Goal: Task Accomplishment & Management: Use online tool/utility

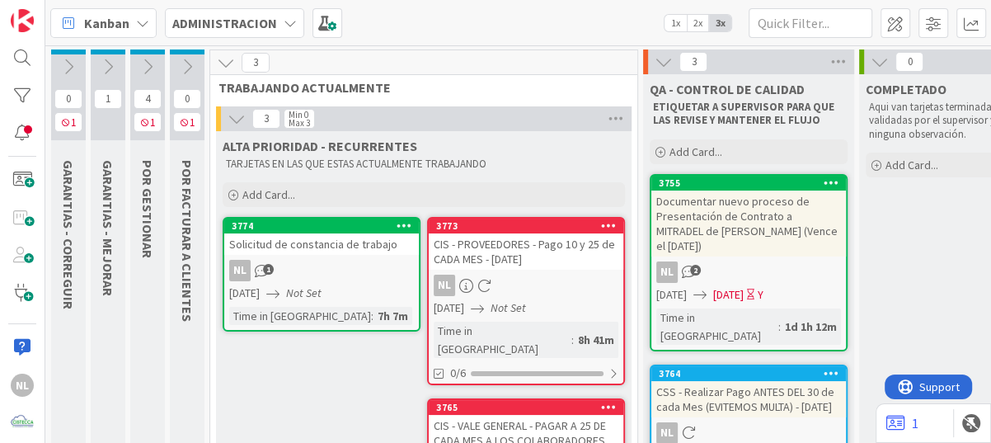
click at [145, 66] on icon at bounding box center [148, 67] width 18 height 18
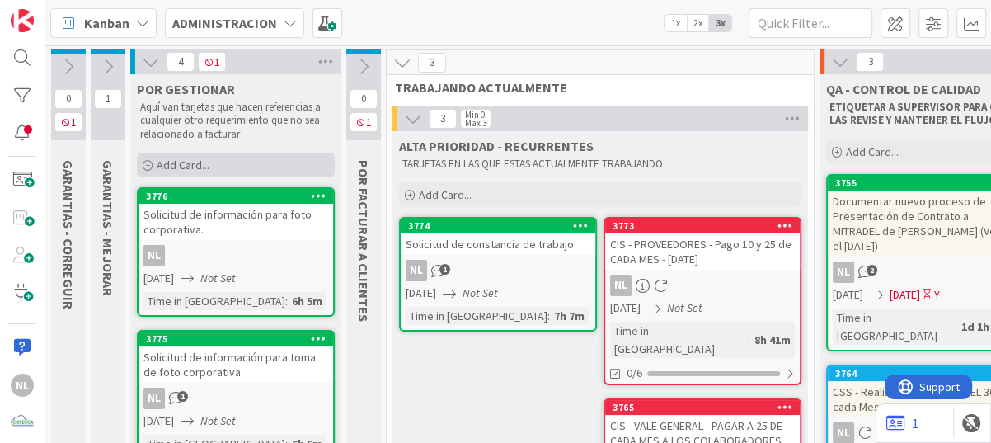
click at [150, 162] on icon at bounding box center [148, 166] width 10 height 10
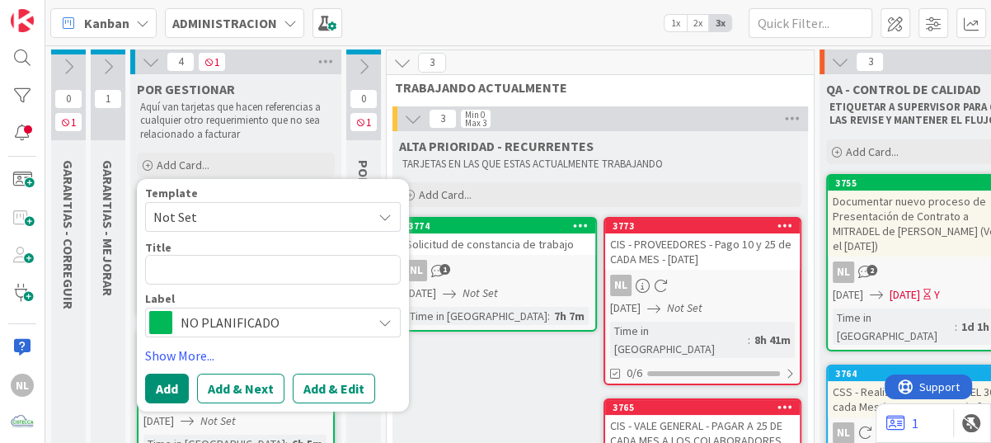
click at [181, 280] on textarea at bounding box center [273, 270] width 256 height 30
type textarea "x"
type textarea "G"
type textarea "x"
type textarea "Ge"
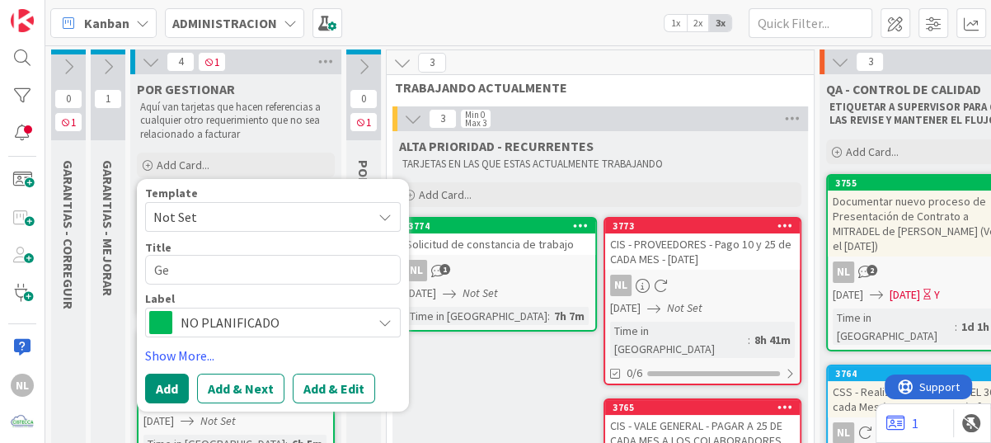
type textarea "x"
type textarea "Gen"
type textarea "x"
type textarea "Gene"
type textarea "x"
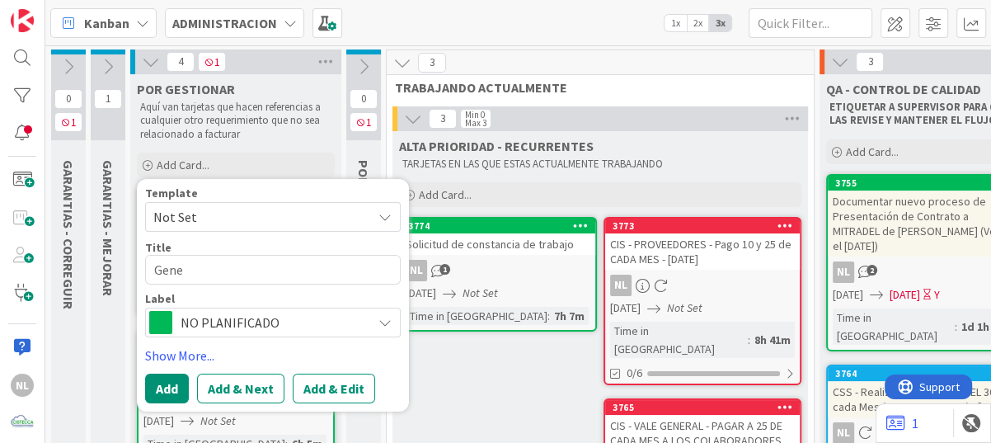
type textarea "Gener"
type textarea "x"
type textarea "Genera"
type textarea "x"
type textarea "General"
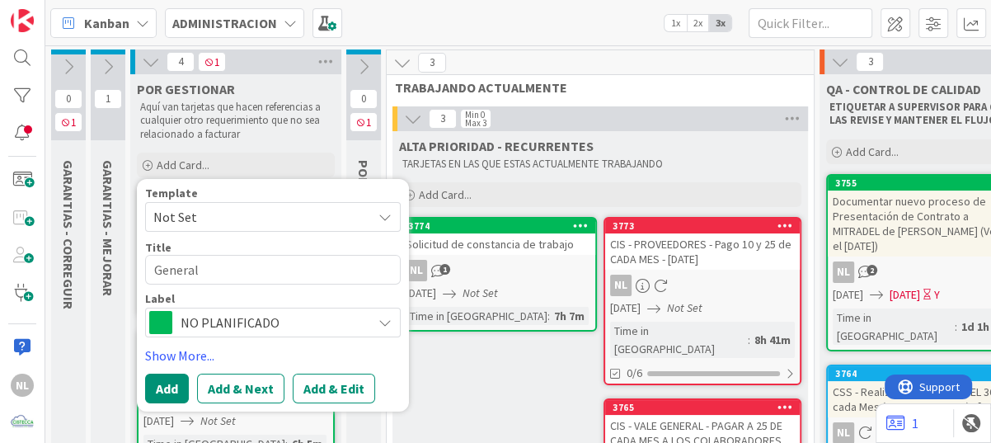
type textarea "x"
type textarea "General"
type textarea "x"
type textarea "General c"
type textarea "x"
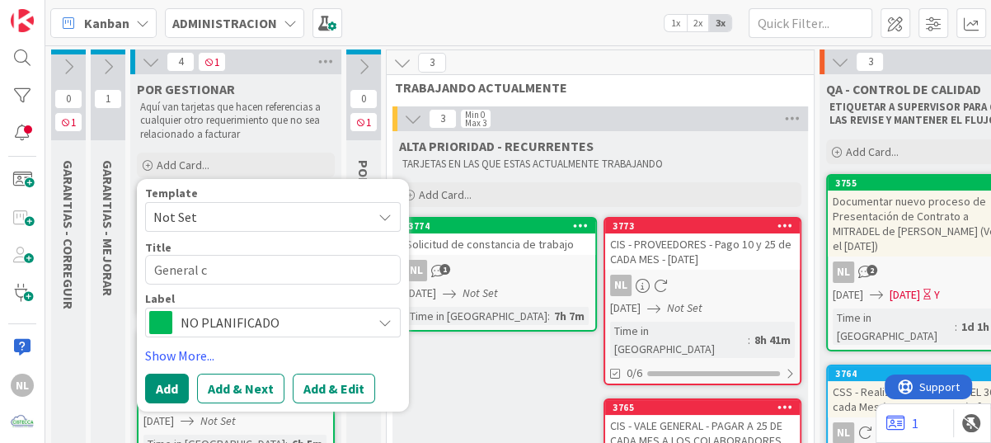
type textarea "General co"
type textarea "x"
type textarea "General cot"
type textarea "x"
type textarea "General coti"
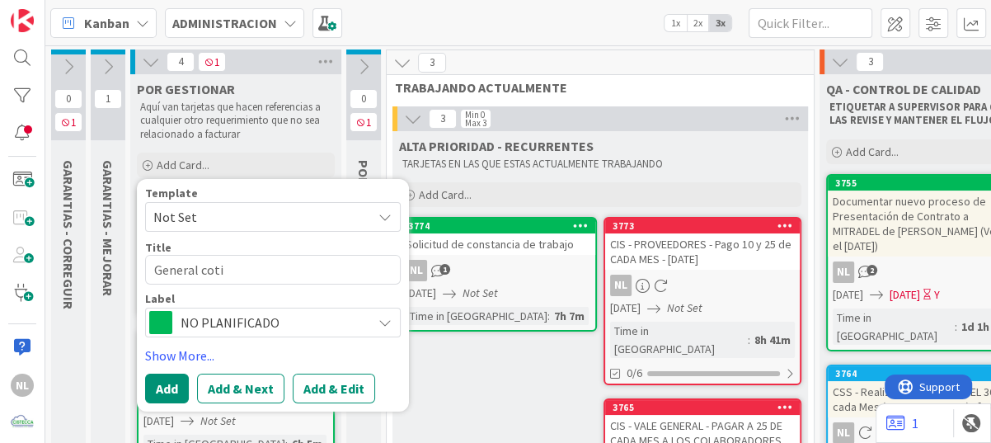
type textarea "x"
type textarea "General [PERSON_NAME]"
type textarea "x"
type textarea "General cotiza"
type textarea "x"
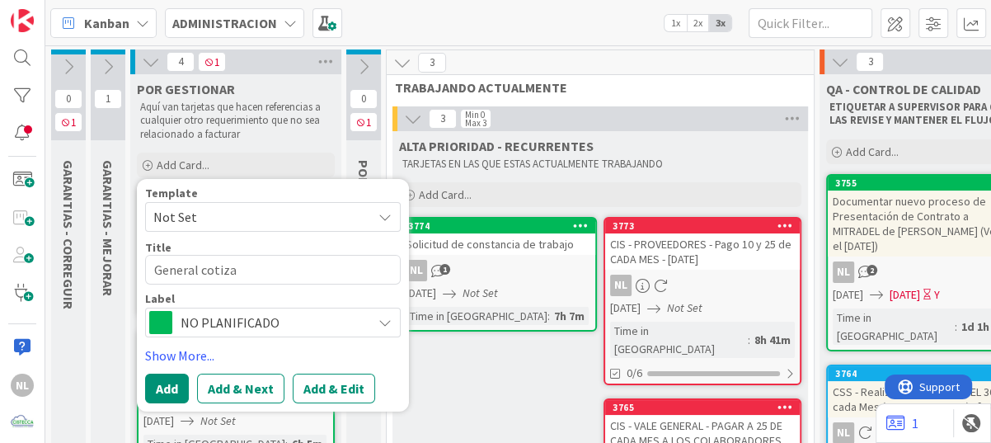
type textarea "General cotizac"
type textarea "x"
type textarea "General cotizaci"
type textarea "x"
type textarea "General cotizacio"
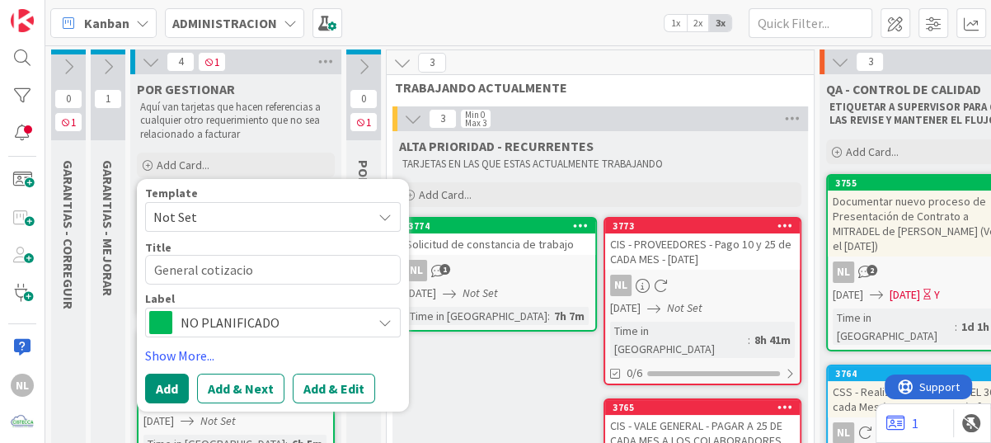
type textarea "x"
type textarea "General cotizacion"
type textarea "x"
type textarea "General cotizacion"
type textarea "x"
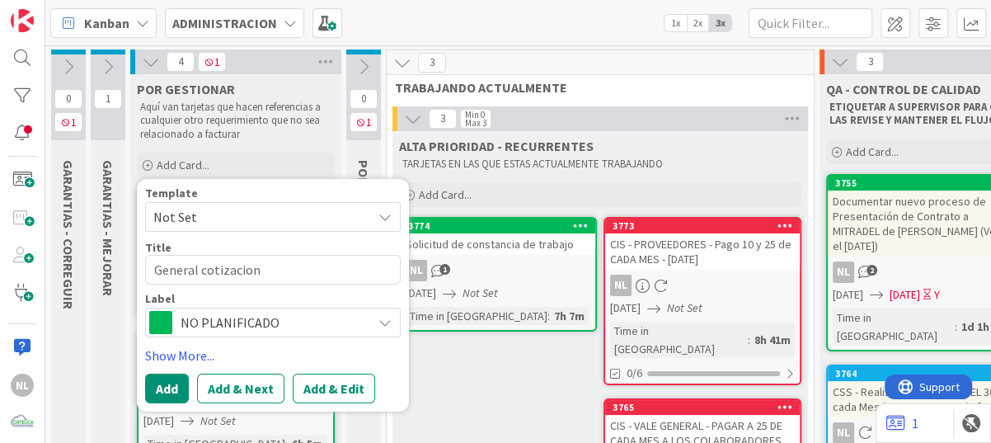
type textarea "General cotización"
type textarea "x"
type textarea "General cotización"
click at [292, 275] on textarea "General cotización" at bounding box center [273, 270] width 256 height 30
paste textarea "Cotizar, [PERSON_NAME] y [PERSON_NAME]."
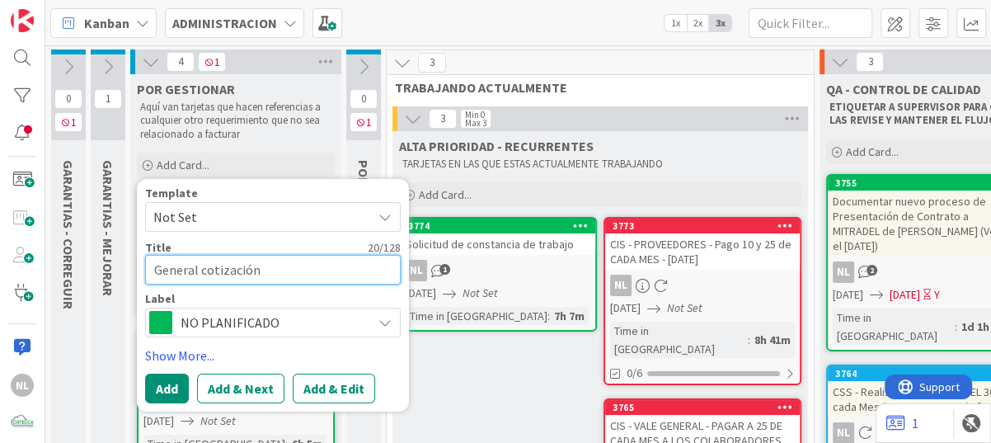
type textarea "x"
type textarea "General cotización Cotizar, [PERSON_NAME] y [PERSON_NAME]."
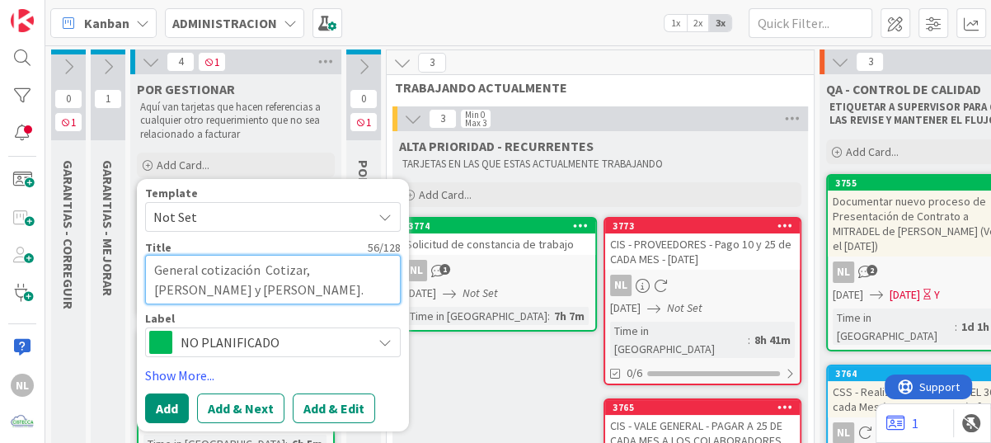
drag, startPoint x: 299, startPoint y: 270, endPoint x: 262, endPoint y: 272, distance: 37.2
click at [262, 272] on textarea "General cotización Cotizar, [PERSON_NAME] y [PERSON_NAME]." at bounding box center [273, 279] width 256 height 49
type textarea "x"
type textarea "General cotización , [PERSON_NAME] y [PERSON_NAME]."
type textarea "x"
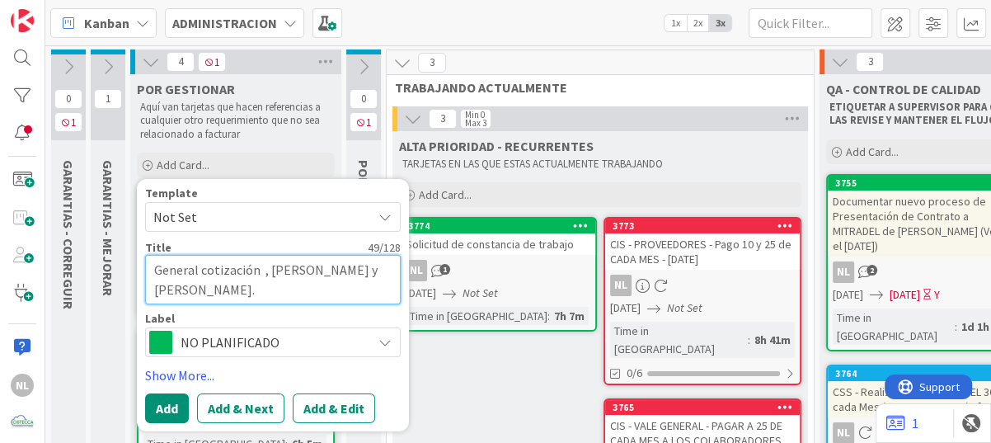
type textarea "General cotización , [PERSON_NAME] y [PERSON_NAME]."
type textarea "x"
type textarea "General cotización [PERSON_NAME] y [PERSON_NAME]."
type textarea "x"
type textarea "General cotización - [PERSON_NAME] y [PERSON_NAME]."
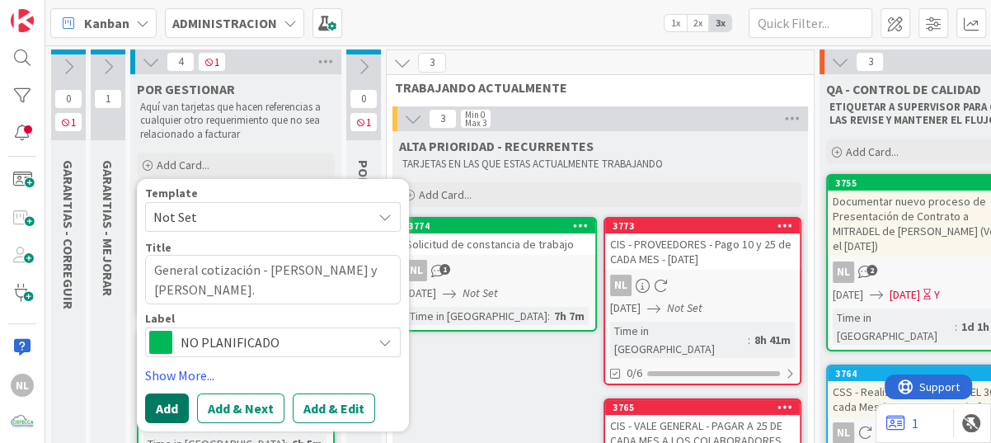
click at [174, 411] on button "Add" at bounding box center [167, 408] width 44 height 30
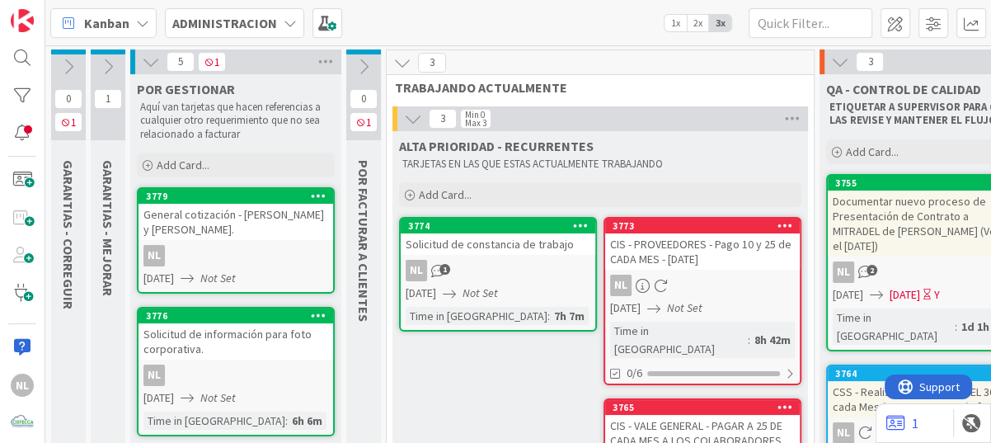
click at [256, 223] on div "General cotización - [PERSON_NAME] y [PERSON_NAME]." at bounding box center [236, 222] width 195 height 36
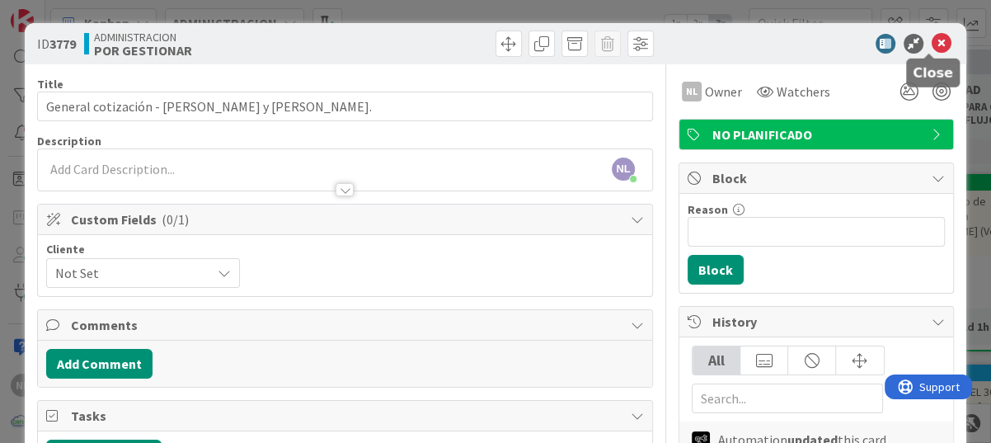
click at [932, 38] on icon at bounding box center [942, 44] width 20 height 20
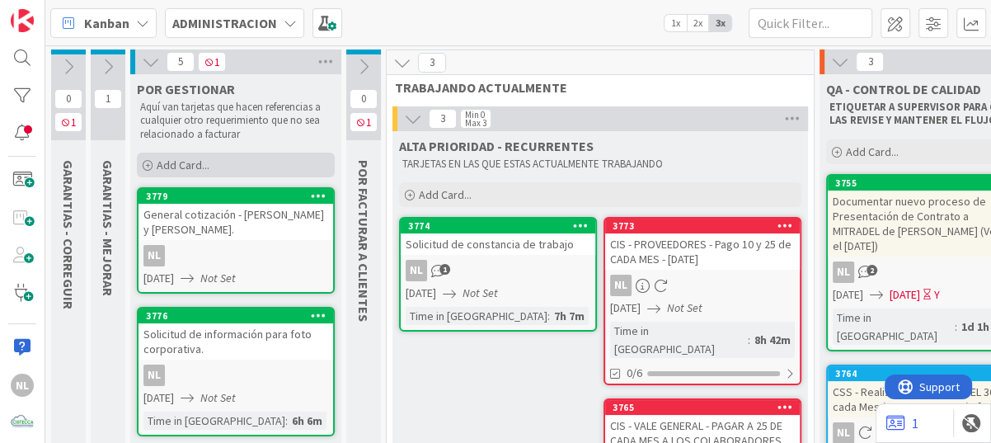
click at [148, 167] on icon at bounding box center [148, 166] width 10 height 10
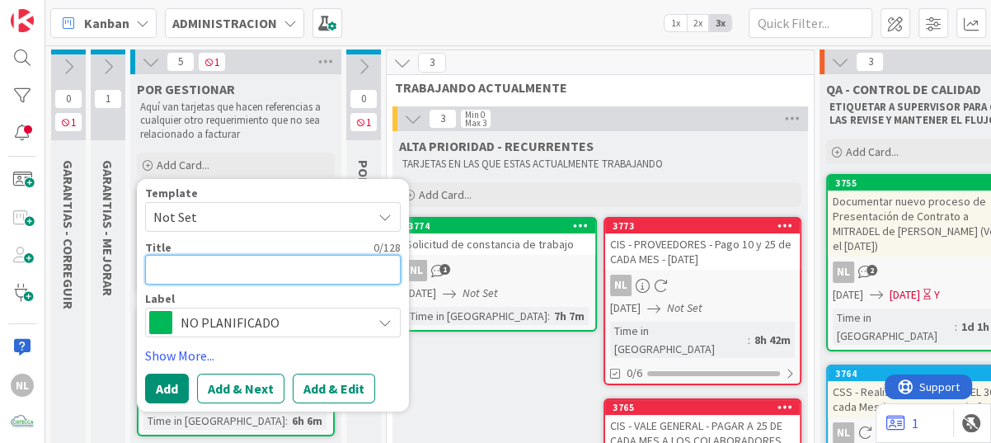
drag, startPoint x: 183, startPoint y: 255, endPoint x: 182, endPoint y: 276, distance: 21.5
click at [183, 262] on textarea at bounding box center [273, 270] width 256 height 30
click at [182, 276] on textarea at bounding box center [273, 270] width 256 height 30
click at [167, 271] on textarea at bounding box center [273, 270] width 256 height 30
type textarea "x"
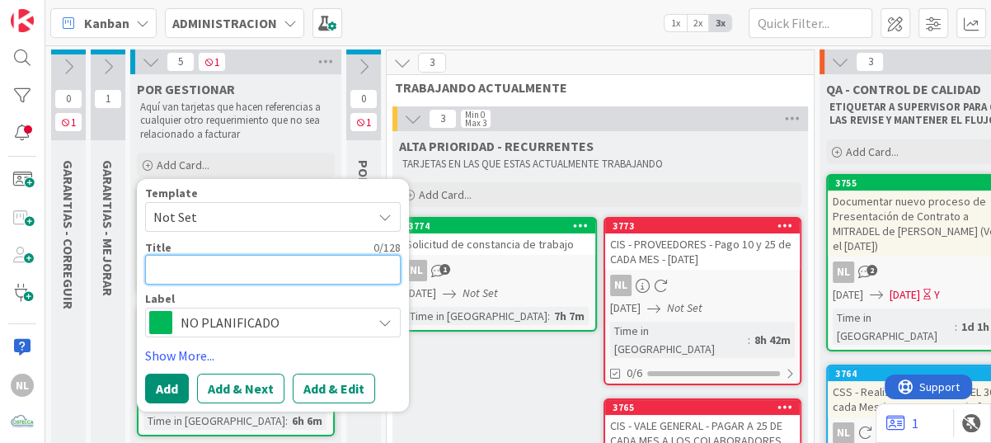
type textarea "R"
type textarea "x"
type textarea "Re"
type textarea "x"
type textarea "Rea"
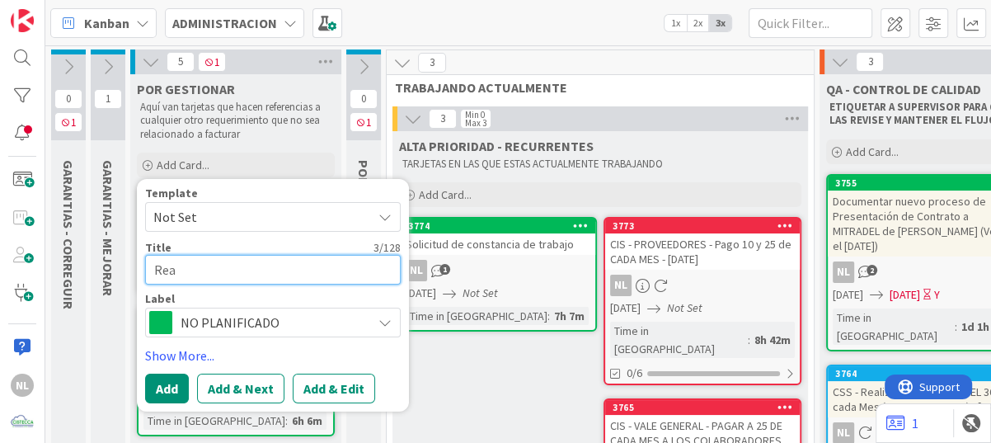
type textarea "x"
type textarea "Real"
type textarea "x"
type textarea "Reali"
type textarea "x"
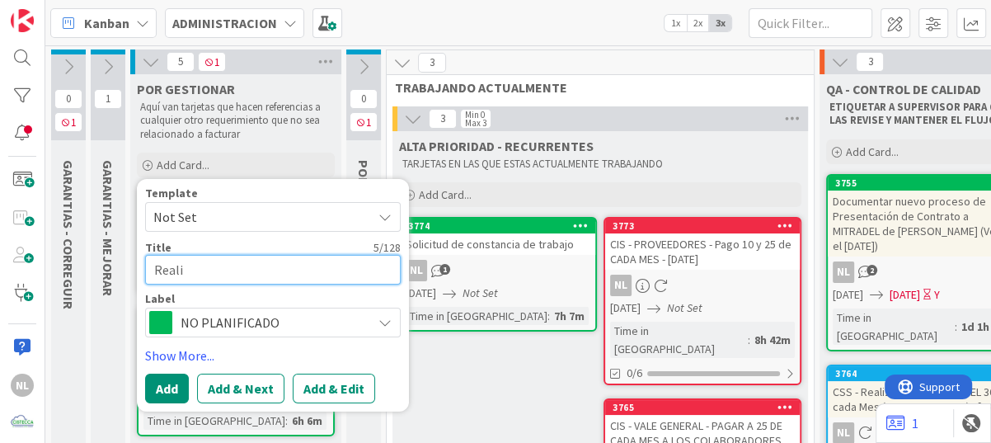
type textarea "Realiz"
type textarea "x"
type textarea "Realiza"
type textarea "x"
type textarea "Realizar"
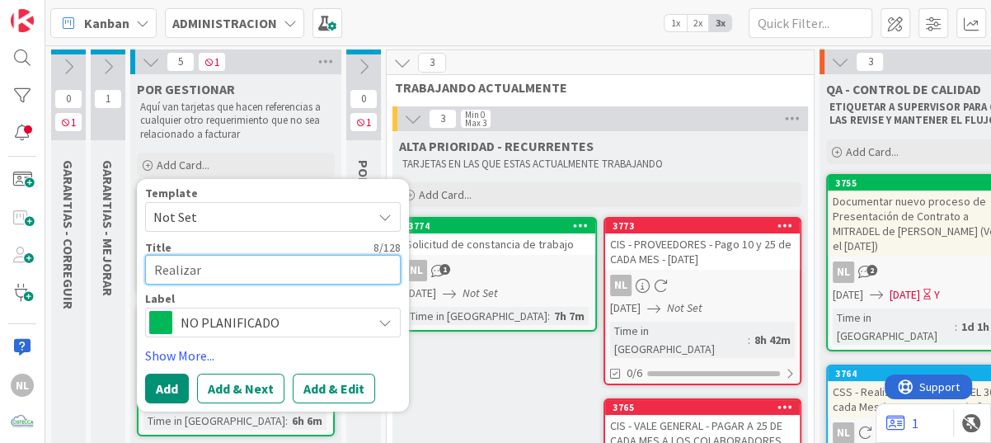
type textarea "x"
type textarea "Realizar"
type textarea "x"
type textarea "Realizar c"
type textarea "x"
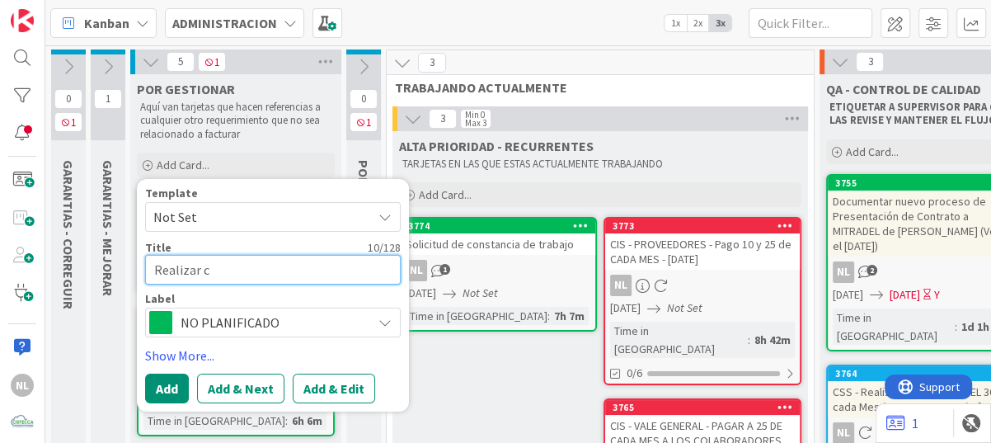
type textarea "Realizar co"
type textarea "x"
type textarea "Realizar cot"
type textarea "x"
type textarea "Realizar coti"
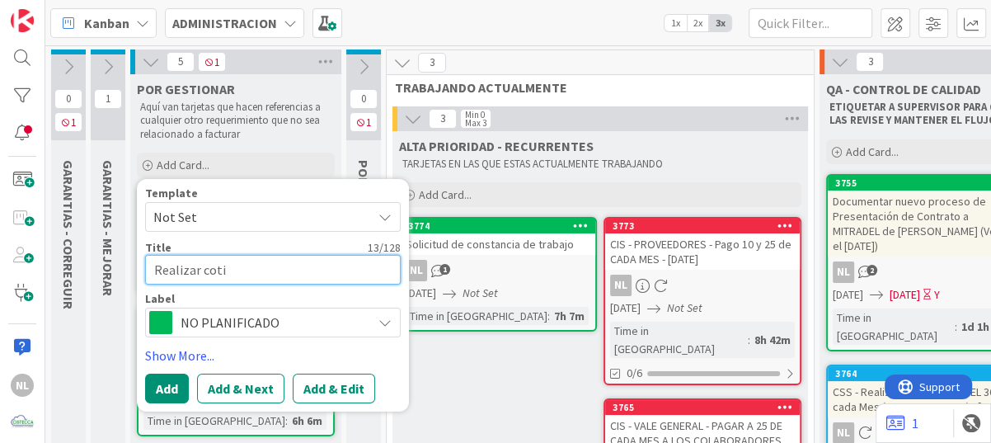
type textarea "x"
type textarea "Realizar cotiz"
type textarea "x"
type textarea "Realizar cotiza"
type textarea "x"
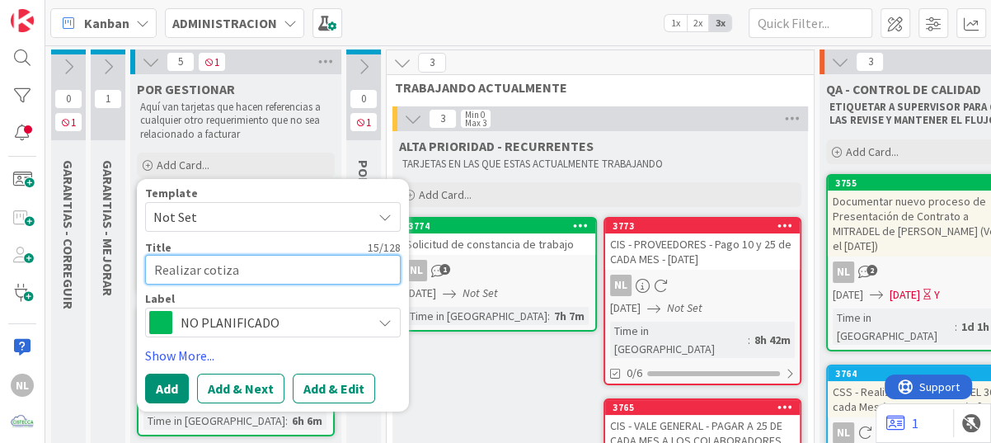
type textarea "Realizar cotizac"
type textarea "x"
type textarea "Realizar cotizaci"
type textarea "x"
type textarea "Realizar cotizacio"
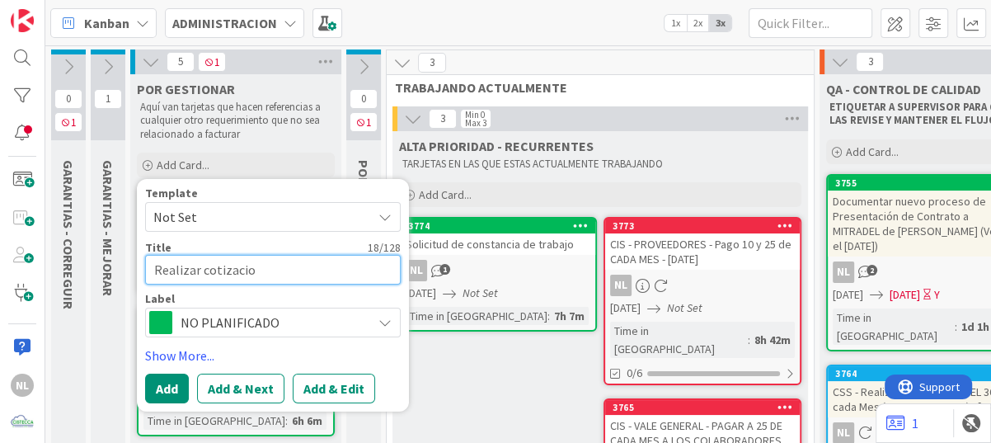
type textarea "x"
type textarea "Realizar cotizacion"
type textarea "x"
type textarea "Realizar cotizacione"
type textarea "x"
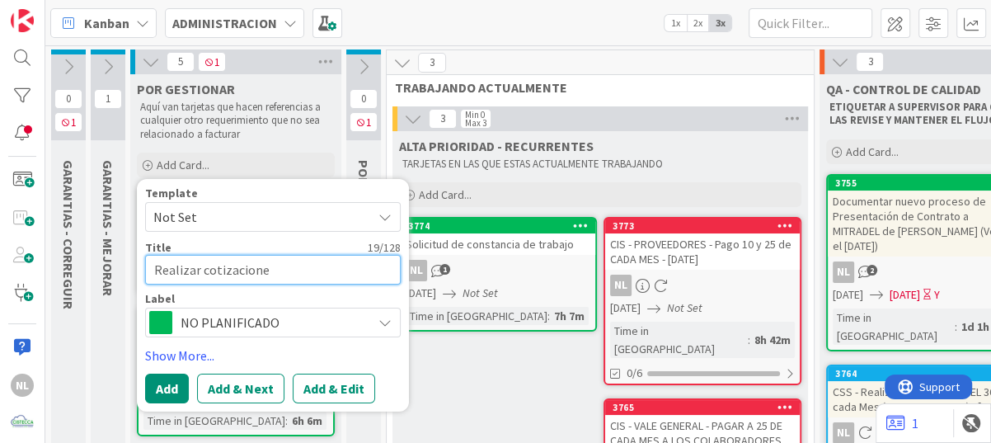
type textarea "Realizar cotizaciones"
type textarea "x"
type textarea "Realizar cotizaciones"
type textarea "x"
type textarea "Realizar cotizaciones v"
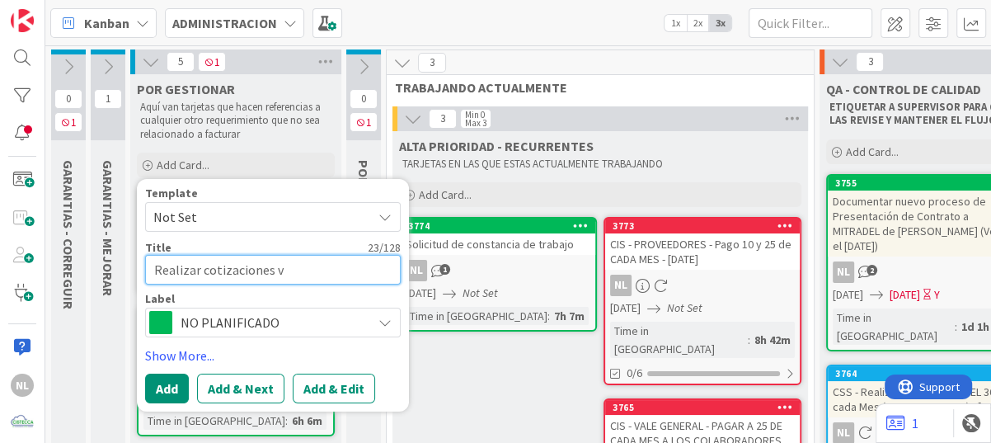
type textarea "x"
type textarea "Realizar cotizaciones va"
type textarea "x"
type textarea "Realizar cotizaciones var"
type textarea "x"
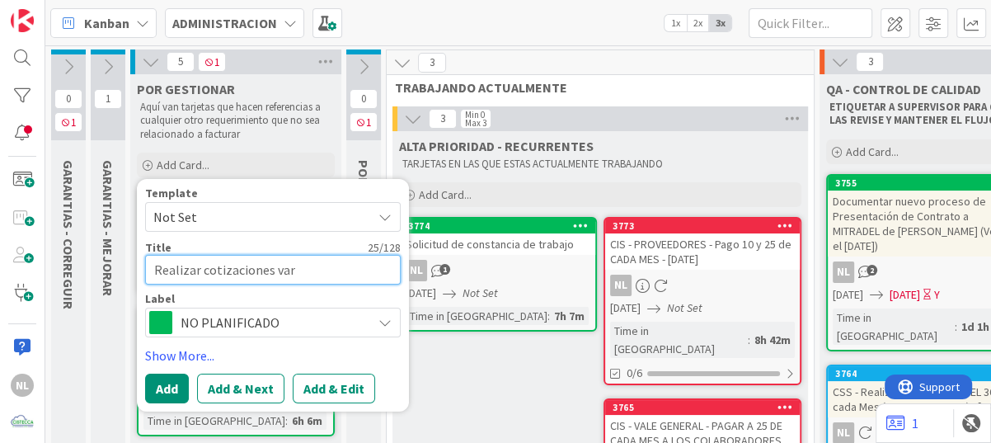
type textarea "Realizar cotizaciones vari"
type textarea "x"
type textarea "Realizar cotizaciones varia"
type textarea "x"
type textarea "Realizar cotizaciones varias"
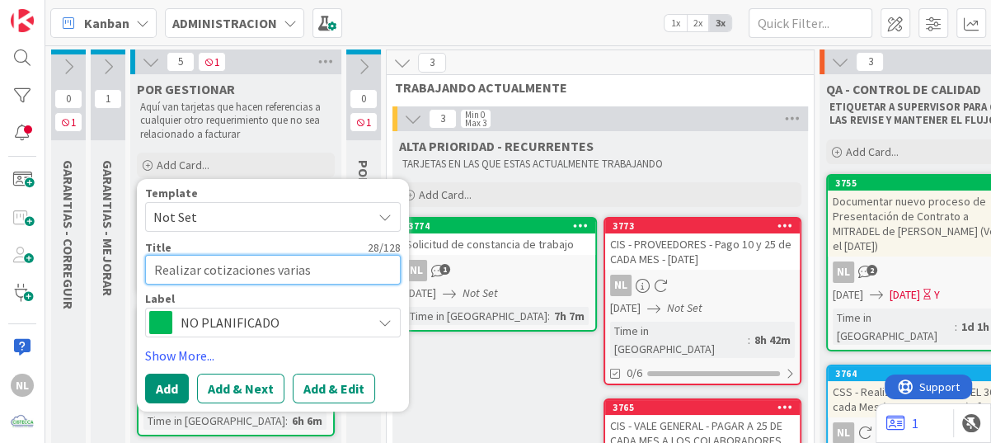
type textarea "x"
type textarea "Realizar cotizaciones varias"
drag, startPoint x: 198, startPoint y: 270, endPoint x: 143, endPoint y: 265, distance: 54.7
click at [143, 265] on div "Template Not Set Title 29 / 128 Realizar cotizaciones varias Label NO PLANIFICA…" at bounding box center [273, 295] width 272 height 233
type textarea "x"
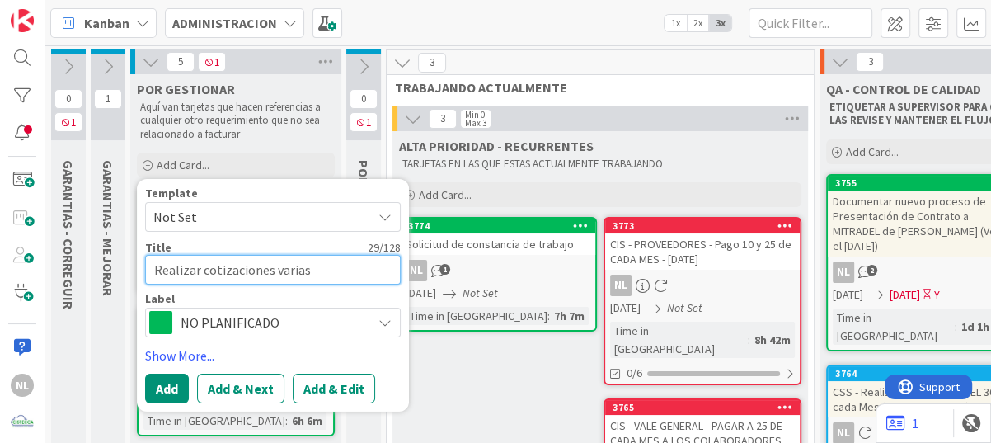
type textarea "cotizaciones varias"
type textarea "x"
type textarea "E cotizaciones varias"
type textarea "x"
type textarea "Em cotizaciones varias"
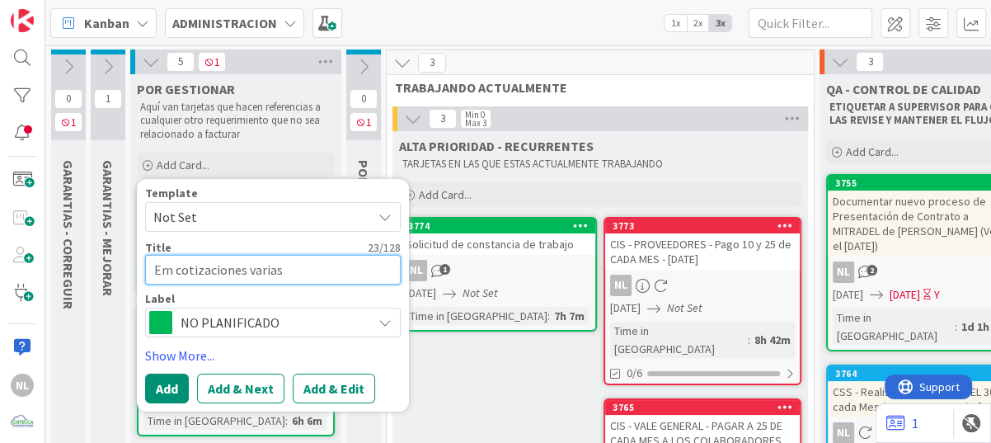
type textarea "x"
type textarea "Emi cotizaciones varias"
type textarea "x"
type textarea "Emis cotizaciones varias"
type textarea "x"
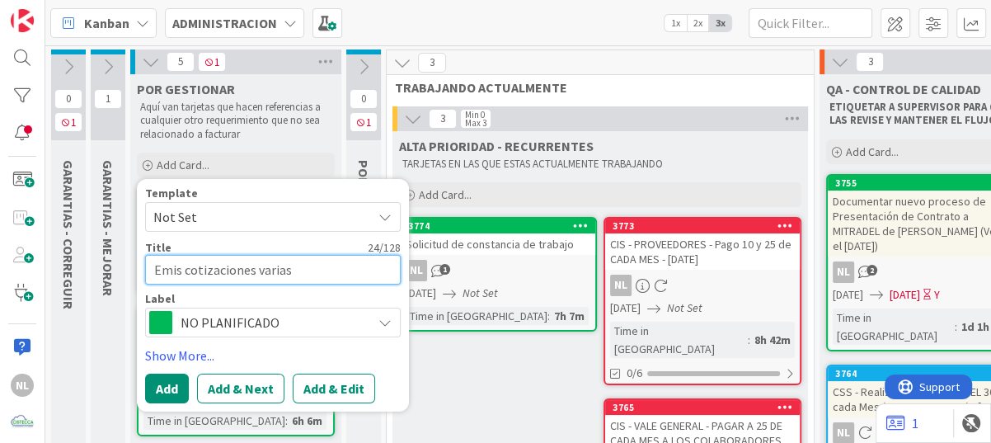
type textarea "Emisi cotizaciones varias"
type textarea "x"
type textarea "Emisio cotizaciones varias"
type textarea "x"
type textarea "Emision cotizaciones varias"
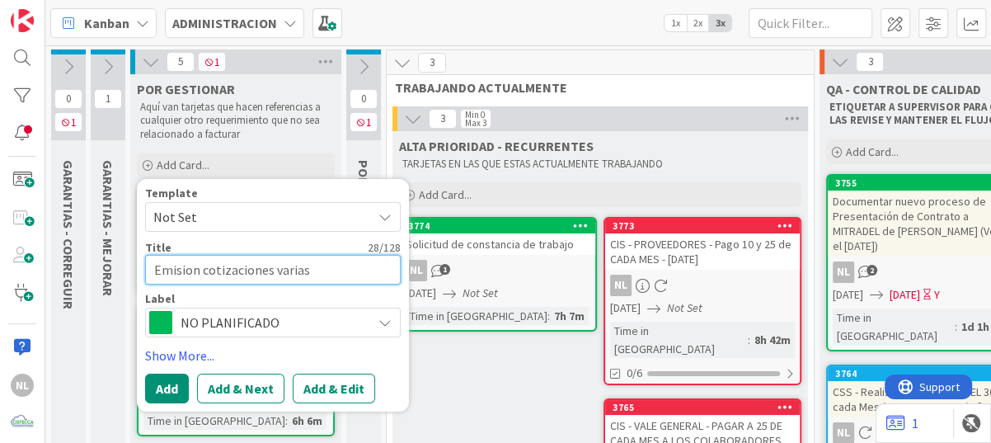
type textarea "x"
type textarea "Emision cotizaciones varias"
type textarea "x"
type textarea "Emision d cotizaciones varias"
type textarea "x"
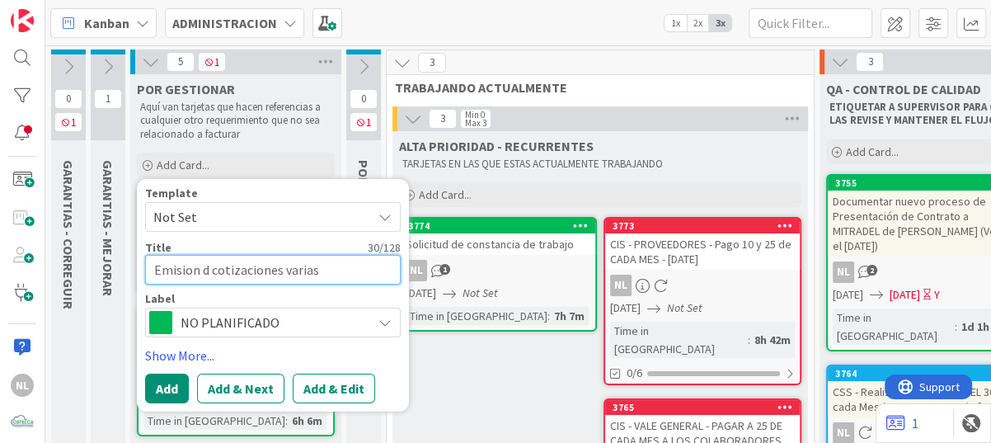
type textarea "Emision de cotizaciones varias"
type textarea "x"
type textarea "Emisión de cotizaciones varias"
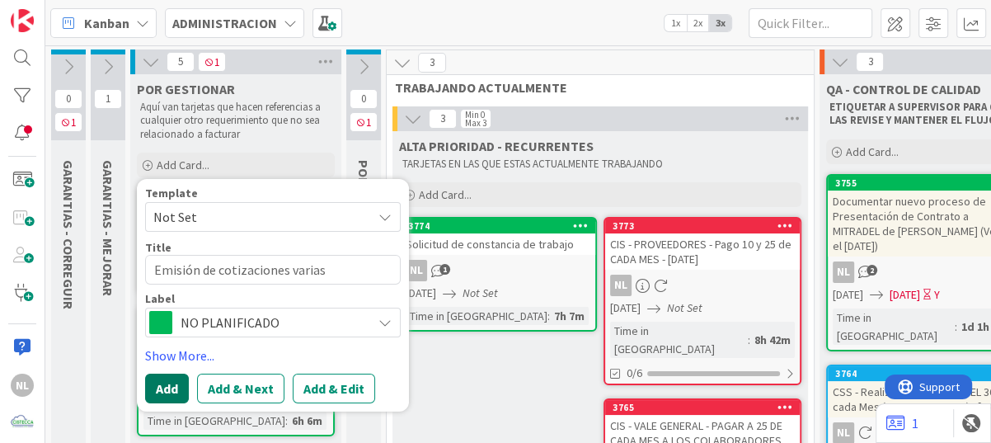
click at [174, 389] on button "Add" at bounding box center [167, 389] width 44 height 30
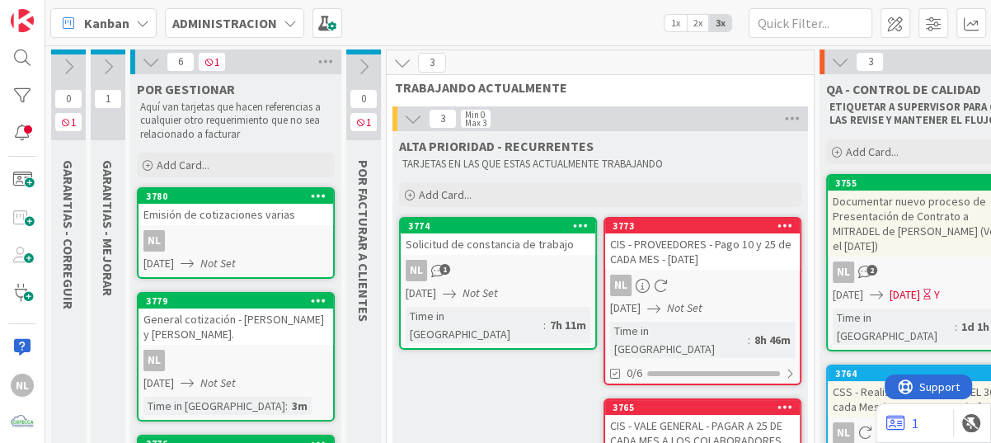
click at [229, 213] on div "Emisión de cotizaciones varias" at bounding box center [236, 214] width 195 height 21
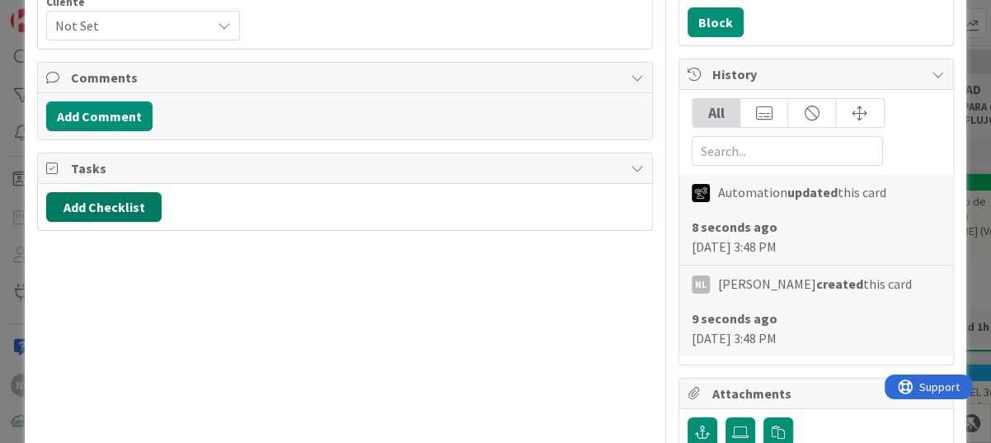
click at [106, 208] on button "Add Checklist" at bounding box center [103, 207] width 115 height 30
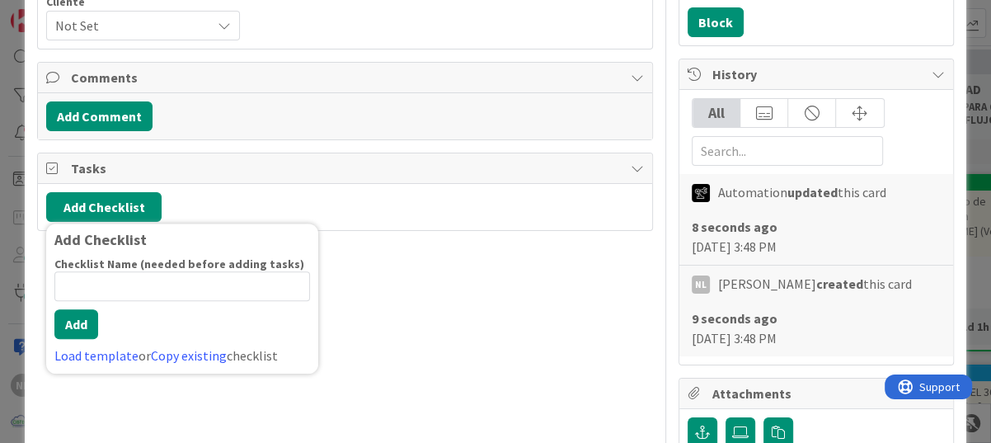
click at [89, 280] on input at bounding box center [182, 286] width 256 height 30
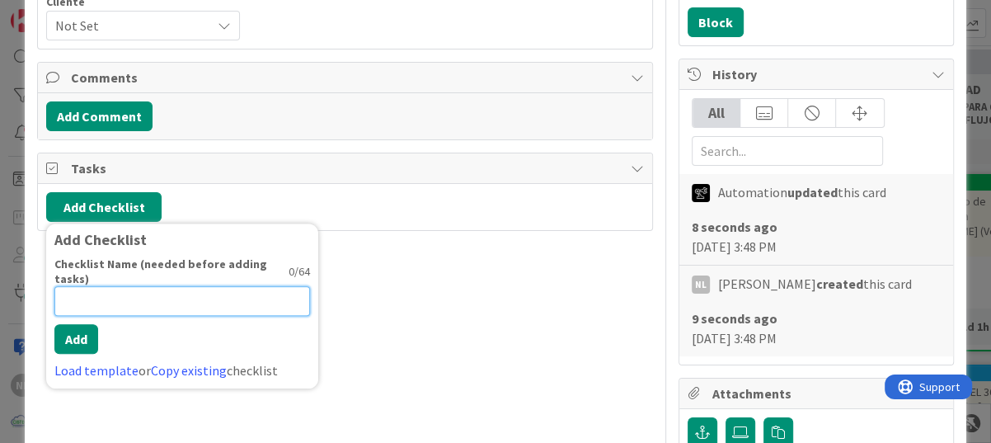
scroll to position [82, 0]
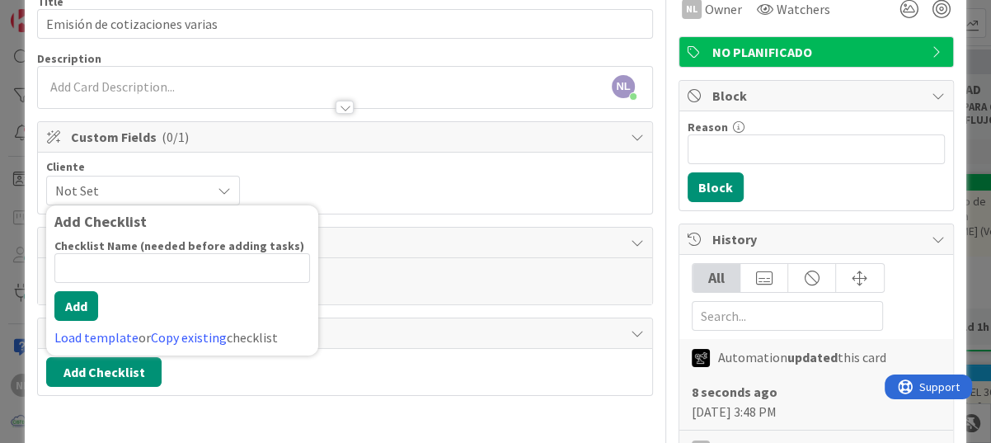
click at [502, 284] on div "Add Comment" at bounding box center [345, 281] width 598 height 30
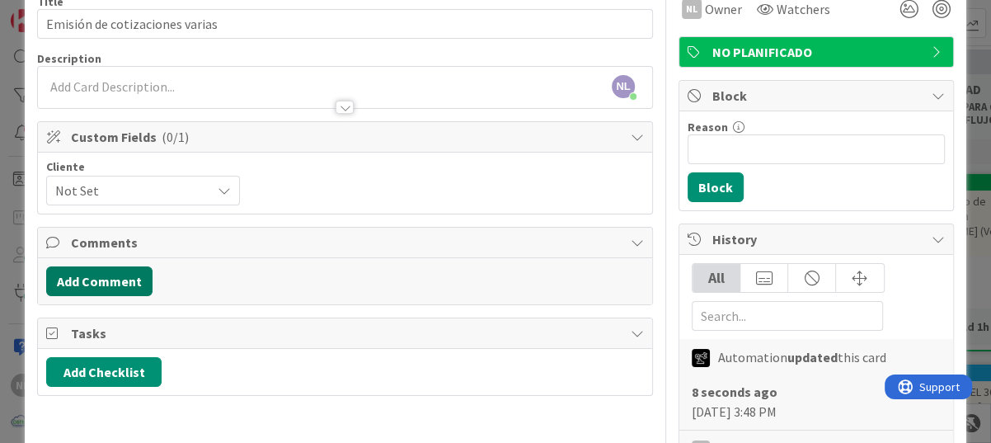
click at [114, 277] on button "Add Comment" at bounding box center [99, 281] width 106 height 30
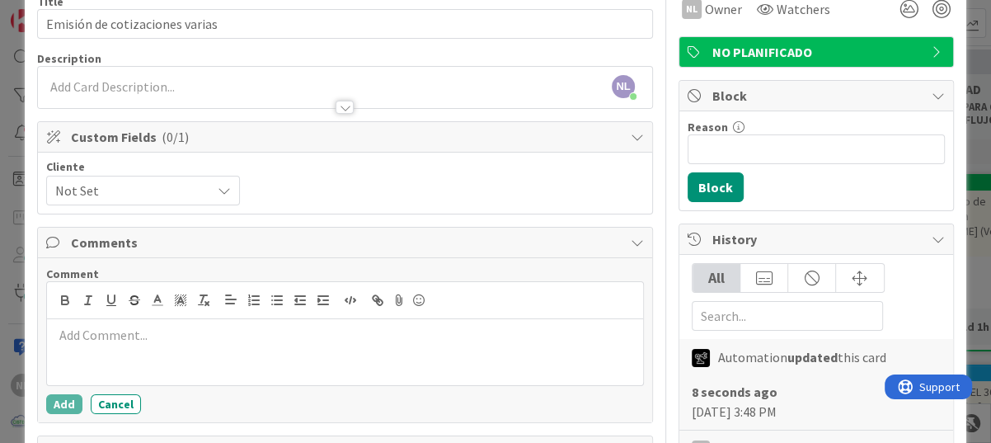
click at [84, 334] on p at bounding box center [345, 335] width 583 height 19
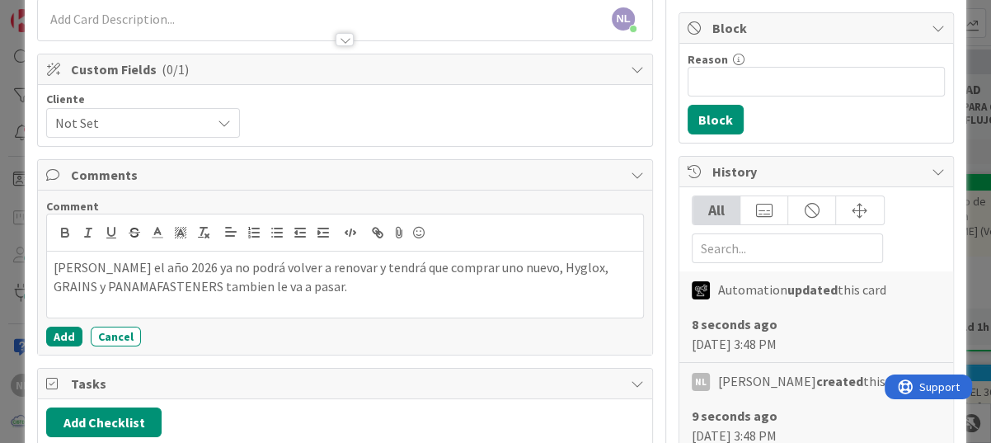
scroll to position [247, 0]
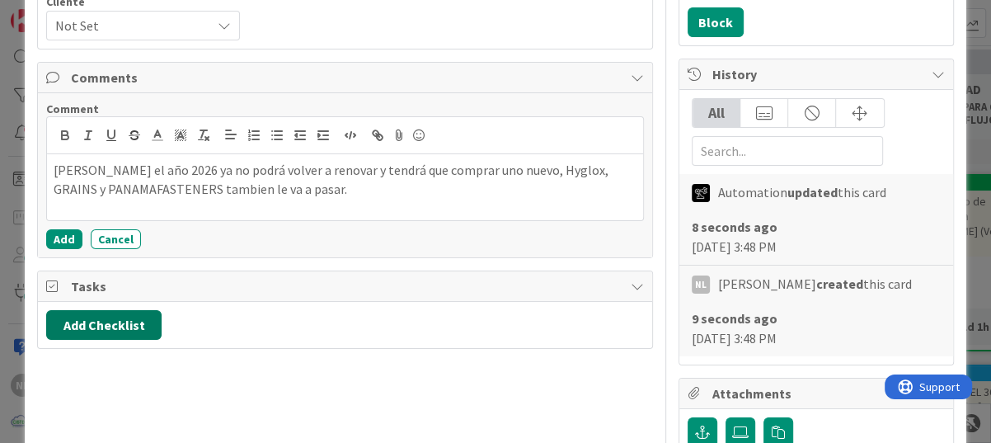
click at [85, 323] on button "Add Checklist" at bounding box center [103, 325] width 115 height 30
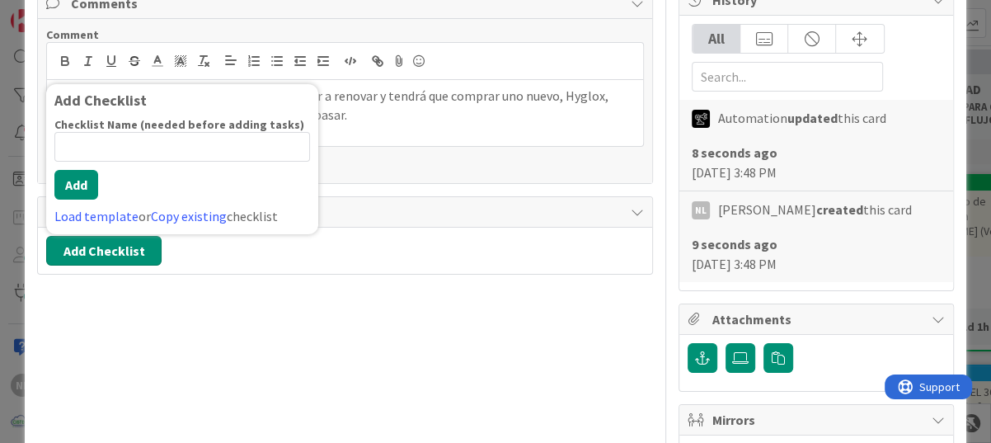
scroll to position [285, 0]
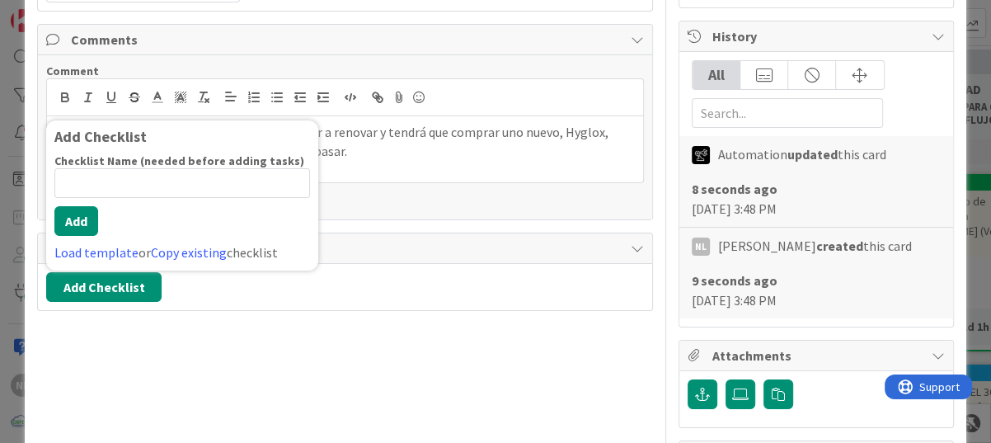
click at [102, 177] on input at bounding box center [182, 183] width 256 height 30
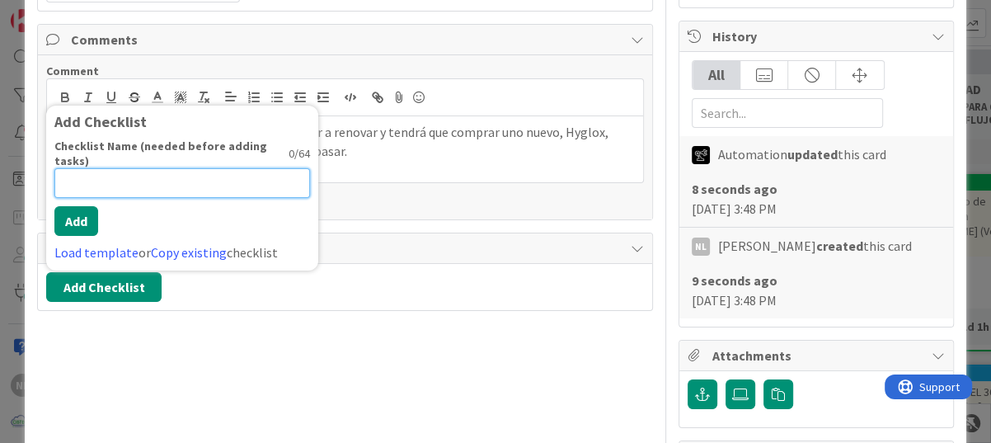
paste input "KRESTON"
type input "KRESTON"
drag, startPoint x: 126, startPoint y: 181, endPoint x: 12, endPoint y: 179, distance: 113.8
click at [12, 179] on div "ID 3780 ADMINISTRACION POR GESTIONAR Title 31 / 128 Emisión de cotizaciones var…" at bounding box center [495, 221] width 991 height 443
click at [96, 183] on input at bounding box center [182, 183] width 256 height 30
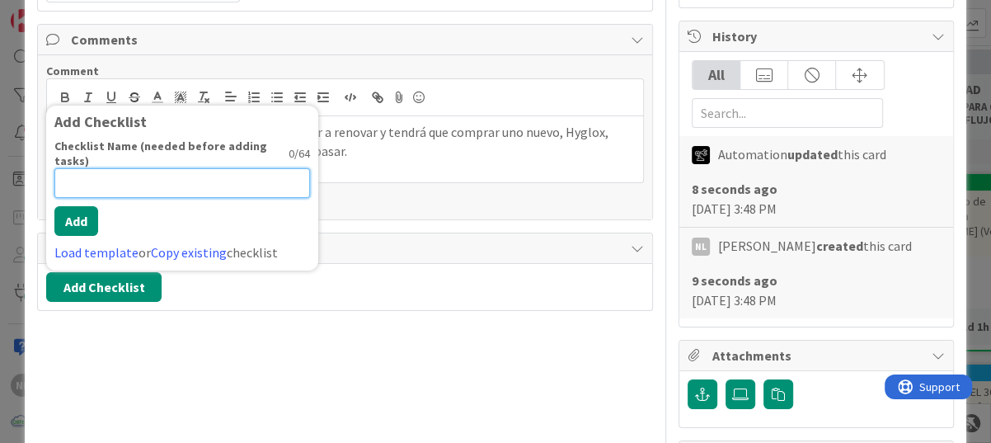
paste input "KRESTON"
type input "KRESTON"
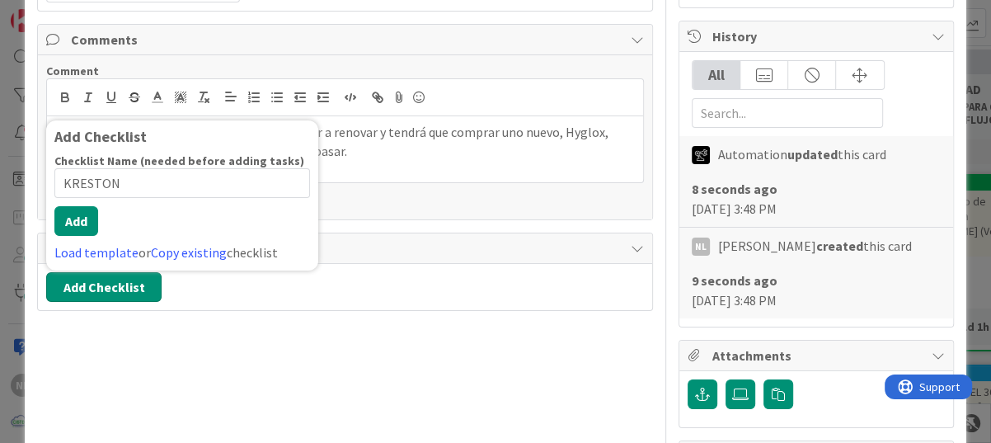
click at [108, 279] on button "Add Checklist" at bounding box center [103, 287] width 115 height 30
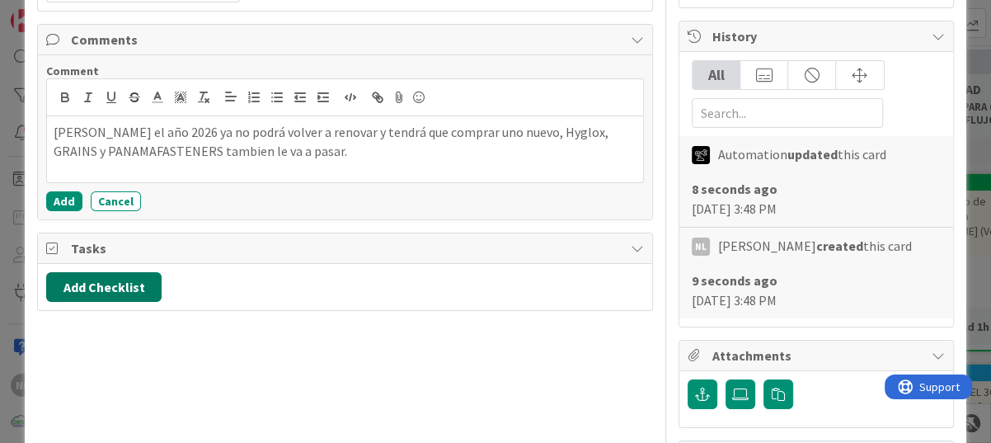
click at [108, 289] on button "Add Checklist" at bounding box center [103, 287] width 115 height 30
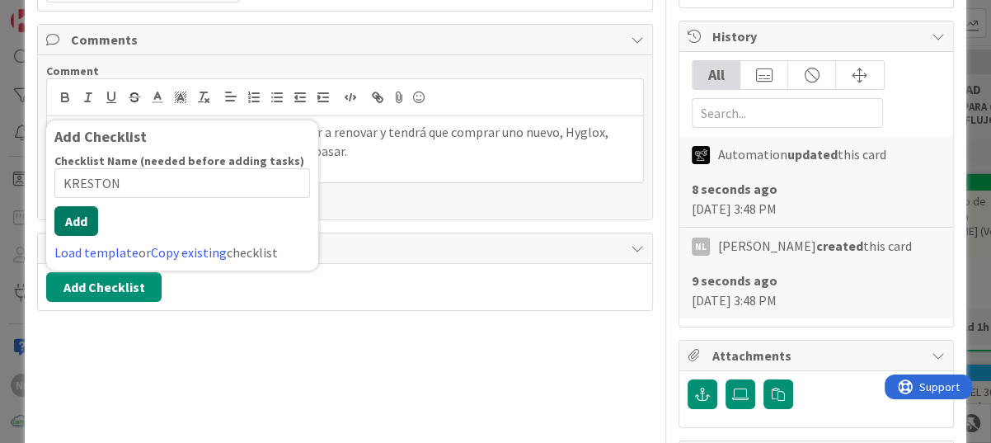
click at [73, 219] on button "Add" at bounding box center [76, 221] width 44 height 30
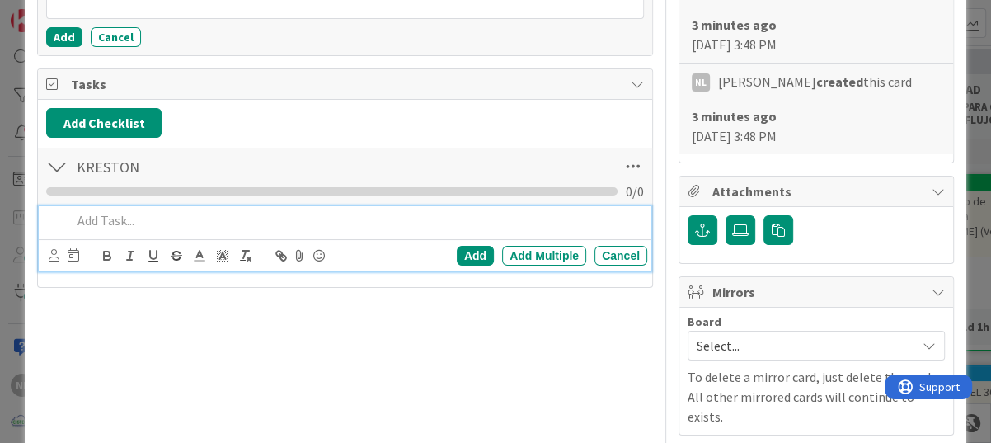
scroll to position [450, 0]
click at [116, 322] on div "Title 31 / 128 Emisión de cotizaciones varias Description NL [PERSON_NAME] join…" at bounding box center [345, 146] width 616 height 1065
click at [121, 216] on p at bounding box center [356, 219] width 569 height 19
paste div
click at [68, 215] on div "(FORTIGATE" at bounding box center [356, 219] width 582 height 29
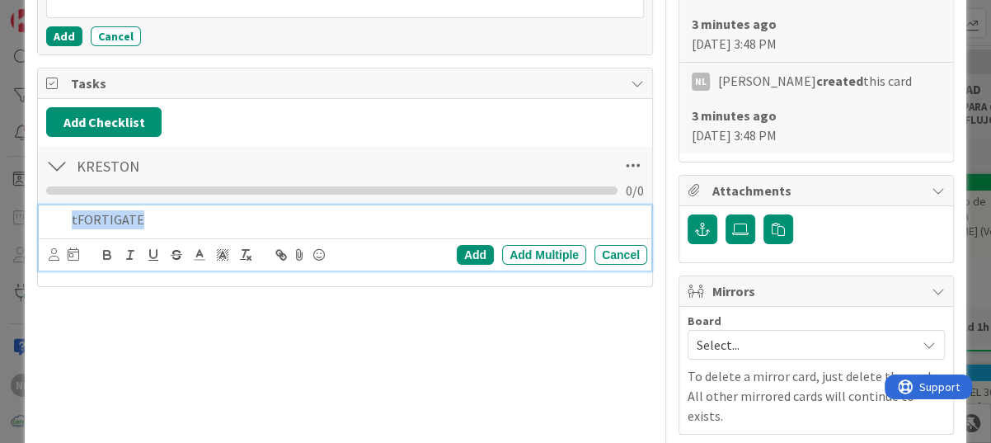
drag, startPoint x: 147, startPoint y: 218, endPoint x: 37, endPoint y: 214, distance: 109.8
click at [38, 214] on div "[PERSON_NAME] Checklist Name 7 / 64 [PERSON_NAME] 0 / 0 tFORTIGATE Add Add Mult…" at bounding box center [345, 211] width 614 height 133
click at [95, 218] on p at bounding box center [356, 219] width 569 height 19
click at [70, 219] on div "Emitir cotización" at bounding box center [356, 219] width 582 height 29
drag, startPoint x: 176, startPoint y: 216, endPoint x: 185, endPoint y: 207, distance: 12.3
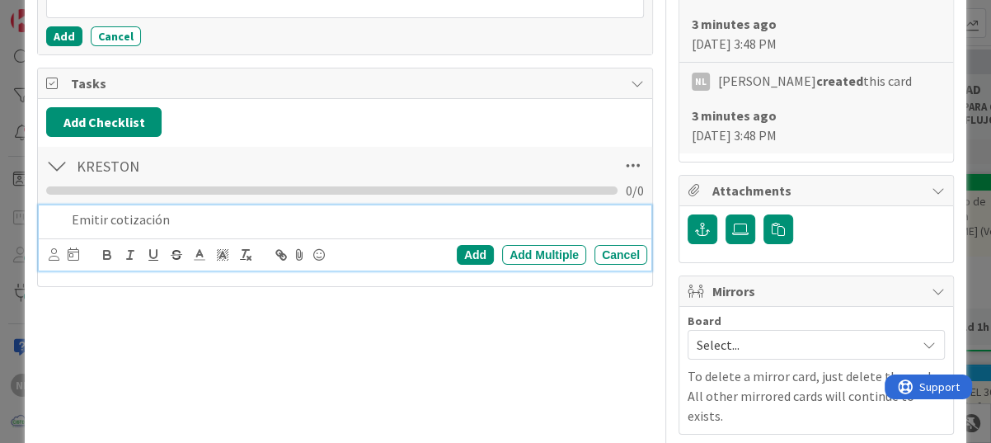
click at [185, 210] on p "Emitir cotización" at bounding box center [356, 219] width 569 height 19
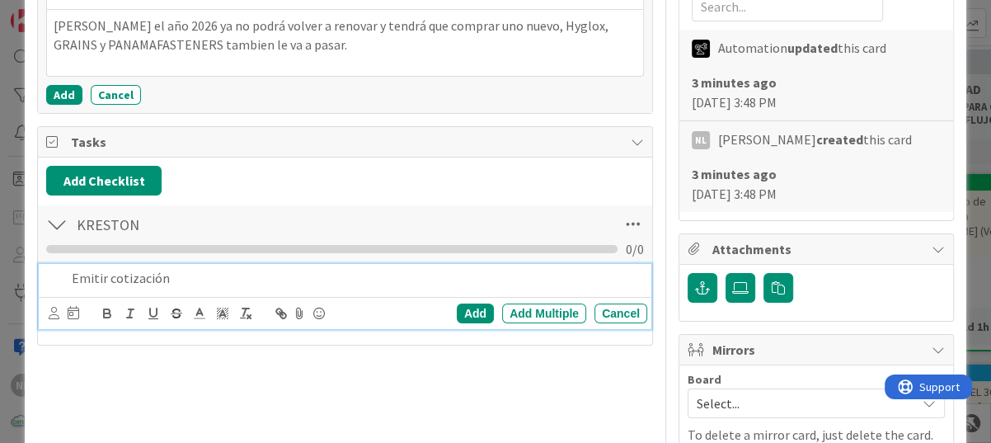
scroll to position [412, 0]
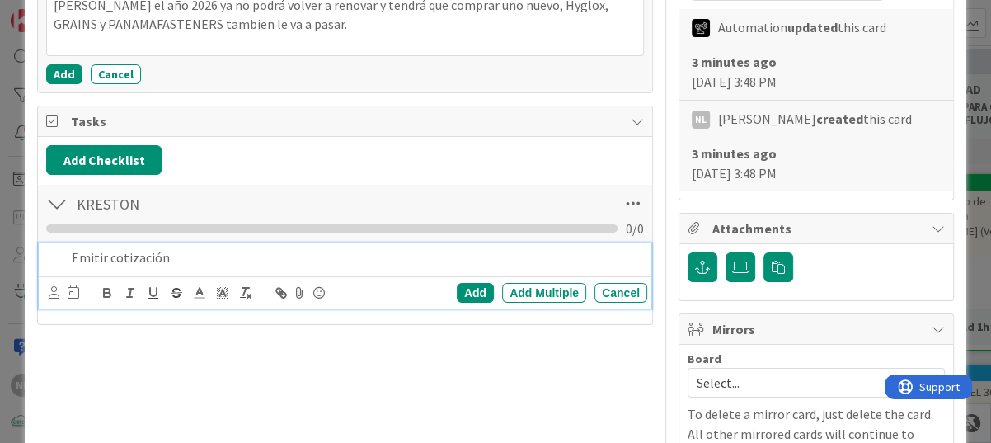
drag, startPoint x: 195, startPoint y: 259, endPoint x: 13, endPoint y: 258, distance: 181.4
click at [13, 258] on div "ID 3780 ADMINISTRACION POR GESTIONAR Title 31 / 128 Emisión de cotizaciones var…" at bounding box center [495, 221] width 991 height 443
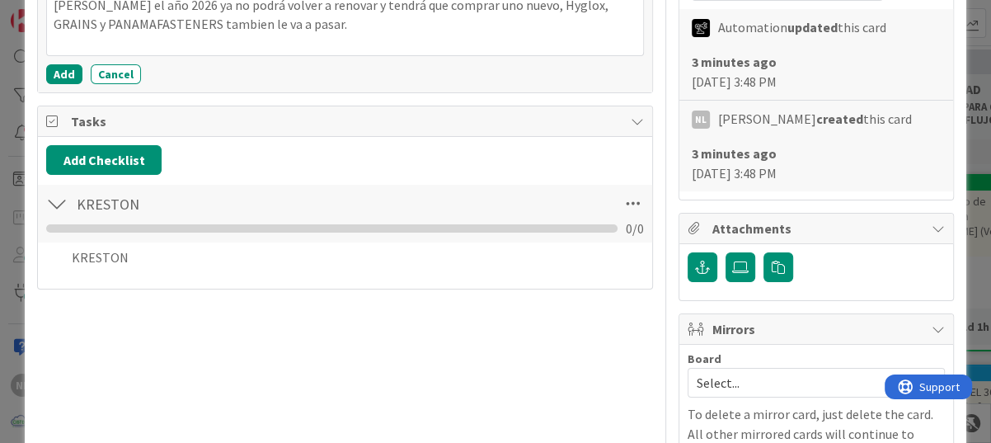
click at [466, 289] on div "Title 31 / 128 Emisión de cotizaciones varias Description NL [PERSON_NAME] join…" at bounding box center [345, 184] width 616 height 1065
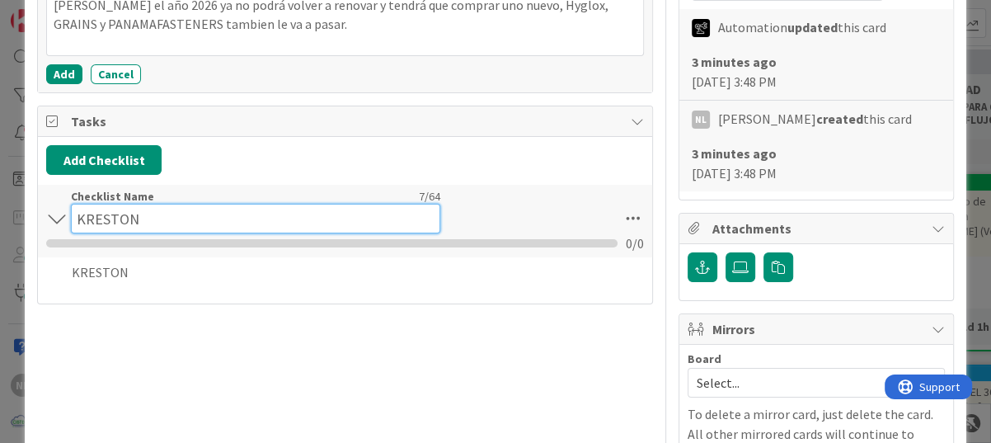
click at [132, 205] on input "KRESTON" at bounding box center [255, 219] width 369 height 30
drag, startPoint x: 157, startPoint y: 209, endPoint x: 43, endPoint y: 209, distance: 113.8
click at [43, 209] on div "[PERSON_NAME] Checklist Name 7 / 64 [PERSON_NAME] 0 / 0" at bounding box center [345, 221] width 614 height 73
click at [108, 214] on input at bounding box center [255, 219] width 369 height 30
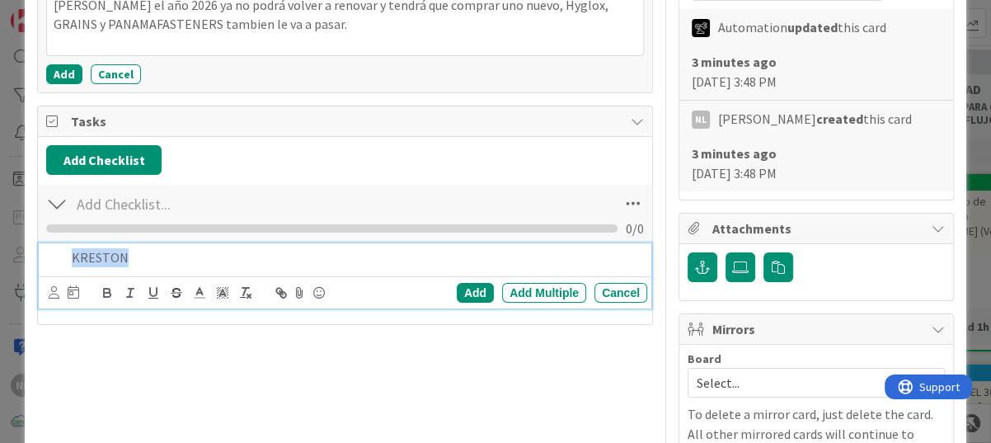
drag, startPoint x: 151, startPoint y: 268, endPoint x: 39, endPoint y: 270, distance: 112.2
click at [39, 270] on div "[PERSON_NAME] Add Add Multiple Cancel" at bounding box center [345, 275] width 613 height 65
click at [61, 203] on div at bounding box center [56, 204] width 21 height 30
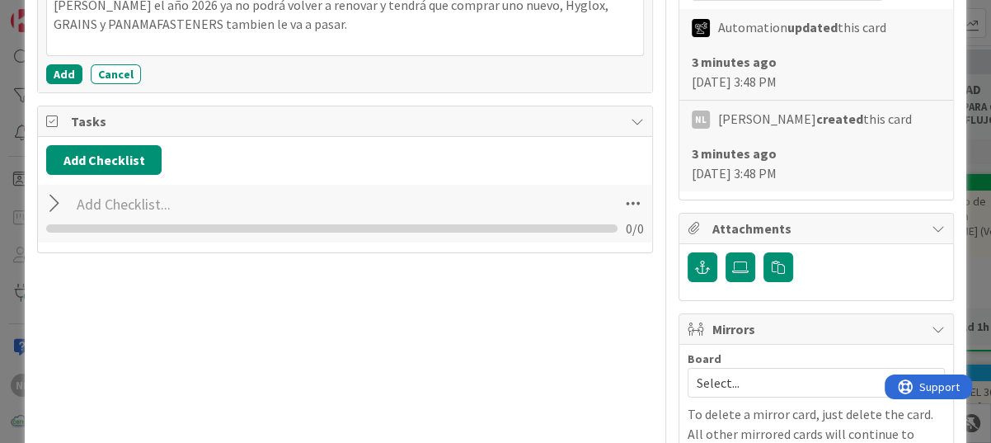
click at [60, 203] on div at bounding box center [56, 204] width 21 height 30
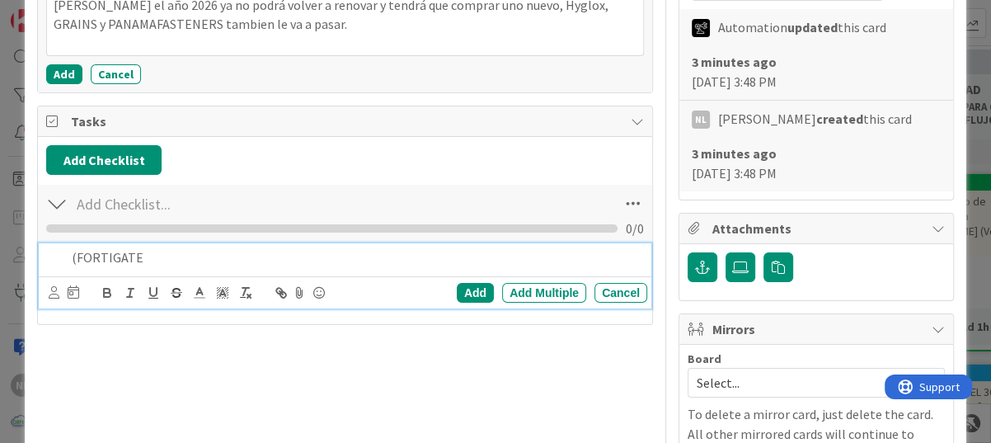
click at [152, 264] on p "(FORTIGATE" at bounding box center [356, 257] width 569 height 19
drag, startPoint x: 158, startPoint y: 260, endPoint x: 55, endPoint y: 255, distance: 102.4
click at [55, 255] on div "(FORTIGATE" at bounding box center [346, 257] width 602 height 29
click at [120, 166] on button "Add Checklist" at bounding box center [103, 160] width 115 height 30
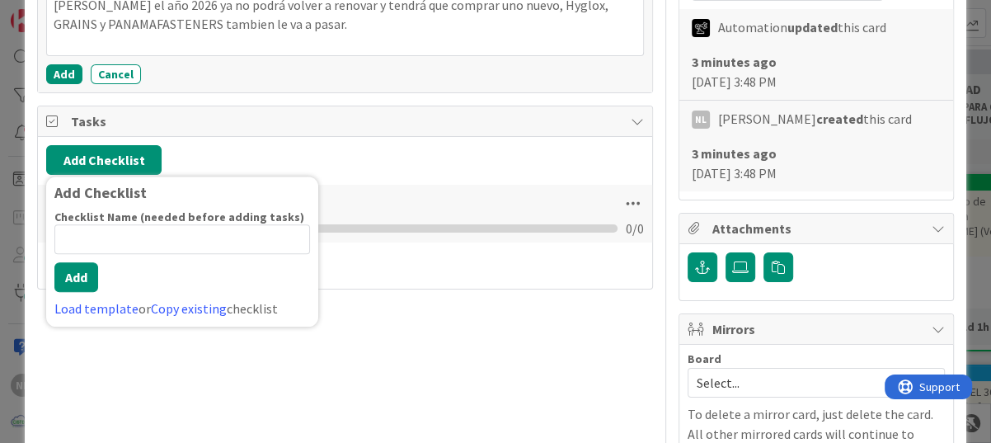
click at [94, 249] on input at bounding box center [182, 239] width 256 height 30
type input "(FORTIGATE"
drag, startPoint x: 142, startPoint y: 254, endPoint x: -3, endPoint y: 252, distance: 145.2
click at [0, 252] on html "NL Kanban ADMINISTRACION 1x 2x 3x 0 1 GARANTIAS - CORREGUIR Aquí van tarjetas q…" at bounding box center [495, 221] width 991 height 443
type input "PENDIENTE"
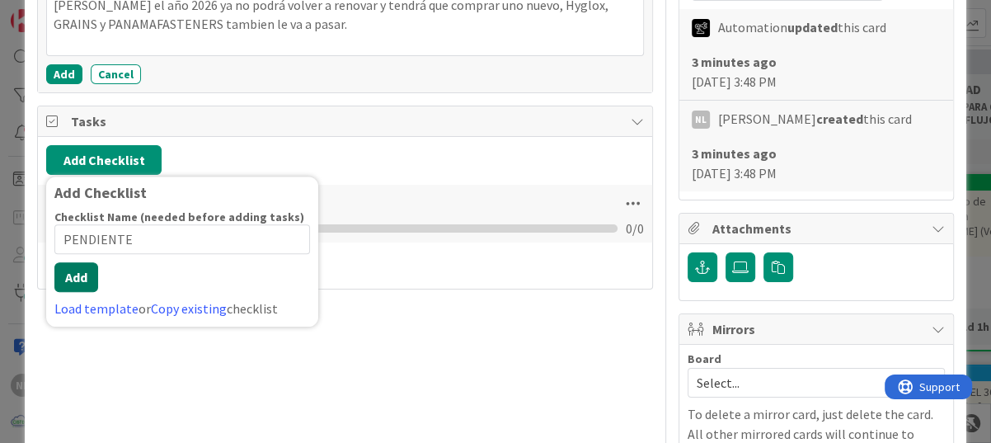
click at [81, 275] on button "Add" at bounding box center [76, 277] width 44 height 30
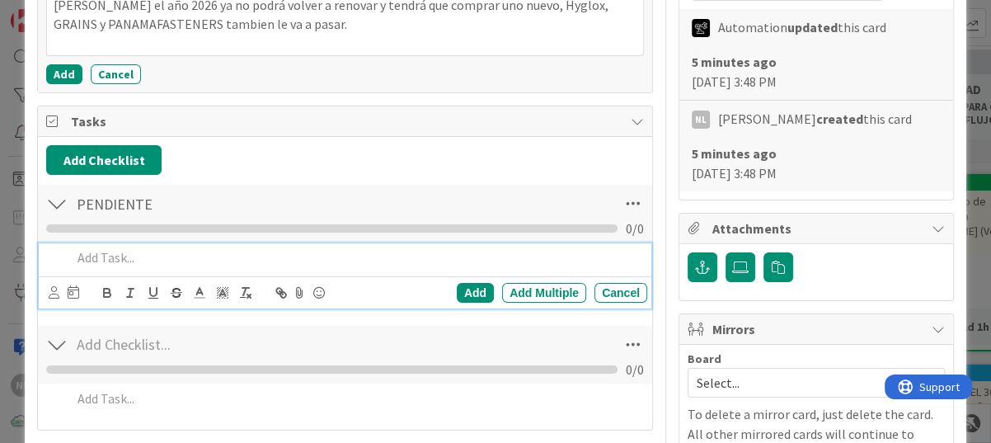
click at [49, 197] on div at bounding box center [56, 204] width 21 height 30
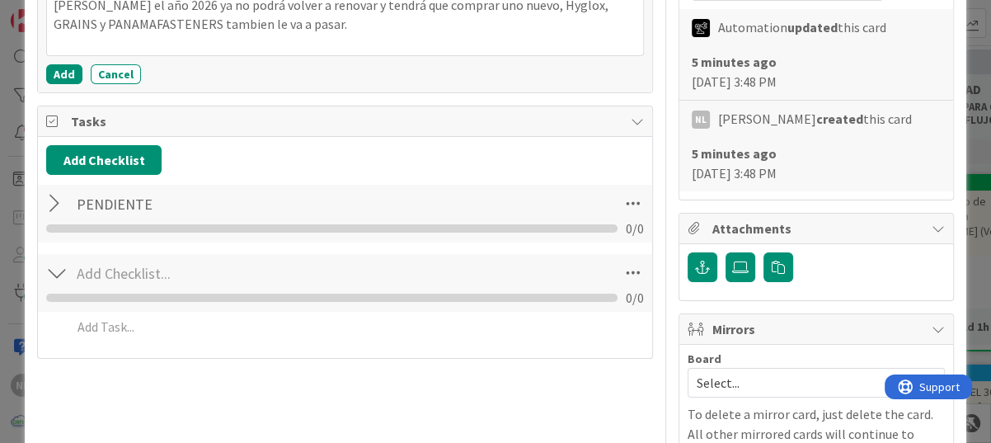
click at [49, 197] on div at bounding box center [56, 204] width 21 height 30
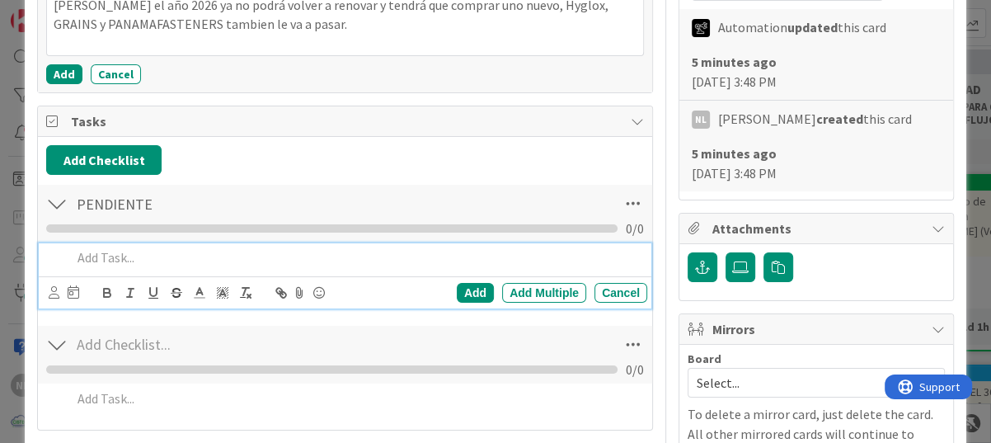
click at [146, 248] on p at bounding box center [356, 257] width 569 height 19
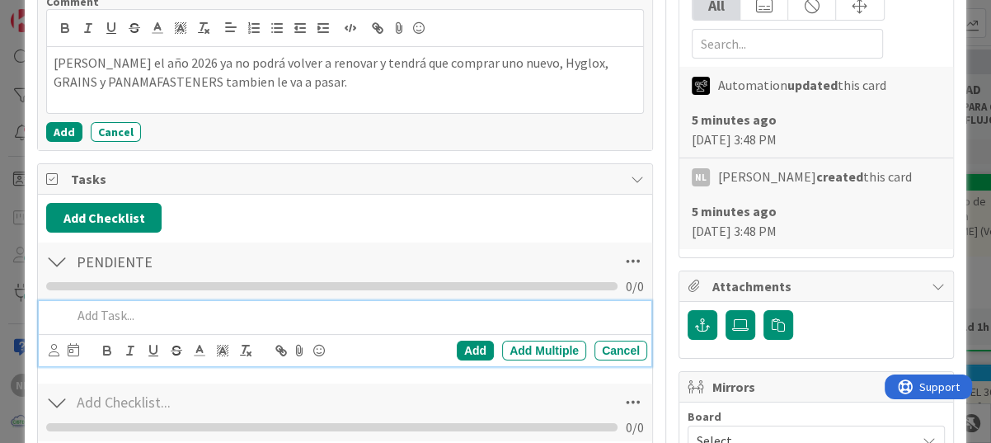
scroll to position [330, 0]
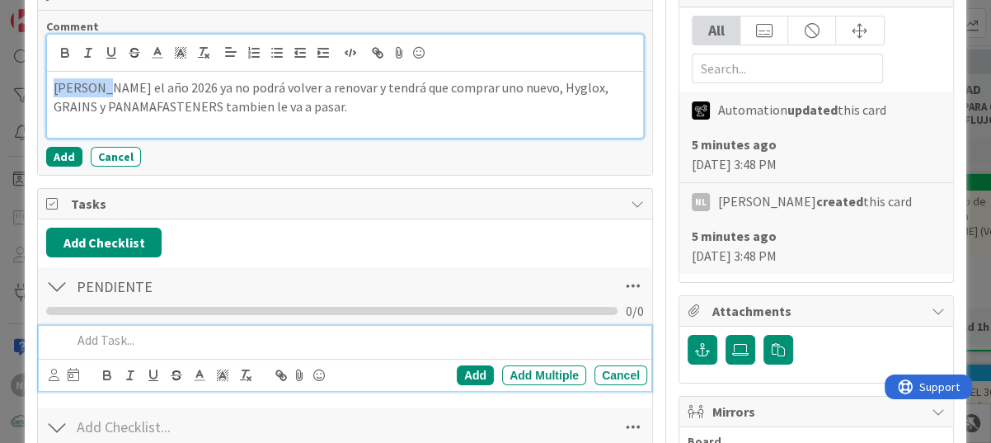
drag, startPoint x: 54, startPoint y: 88, endPoint x: 108, endPoint y: 87, distance: 54.4
click at [108, 87] on p "[PERSON_NAME] el año 2026 ya no podrá volver a renovar y tendrá que comprar uno…" at bounding box center [345, 96] width 583 height 37
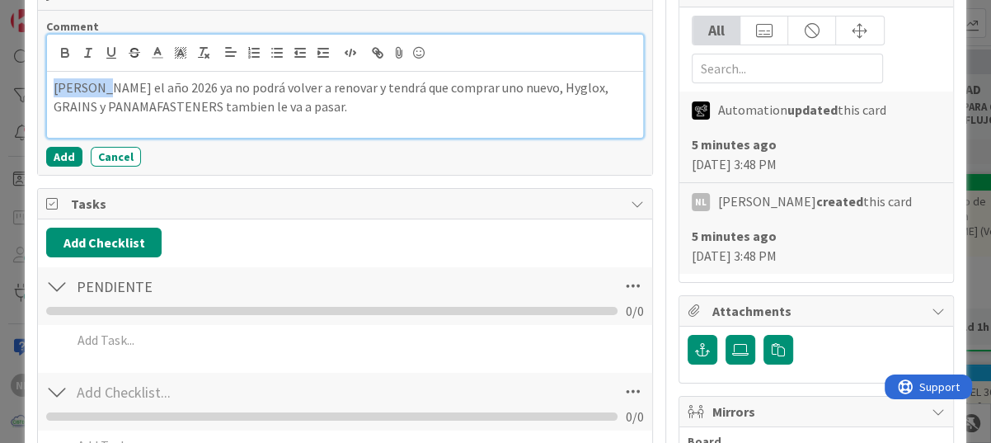
copy p "KRESTON"
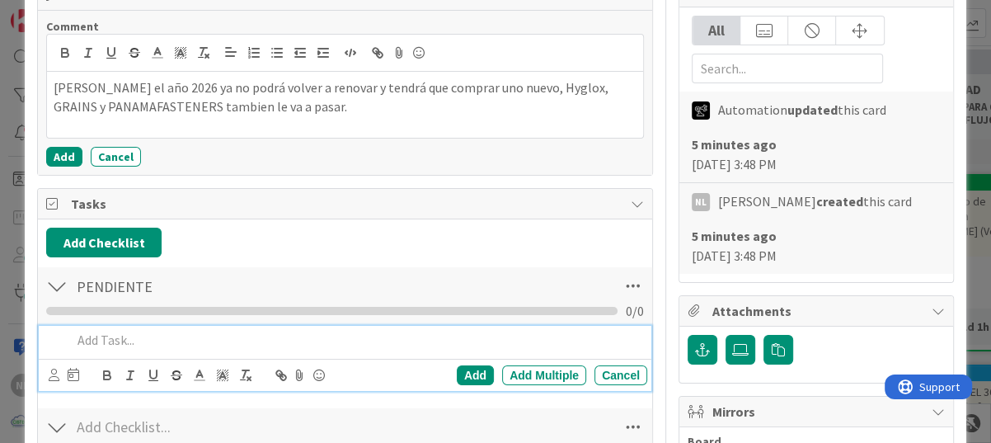
click at [110, 331] on p at bounding box center [356, 340] width 569 height 19
click at [457, 374] on div "Add" at bounding box center [475, 375] width 37 height 20
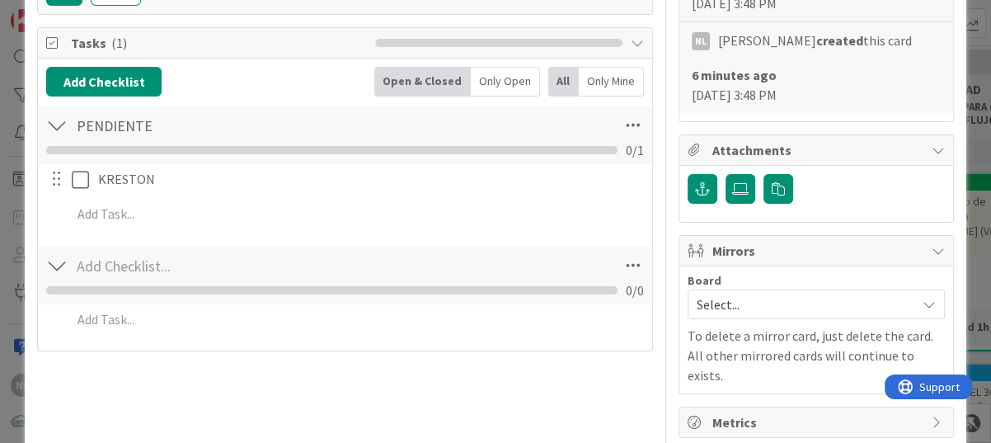
scroll to position [495, 0]
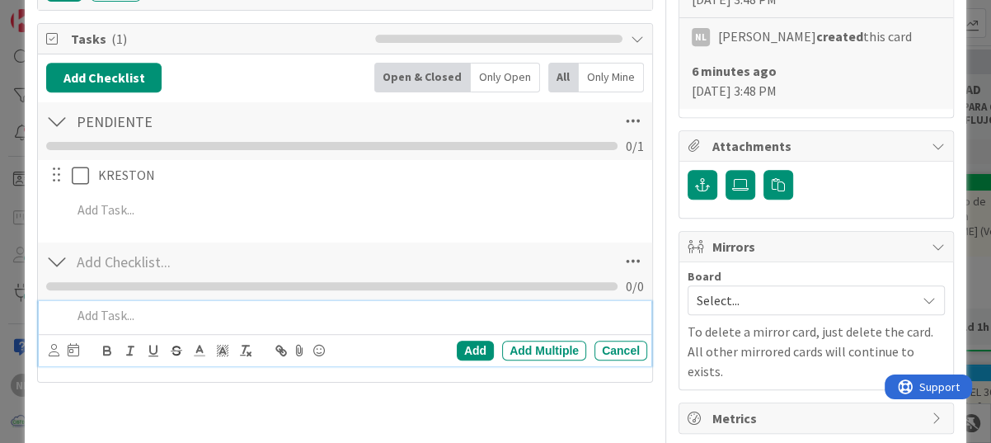
click at [326, 314] on p at bounding box center [356, 315] width 569 height 19
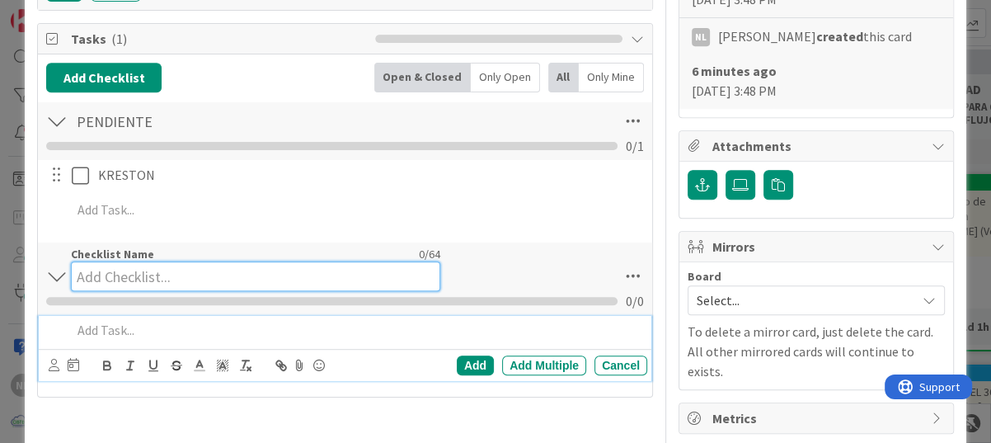
click at [130, 268] on input at bounding box center [255, 276] width 369 height 30
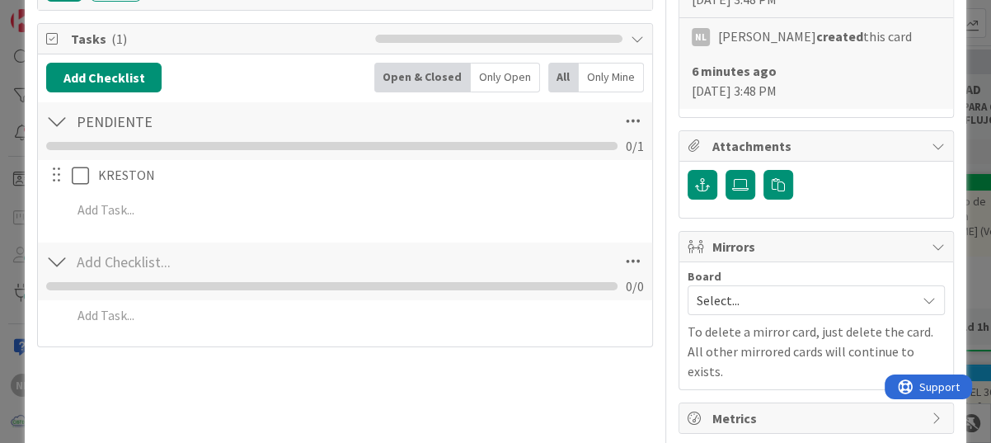
click at [175, 402] on div "Title 31 / 128 Emisión de cotizaciones varias Description NL [PERSON_NAME] join…" at bounding box center [345, 102] width 616 height 1065
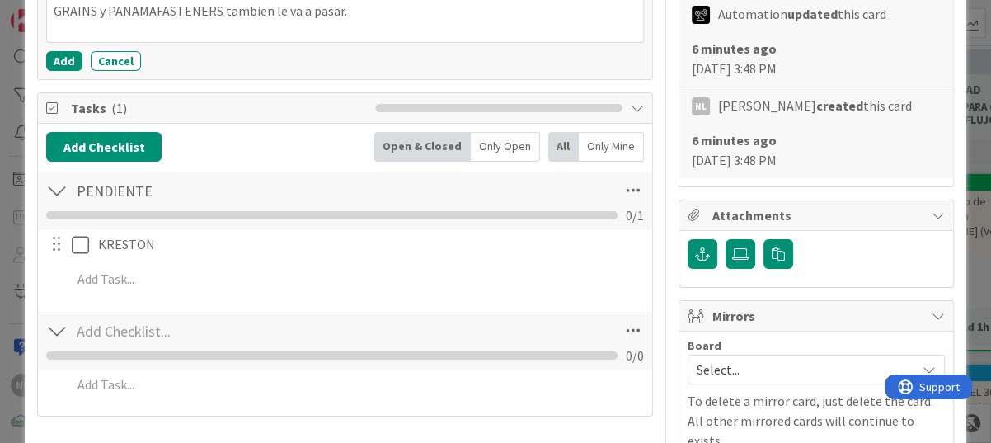
scroll to position [247, 0]
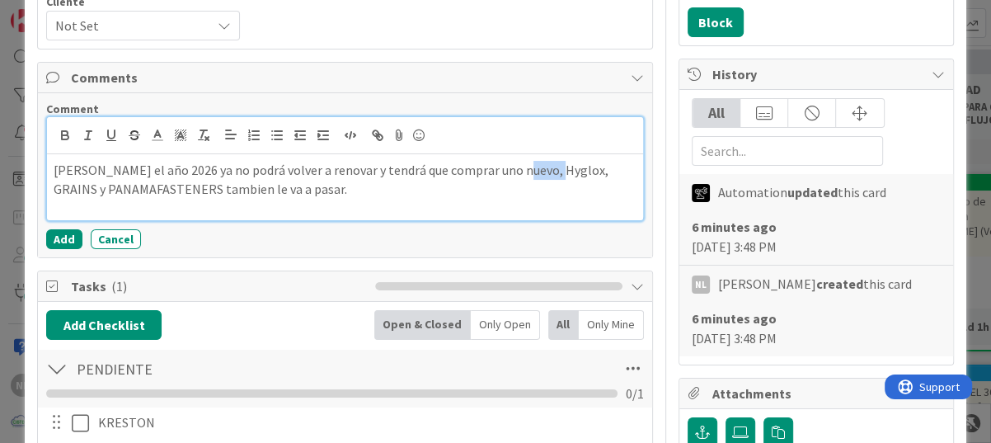
drag, startPoint x: 516, startPoint y: 171, endPoint x: 554, endPoint y: 169, distance: 38.0
click at [554, 169] on p "[PERSON_NAME] el año 2026 ya no podrá volver a renovar y tendrá que comprar uno…" at bounding box center [345, 179] width 583 height 37
copy p "Hyglox"
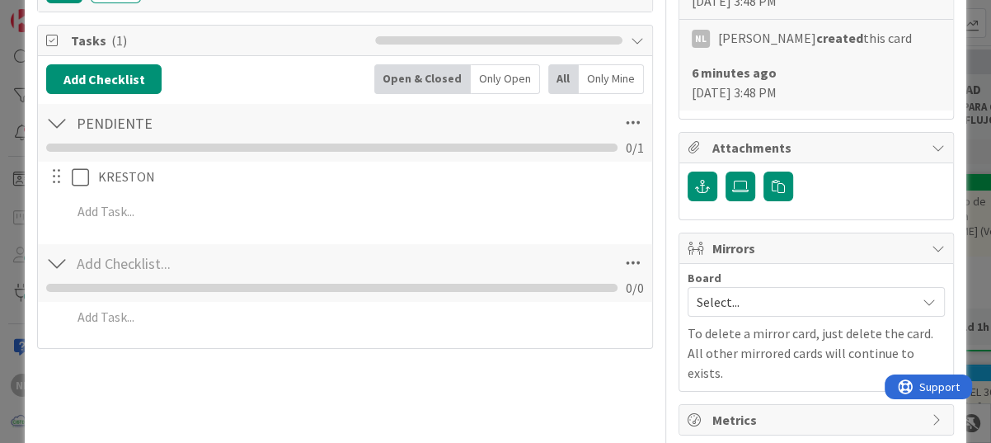
scroll to position [495, 0]
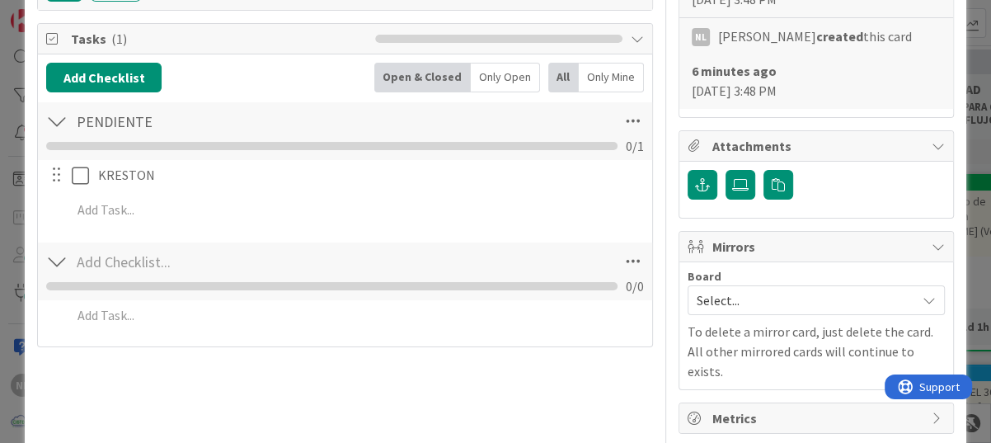
click at [57, 262] on div at bounding box center [56, 262] width 21 height 30
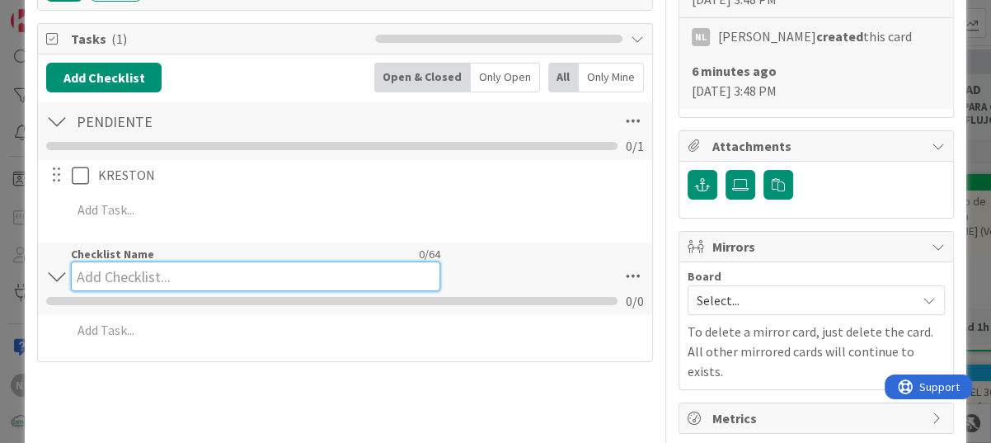
click at [154, 254] on div "Checklist Name 0 / 64" at bounding box center [255, 269] width 369 height 45
paste input "Hyglox"
type input "Hyglox"
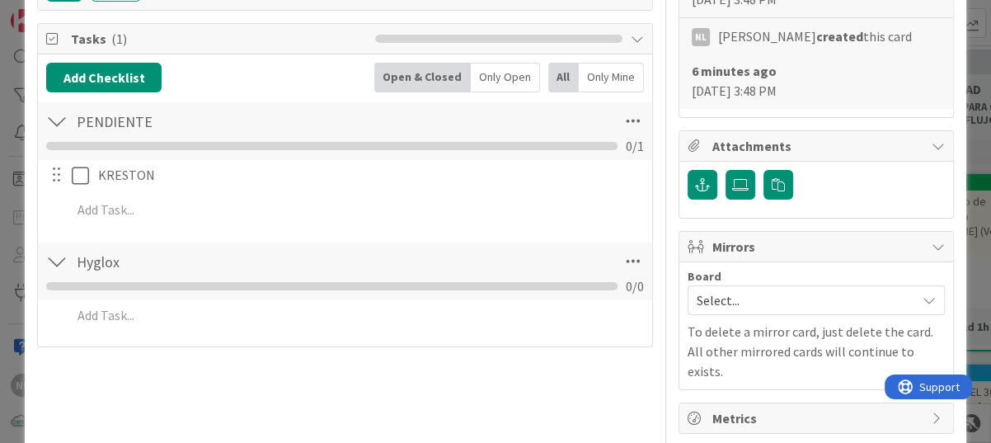
click at [310, 396] on div "Title 31 / 128 Emisión de cotizaciones varias Description NL [PERSON_NAME] join…" at bounding box center [345, 102] width 616 height 1065
click at [58, 259] on div at bounding box center [56, 262] width 21 height 30
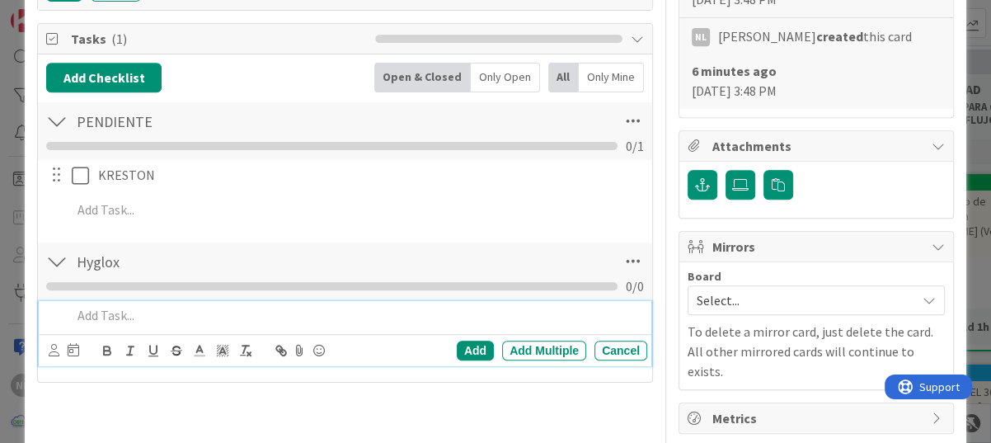
click at [112, 316] on p at bounding box center [356, 315] width 569 height 19
click at [467, 355] on div "Add" at bounding box center [475, 351] width 37 height 20
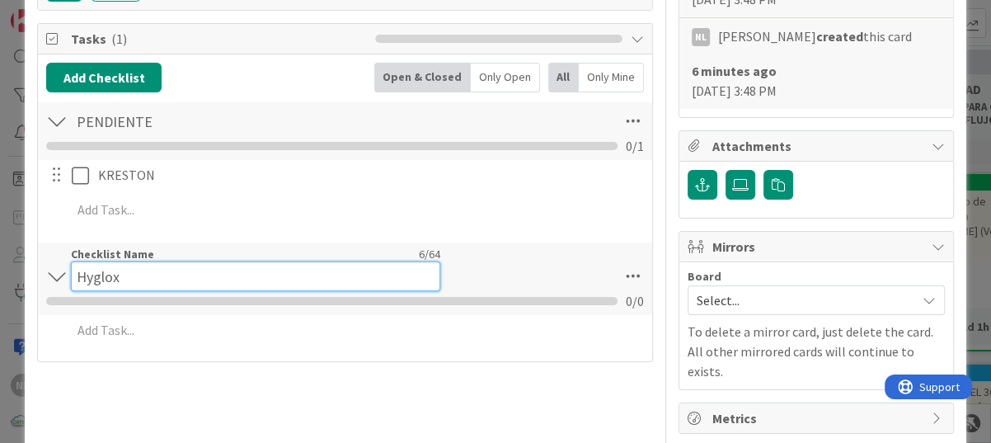
click at [114, 269] on input "Hyglox" at bounding box center [255, 276] width 369 height 30
drag, startPoint x: 162, startPoint y: 272, endPoint x: 66, endPoint y: 272, distance: 95.7
click at [66, 272] on div "Hyglox Checklist Name 6 / 64 Hyglox 0 / 0" at bounding box center [345, 278] width 614 height 73
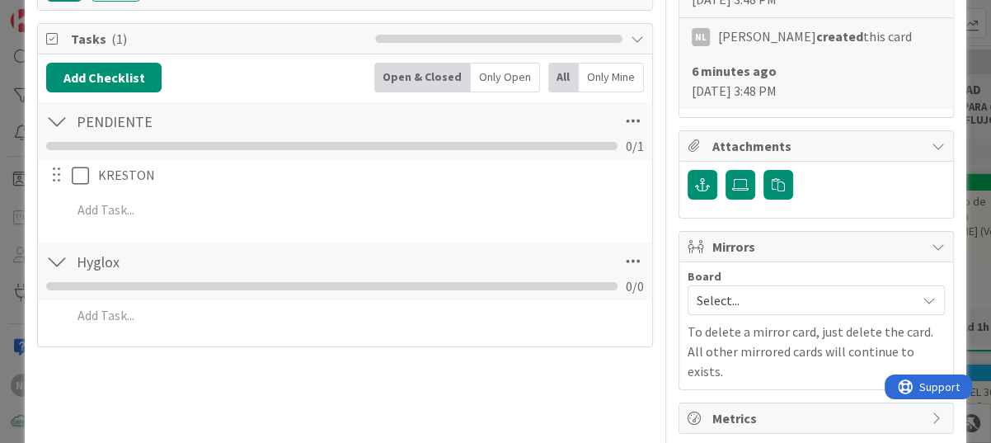
click at [51, 275] on div "Hyglox Checklist Name 6 / 64 Hyglox 0 / 0" at bounding box center [345, 271] width 614 height 58
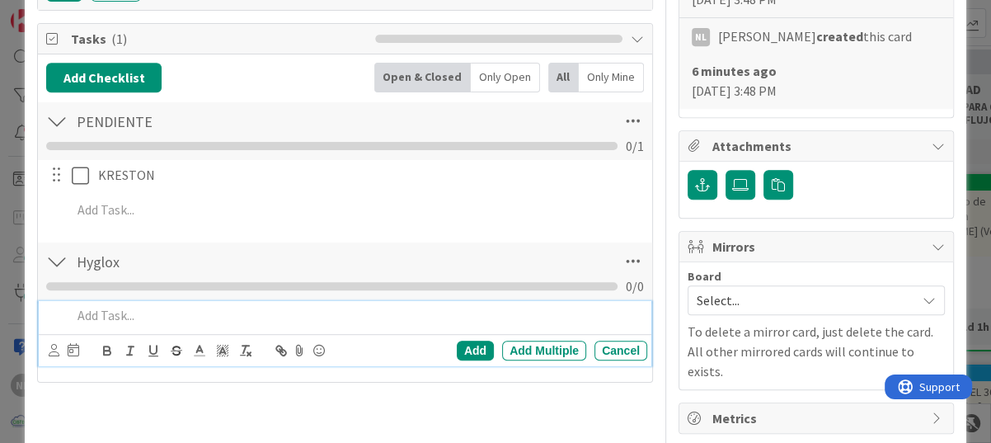
click at [104, 318] on p at bounding box center [356, 315] width 569 height 19
click at [466, 345] on div "Add" at bounding box center [475, 351] width 37 height 20
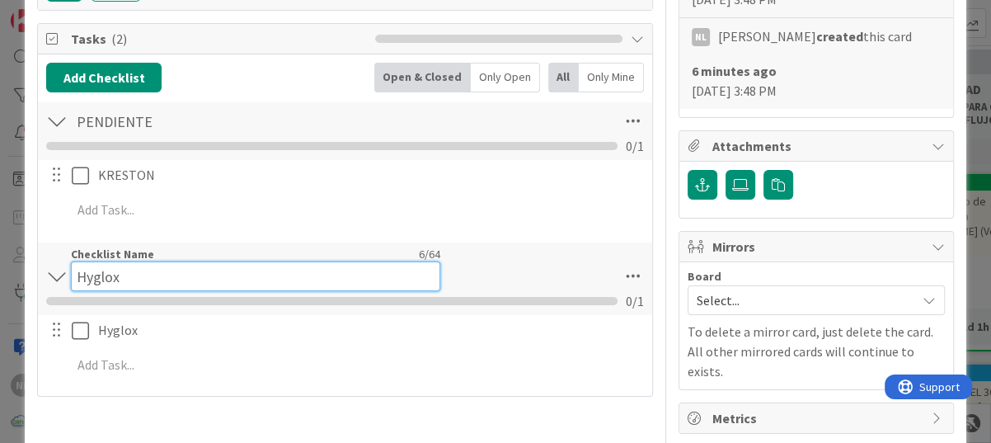
click at [134, 263] on input "Hyglox" at bounding box center [255, 276] width 369 height 30
drag, startPoint x: 135, startPoint y: 266, endPoint x: 43, endPoint y: 266, distance: 92.4
click at [43, 266] on div "Hyglox Checklist Name 6 / 64 Hyglox 0 / 1" at bounding box center [345, 278] width 614 height 73
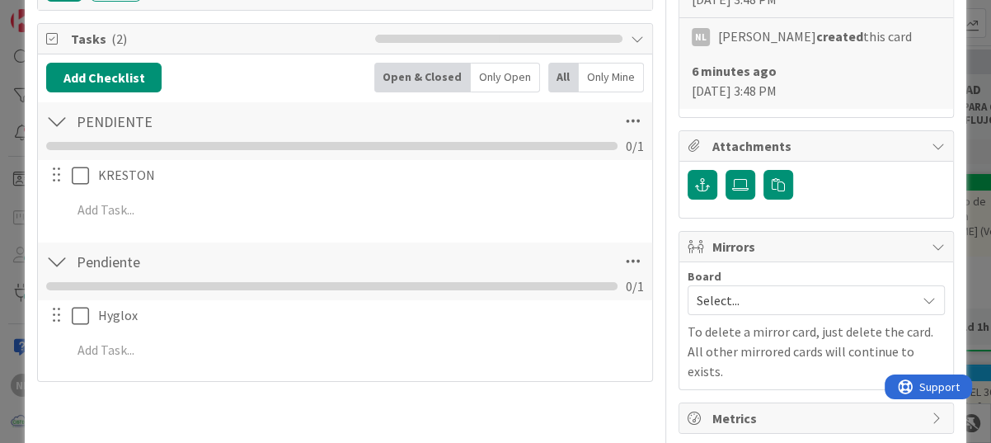
click at [409, 402] on div "Title 31 / 128 Emisión de cotizaciones varias Description NL [PERSON_NAME] join…" at bounding box center [345, 102] width 616 height 1065
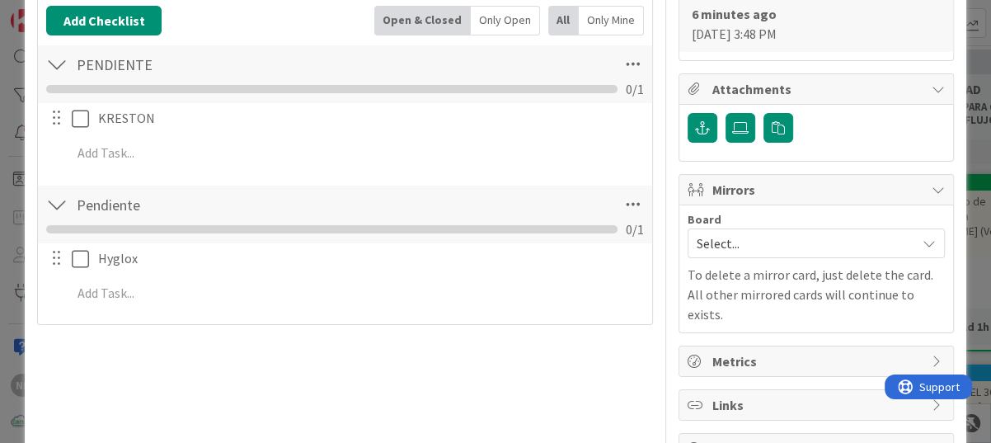
scroll to position [577, 0]
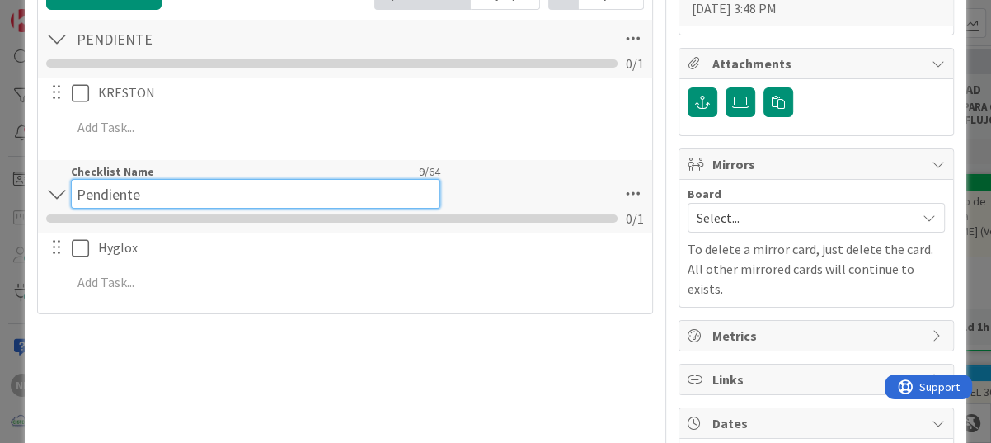
click at [135, 186] on input "Pendiente" at bounding box center [255, 194] width 369 height 30
drag, startPoint x: 82, startPoint y: 192, endPoint x: 225, endPoint y: 191, distance: 142.7
click at [214, 192] on input "Pendiente" at bounding box center [255, 194] width 369 height 30
type input "PENDIENTE"
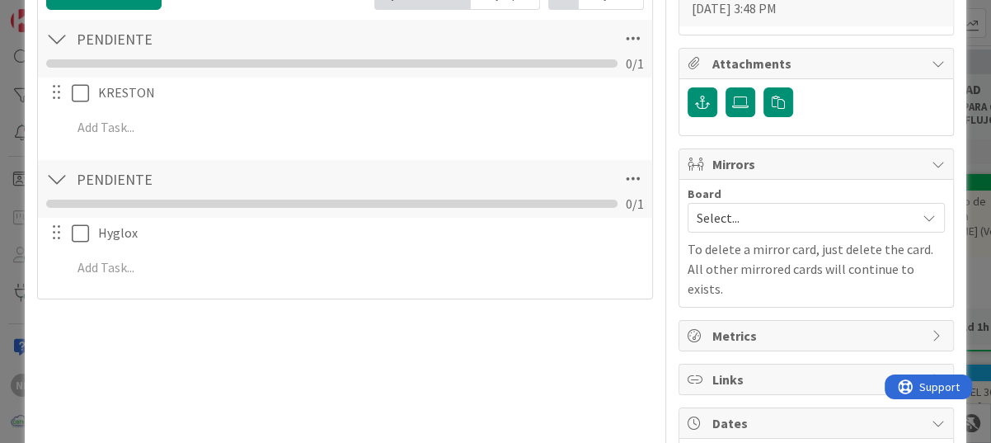
click at [278, 340] on div "Title 31 / 128 Emisión de cotizaciones varias Description NL [PERSON_NAME] join…" at bounding box center [345, 19] width 616 height 1065
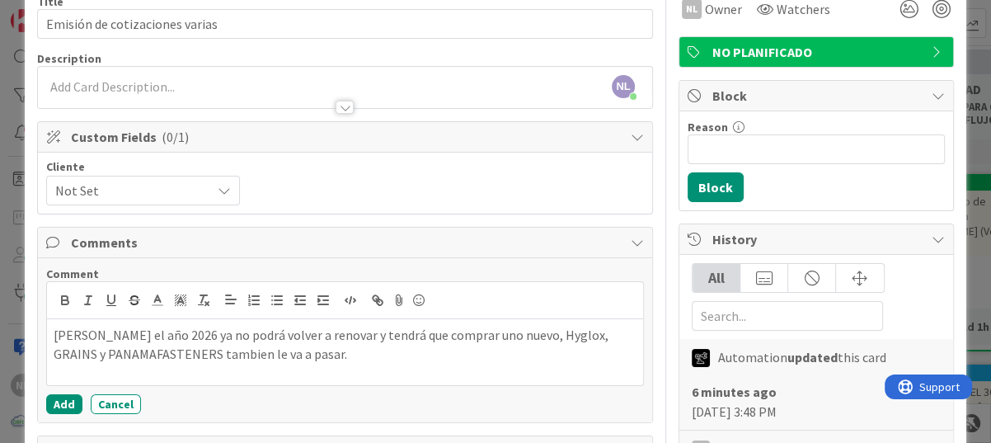
scroll to position [165, 0]
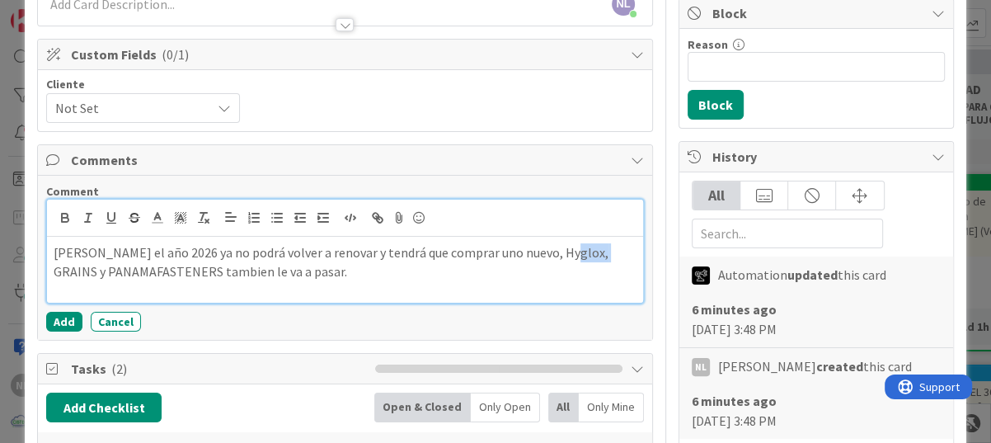
drag, startPoint x: 562, startPoint y: 255, endPoint x: 600, endPoint y: 253, distance: 38.8
click at [600, 253] on p "[PERSON_NAME] el año 2026 ya no podrá volver a renovar y tendrá que comprar uno…" at bounding box center [345, 261] width 583 height 37
copy p "GRAINS"
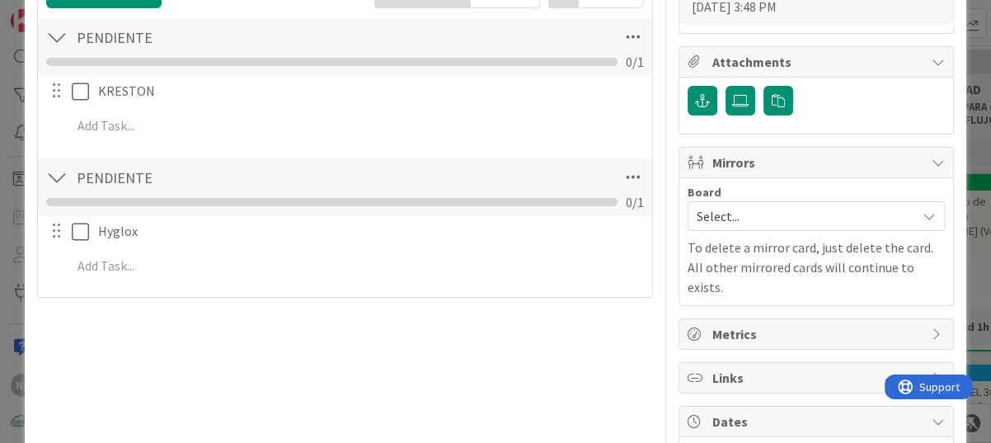
scroll to position [660, 0]
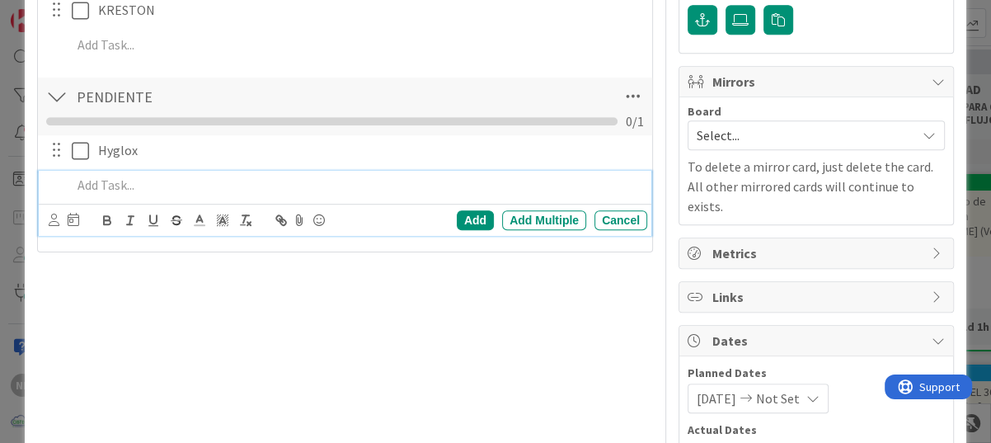
click at [97, 187] on p at bounding box center [356, 185] width 569 height 19
click at [477, 214] on div "Add" at bounding box center [475, 220] width 37 height 20
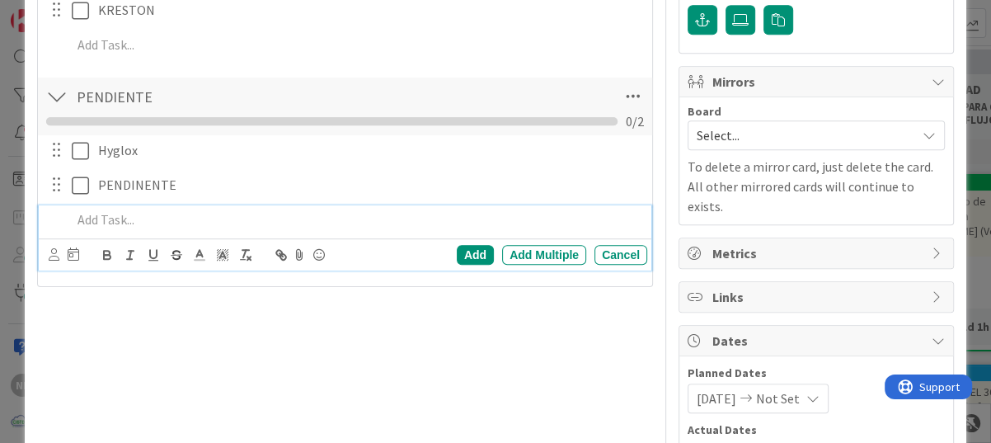
click at [125, 215] on p at bounding box center [356, 219] width 569 height 19
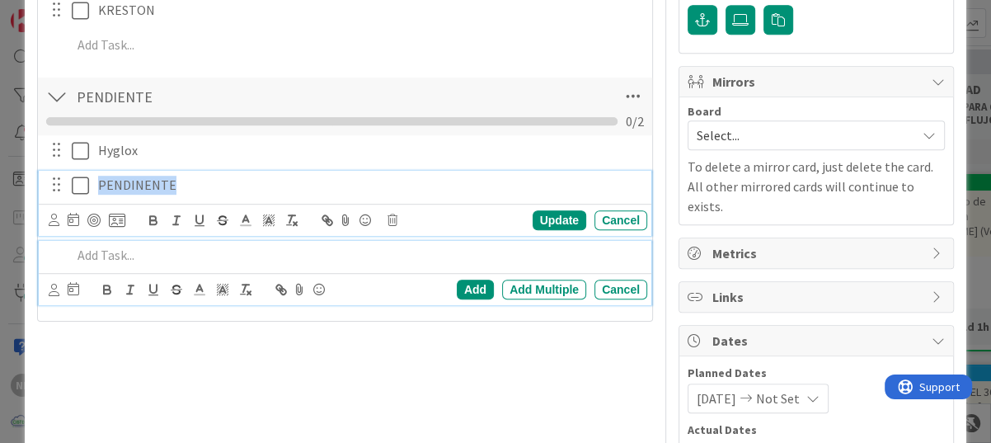
drag, startPoint x: 96, startPoint y: 185, endPoint x: 200, endPoint y: 186, distance: 103.1
click at [200, 186] on div "PENDINENTE" at bounding box center [370, 185] width 556 height 29
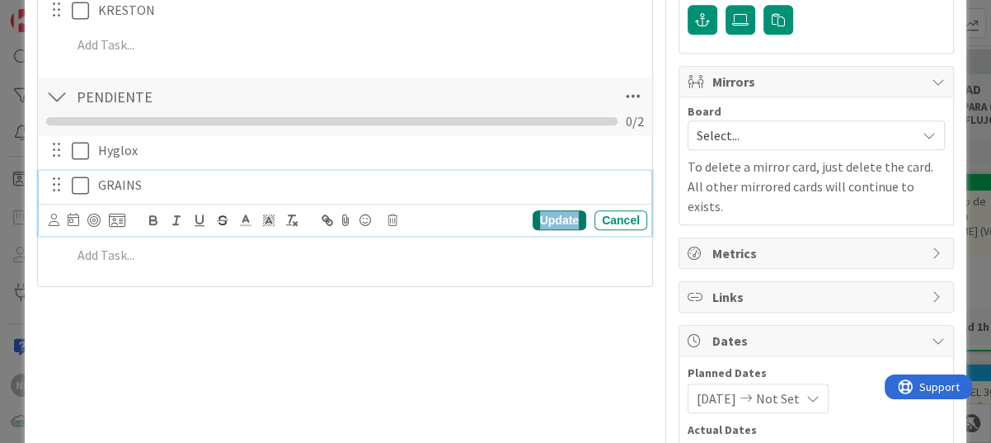
click at [551, 219] on div "Update" at bounding box center [560, 220] width 54 height 20
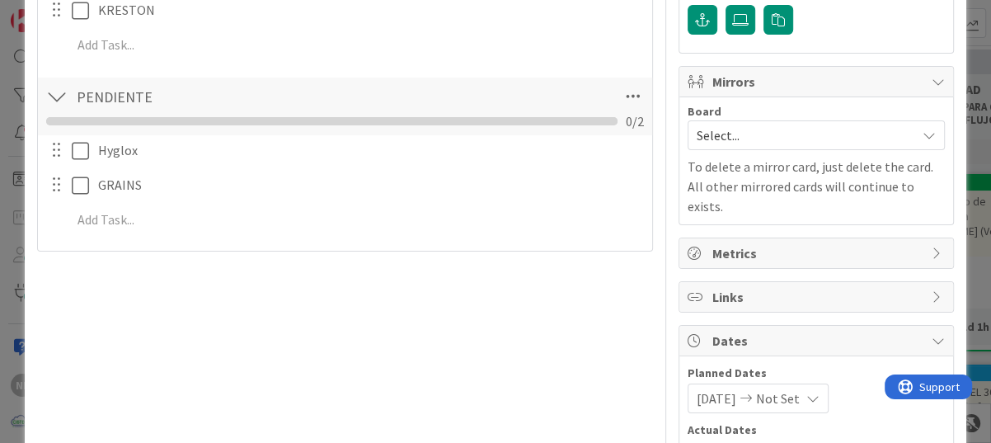
scroll to position [577, 0]
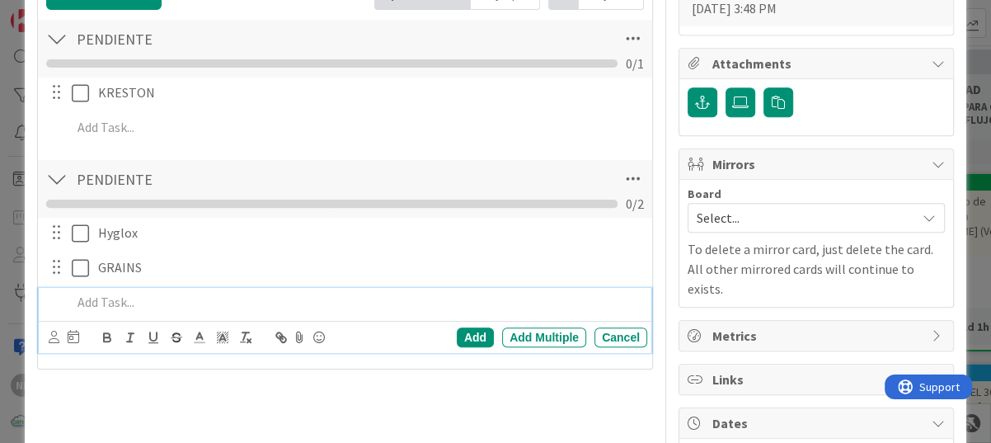
click at [123, 301] on p at bounding box center [356, 302] width 569 height 19
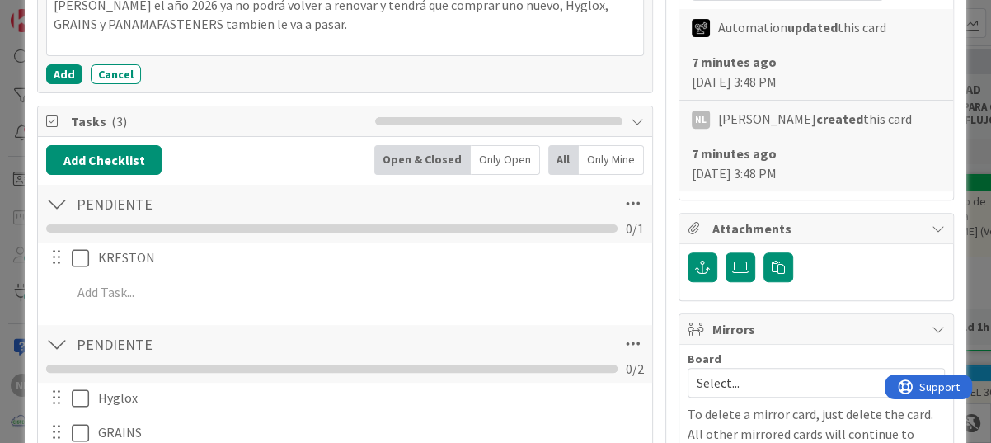
scroll to position [330, 0]
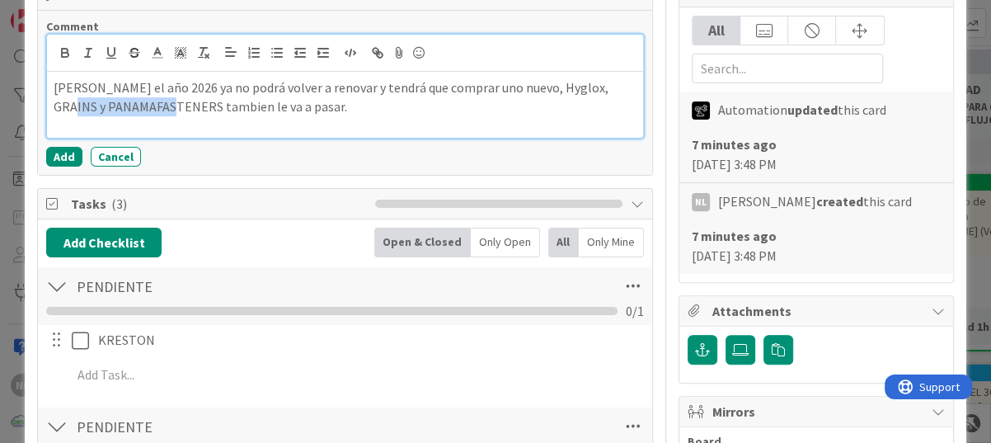
drag, startPoint x: 52, startPoint y: 106, endPoint x: 164, endPoint y: 108, distance: 112.2
click at [164, 108] on div "[PERSON_NAME] el año 2026 ya no podrá volver a renovar y tendrá que comprar uno…" at bounding box center [345, 105] width 596 height 66
copy p "PANAMAFASTENERS"
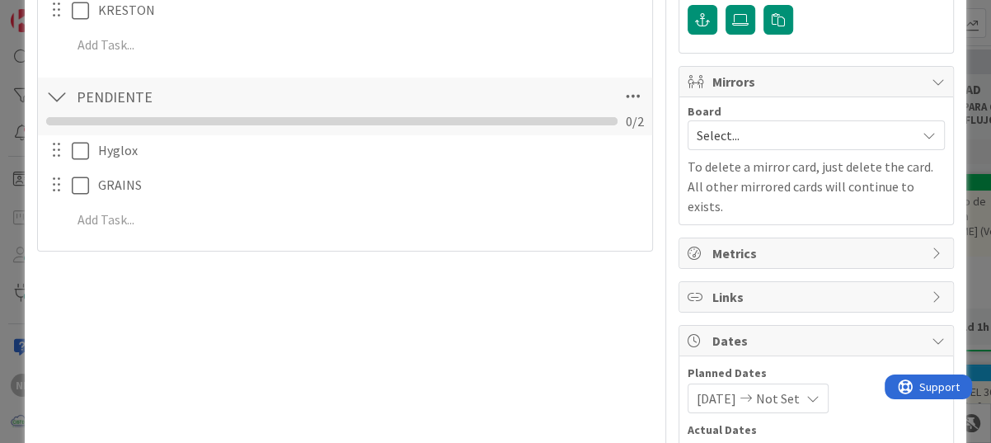
scroll to position [698, 0]
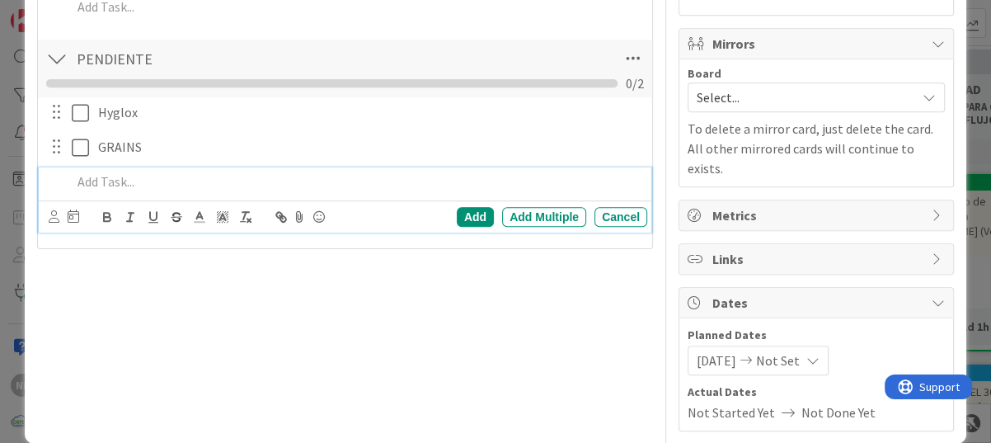
click at [120, 181] on p at bounding box center [356, 181] width 569 height 19
click at [474, 212] on div "Add" at bounding box center [475, 217] width 37 height 20
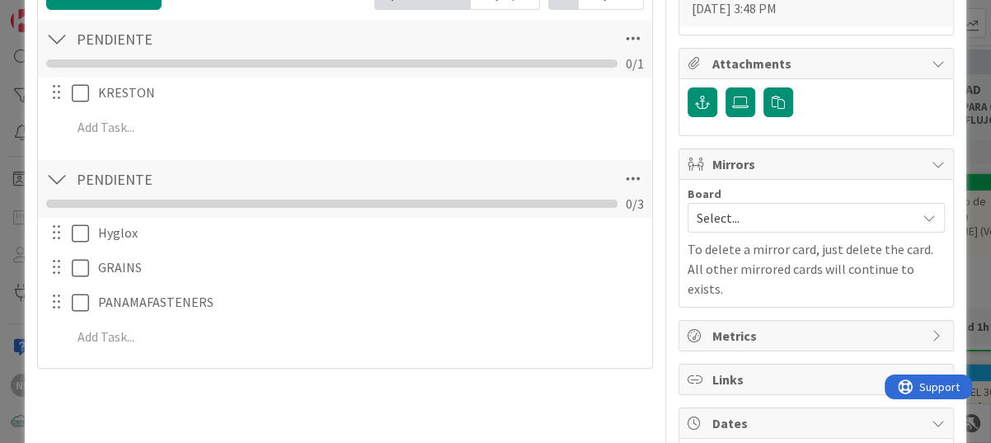
scroll to position [615, 0]
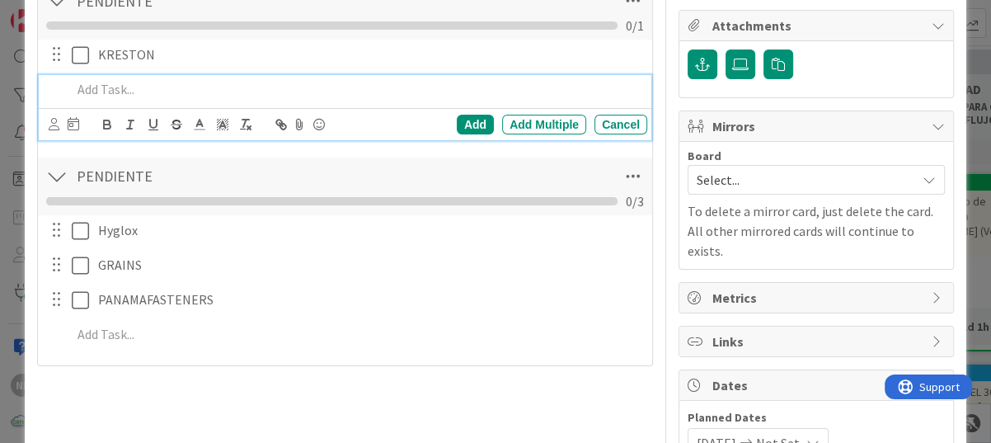
click at [112, 89] on p at bounding box center [356, 89] width 569 height 19
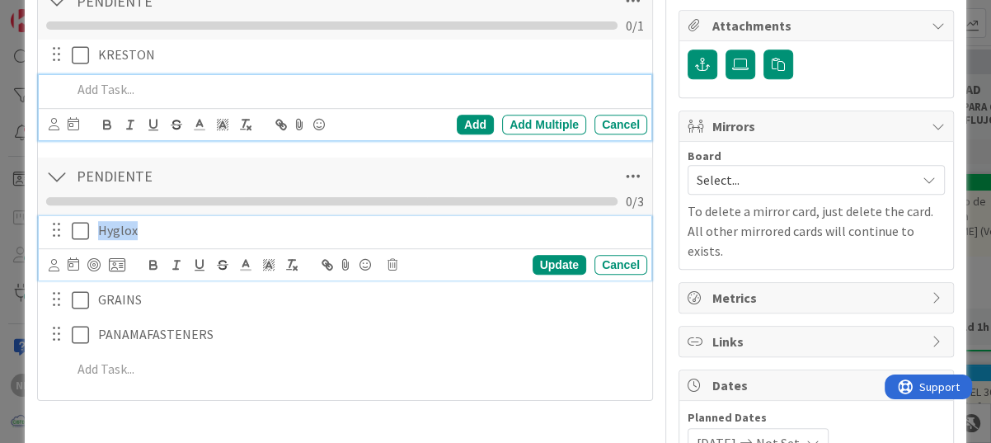
drag, startPoint x: 95, startPoint y: 225, endPoint x: 155, endPoint y: 231, distance: 60.5
click at [155, 231] on div "Hyglox" at bounding box center [370, 230] width 556 height 29
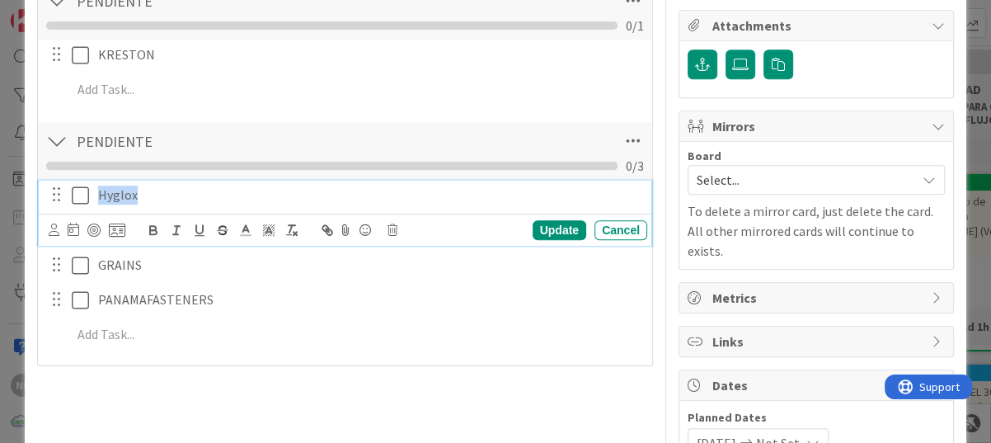
scroll to position [581, 0]
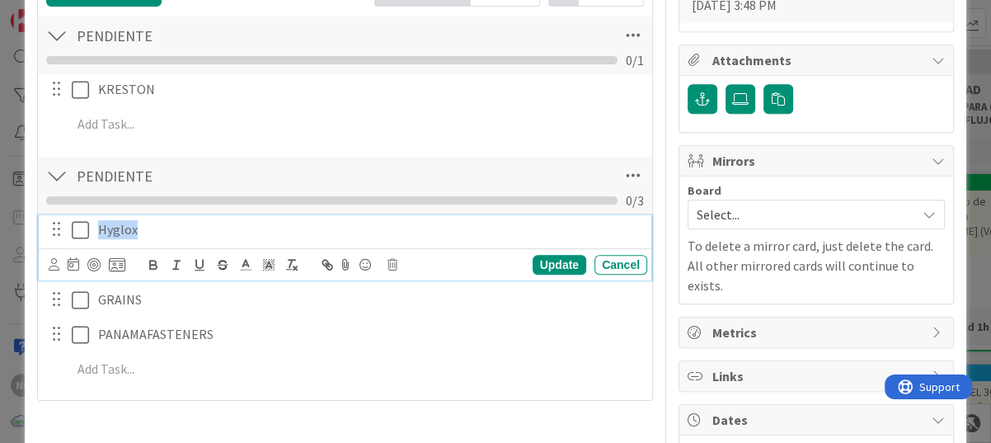
copy p "Hyglox"
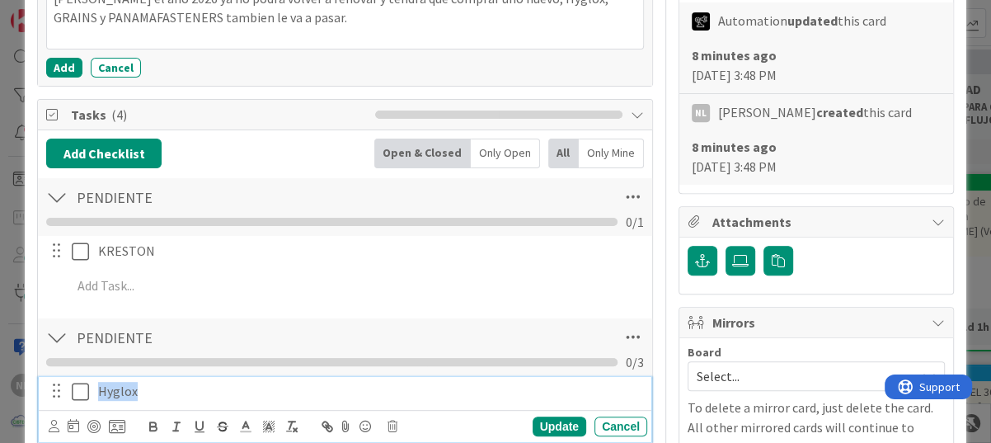
scroll to position [333, 0]
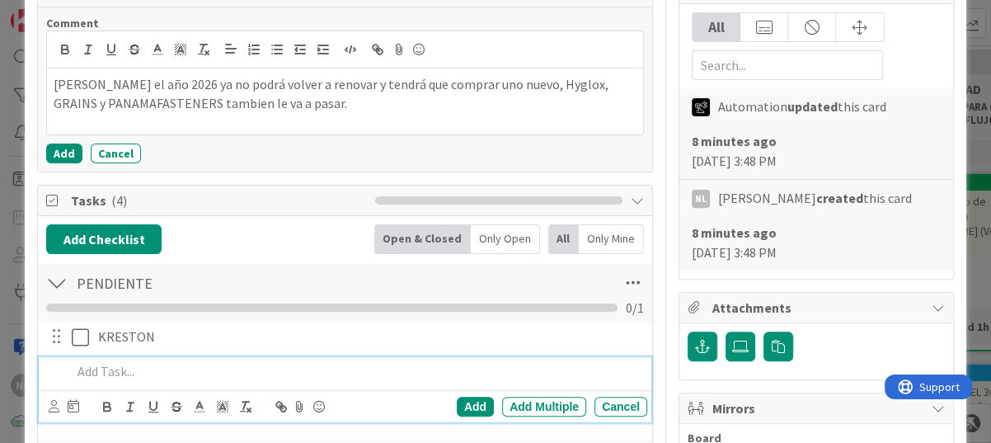
click at [131, 369] on p at bounding box center [356, 371] width 569 height 19
click at [461, 397] on div "Add" at bounding box center [475, 407] width 37 height 20
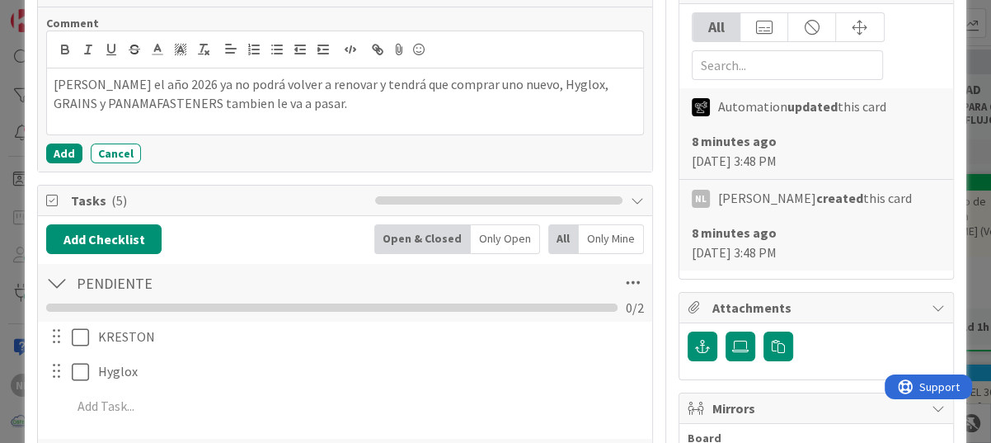
scroll to position [416, 0]
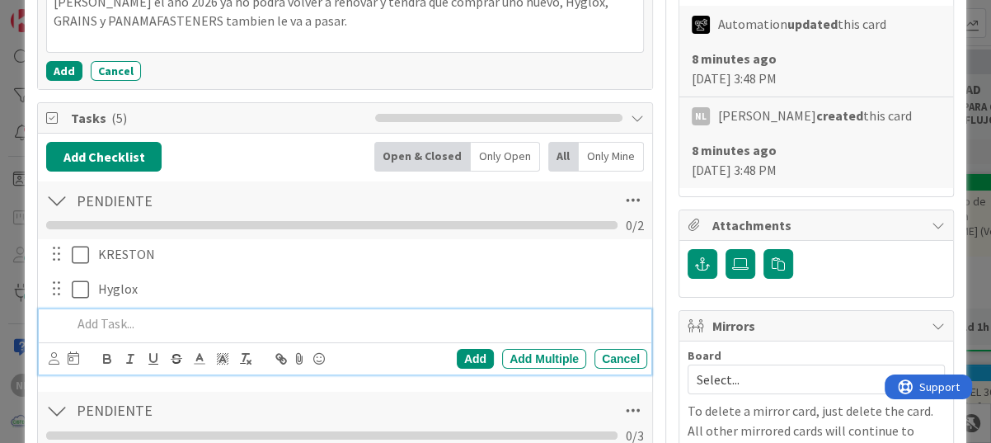
click at [120, 318] on p at bounding box center [356, 323] width 569 height 19
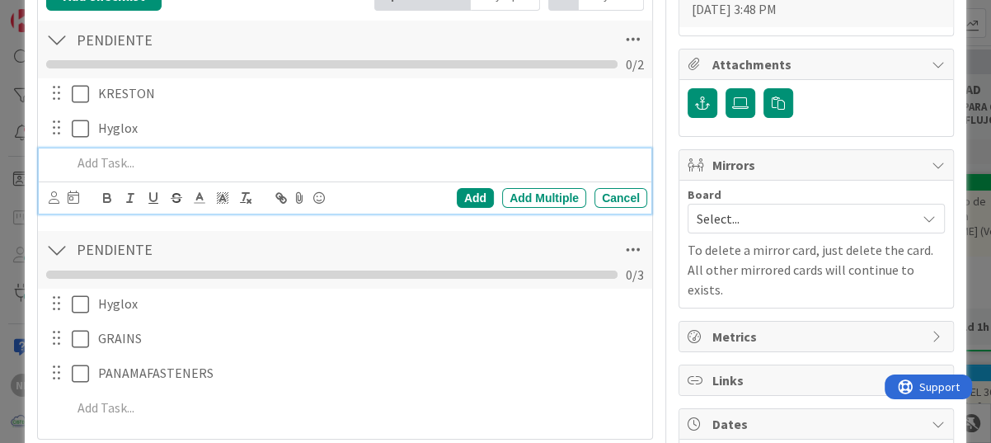
scroll to position [581, 0]
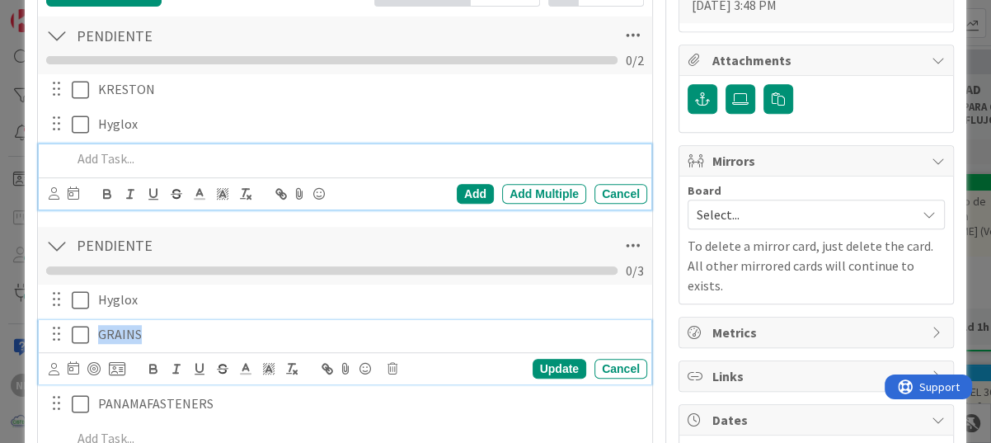
drag, startPoint x: 101, startPoint y: 330, endPoint x: 145, endPoint y: 331, distance: 43.7
click at [145, 331] on p "GRAINS" at bounding box center [369, 334] width 543 height 19
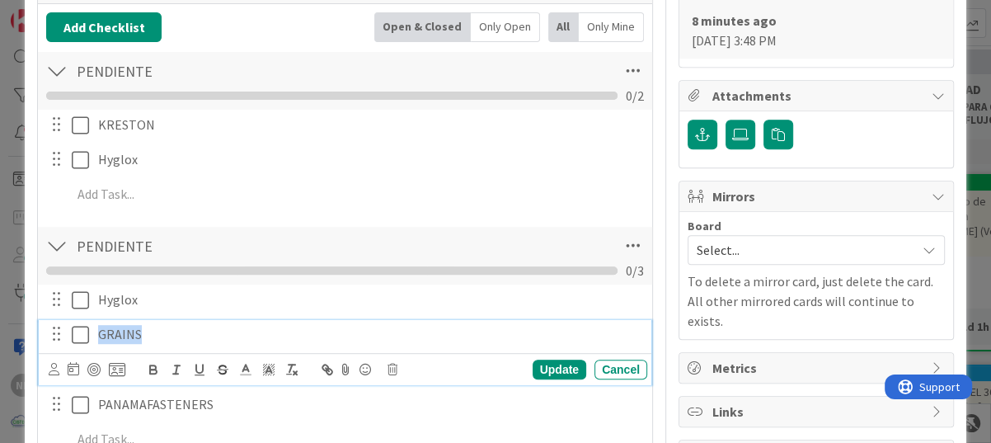
copy p "GRAINS"
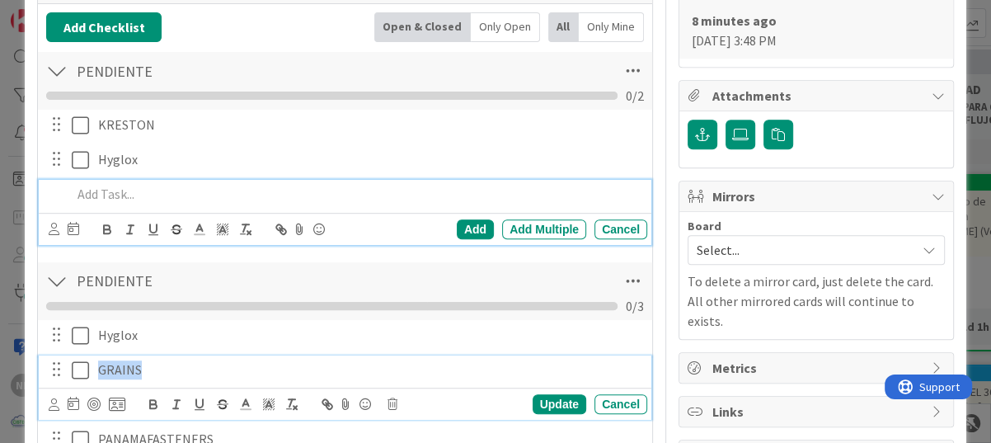
scroll to position [581, 0]
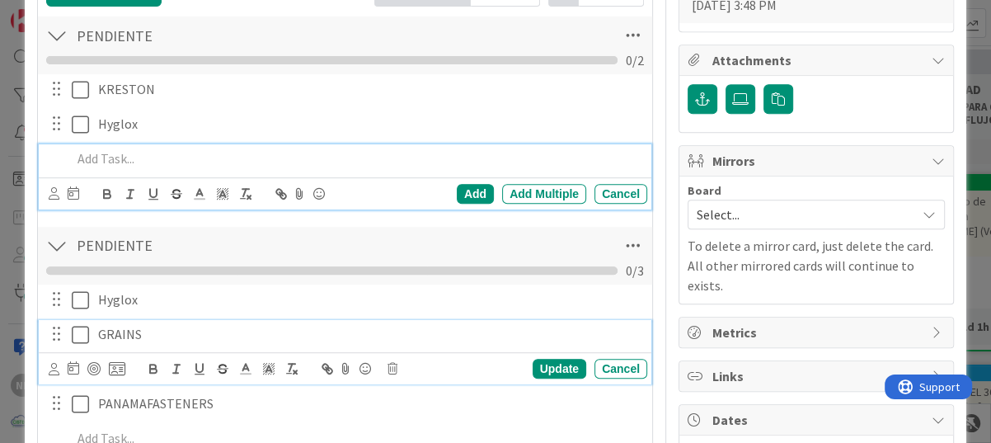
click at [141, 201] on div "Add Add Multiple Cancel" at bounding box center [345, 176] width 613 height 65
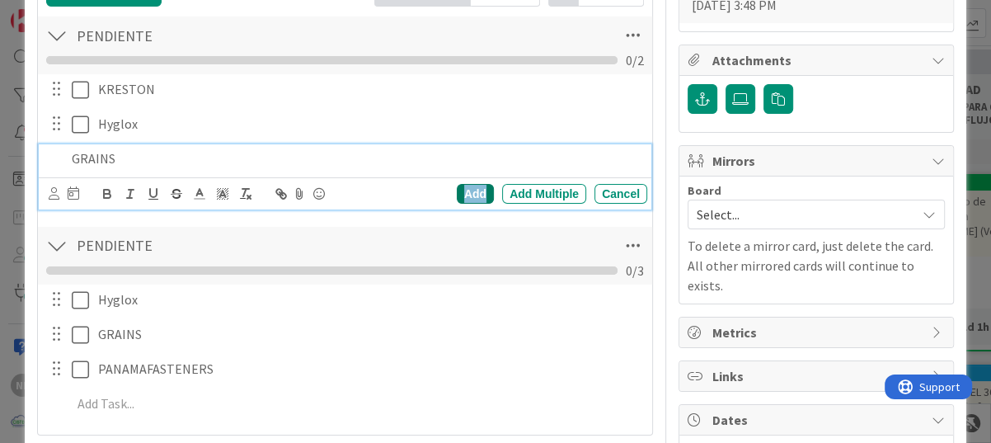
click at [465, 184] on div "Add" at bounding box center [475, 194] width 37 height 20
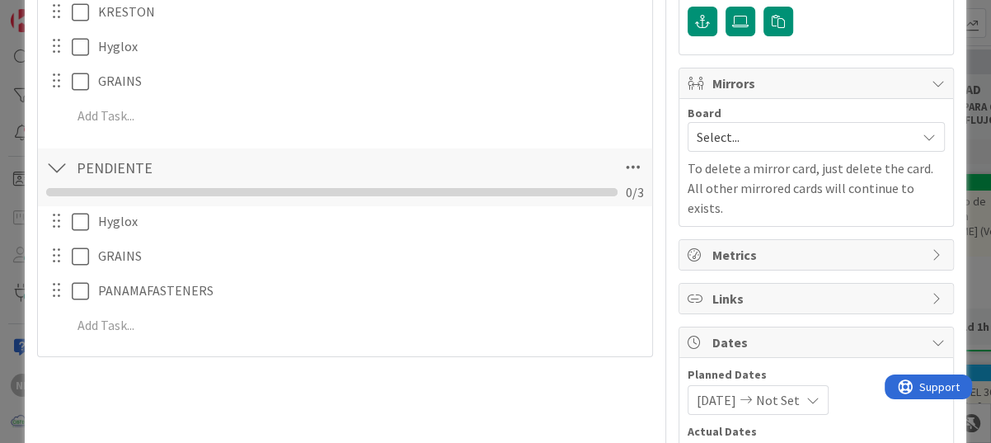
scroll to position [698, 0]
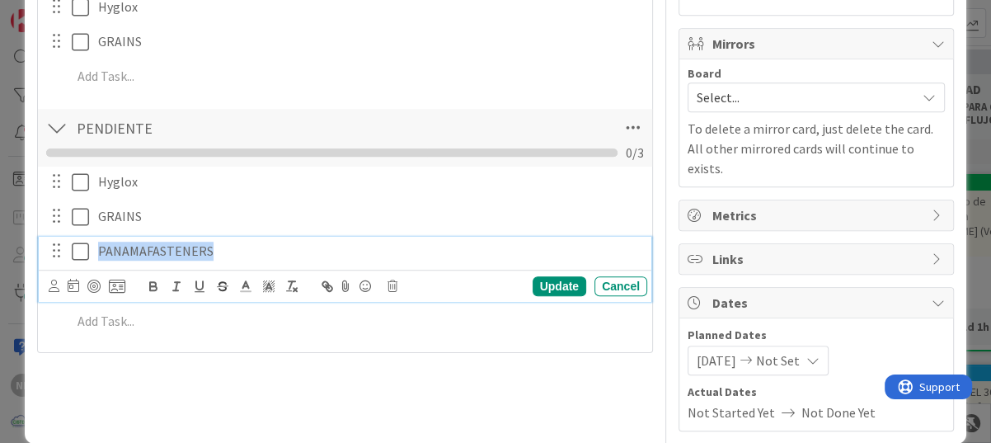
drag, startPoint x: 97, startPoint y: 250, endPoint x: 223, endPoint y: 253, distance: 126.2
click at [223, 253] on p "PANAMAFASTENERS" at bounding box center [369, 251] width 543 height 19
copy p "PANAMAFASTENERS"
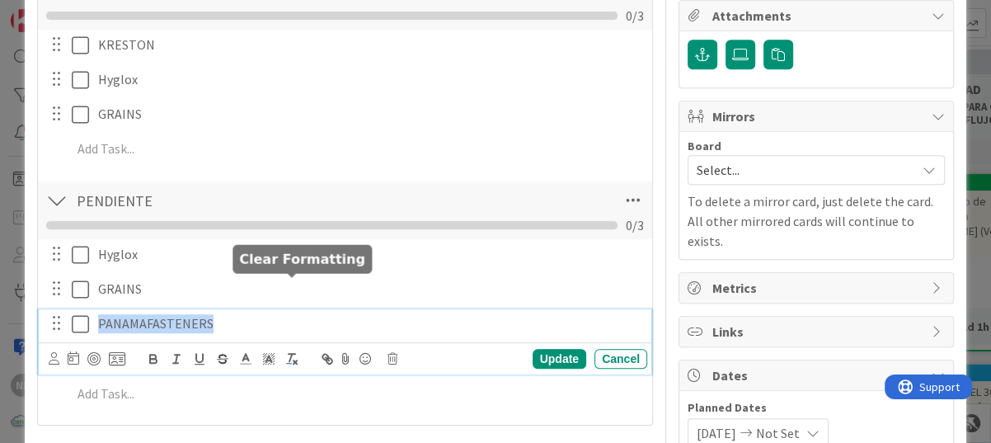
scroll to position [615, 0]
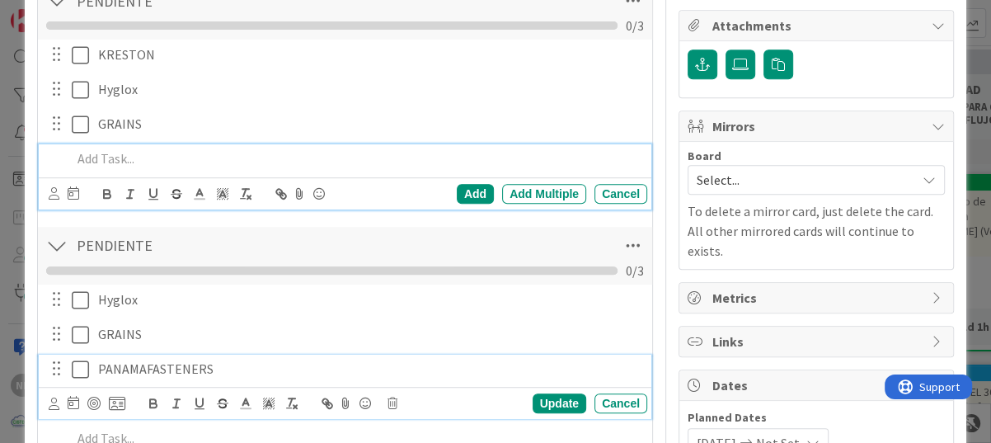
click at [110, 159] on p at bounding box center [356, 158] width 569 height 19
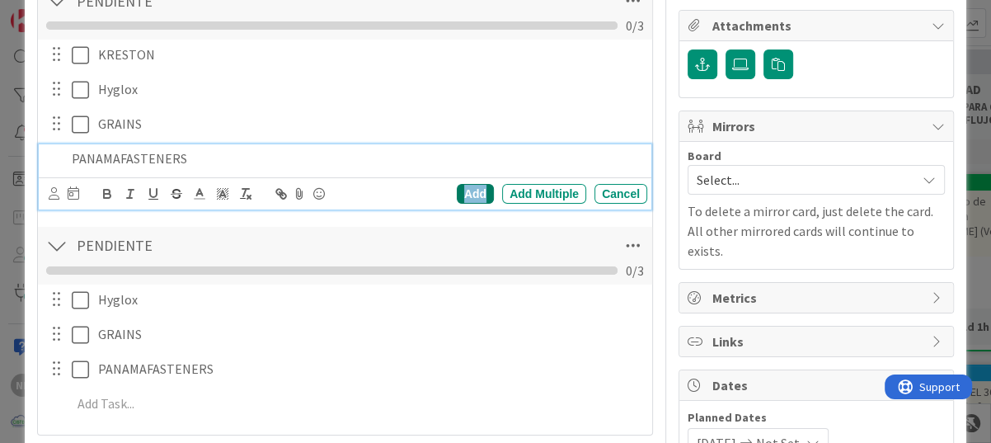
click at [468, 186] on div "Add" at bounding box center [475, 194] width 37 height 20
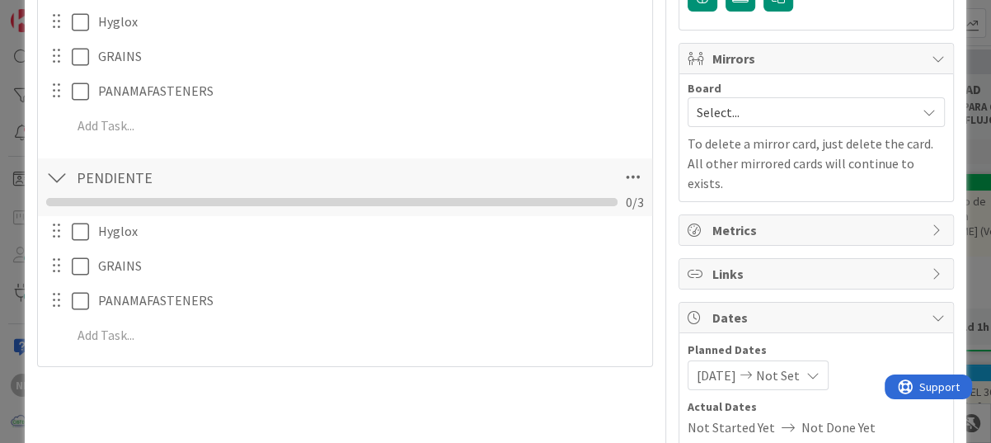
scroll to position [698, 0]
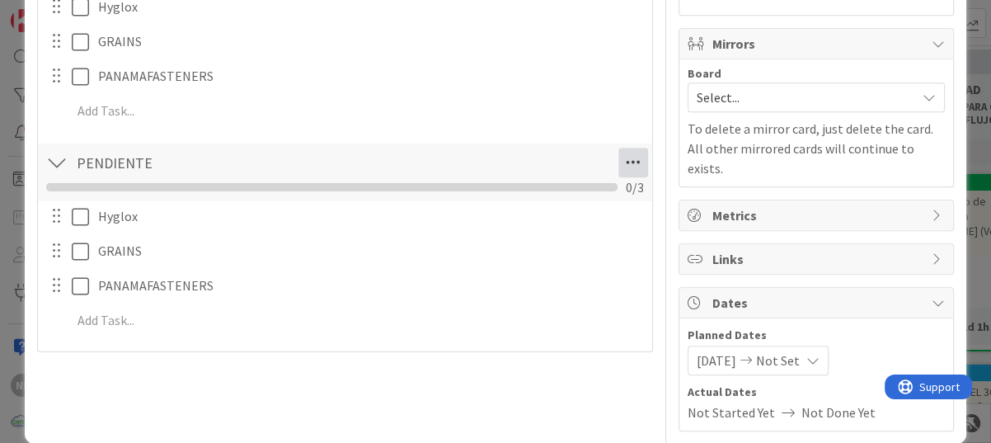
click at [625, 154] on icon at bounding box center [633, 163] width 30 height 30
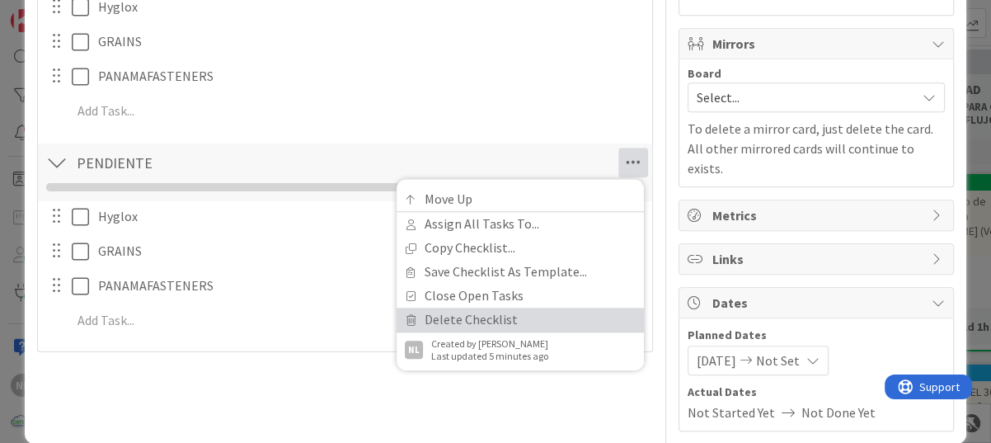
click at [405, 315] on icon at bounding box center [411, 320] width 12 height 10
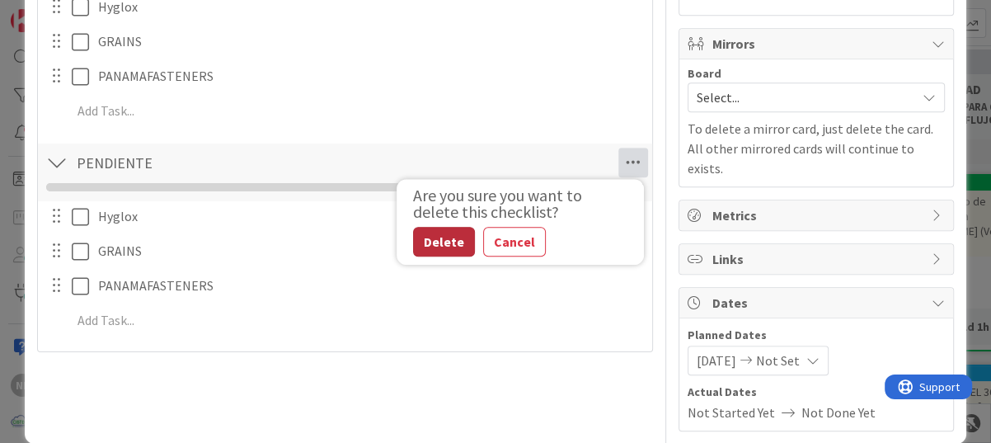
click at [437, 242] on button "Delete" at bounding box center [444, 242] width 62 height 30
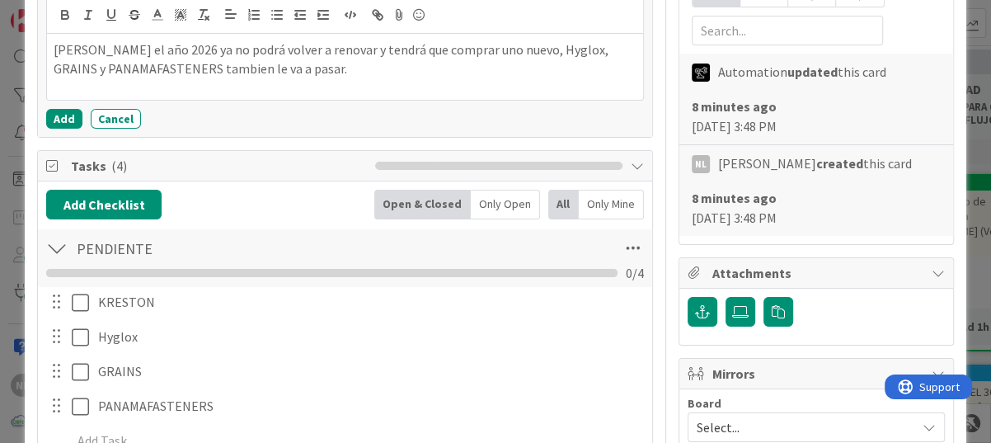
scroll to position [285, 0]
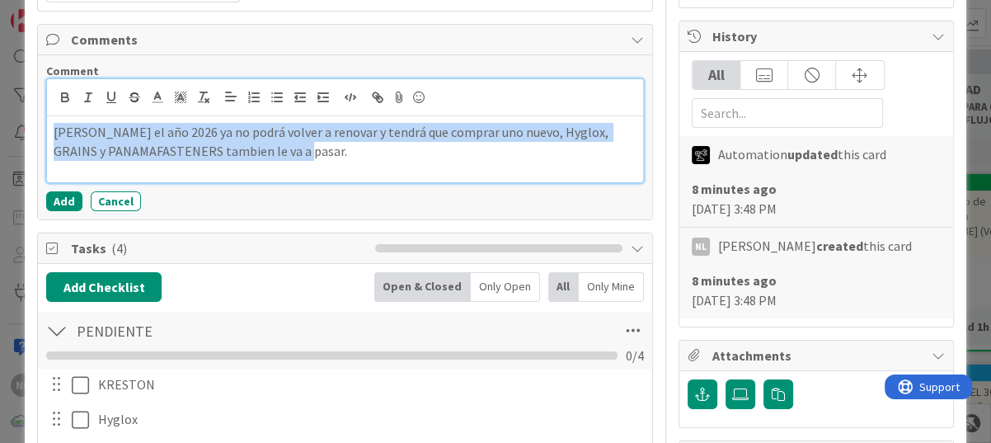
drag, startPoint x: 294, startPoint y: 149, endPoint x: 44, endPoint y: 127, distance: 251.7
click at [44, 127] on div "Comment [PERSON_NAME] el año 2026 ya no podrá volver a renovar y tendrá que com…" at bounding box center [345, 137] width 614 height 164
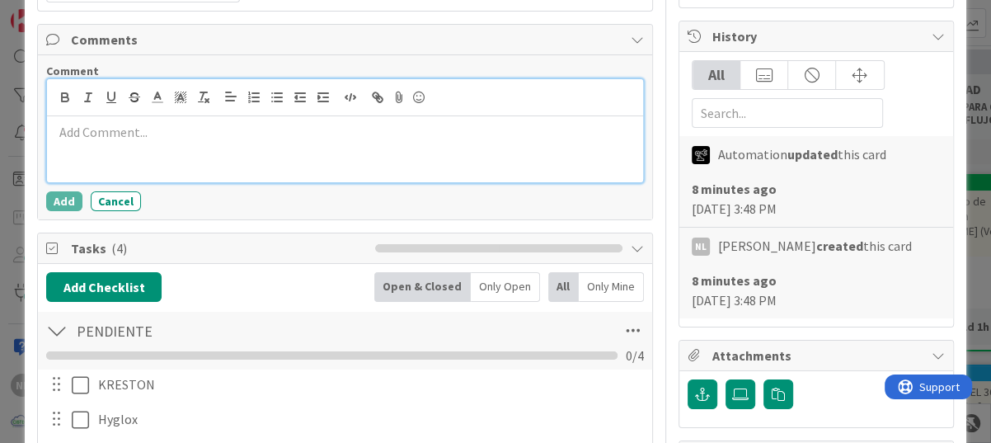
click at [80, 125] on p at bounding box center [345, 132] width 583 height 19
paste div
click at [54, 132] on p "comprar un nuevo modelo" at bounding box center [345, 132] width 583 height 19
click at [101, 130] on p "Comprar un nuevo modelo" at bounding box center [345, 132] width 583 height 19
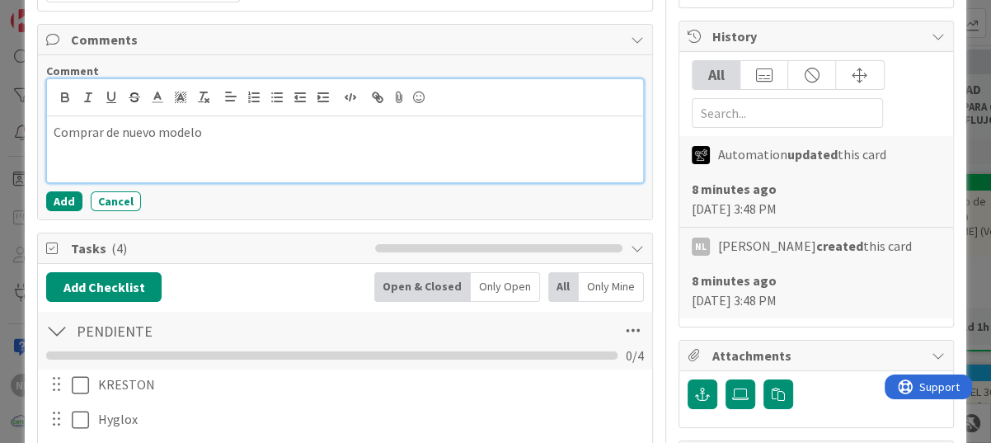
click at [235, 134] on p "Comprar de nuevo modelo" at bounding box center [345, 132] width 583 height 19
click at [202, 132] on p "Comprar de nuevo modelomarca en este caso llamado ([GEOGRAPHIC_DATA])" at bounding box center [345, 132] width 583 height 19
click at [466, 129] on p "Comprar de nuevo modelo marca en este caso llamado ([GEOGRAPHIC_DATA])" at bounding box center [345, 132] width 583 height 19
click at [97, 150] on div "Comprar de nuevo modelo marca en este caso llamado ([GEOGRAPHIC_DATA])" at bounding box center [345, 149] width 596 height 66
click at [429, 130] on p "Comprar de nuevo modelo marca en este caso llamado ([GEOGRAPHIC_DATA])" at bounding box center [345, 132] width 583 height 19
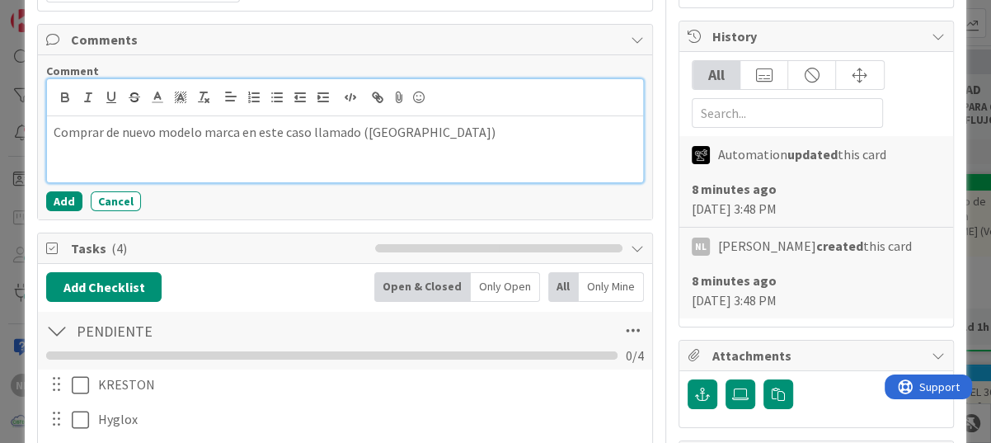
click at [52, 134] on div "Comprar de nuevo modelo marca en este caso llamado ([GEOGRAPHIC_DATA])" at bounding box center [345, 149] width 596 height 66
click at [430, 130] on p "Comprar de nuevo modelo marca en este caso llamado ([GEOGRAPHIC_DATA])" at bounding box center [345, 132] width 583 height 19
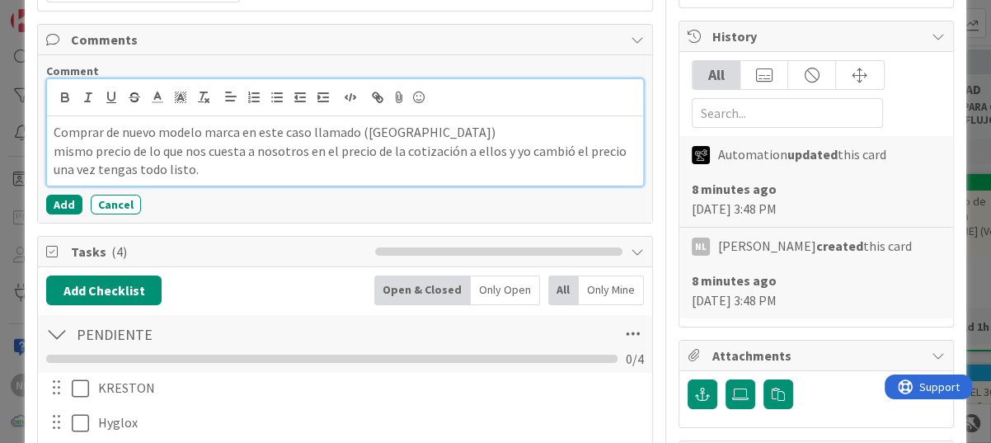
click at [49, 149] on div "Comprar de nuevo modelo marca en este caso llamado (FORTIGATE) mismo precio de …" at bounding box center [345, 150] width 596 height 69
click at [47, 149] on div "Comprar de nuevo modelo marca en este caso llamado (FORTIGATE) colocar mismo pr…" at bounding box center [345, 150] width 596 height 69
click at [500, 152] on p "Colocar mismo precio de lo que nos cuesta a nosotros en el precio de la cotizac…" at bounding box center [345, 160] width 583 height 37
drag, startPoint x: 101, startPoint y: 167, endPoint x: 62, endPoint y: 171, distance: 39.0
click at [62, 171] on p "a ellos y yo cambió el precio una vez tengas todo listo." at bounding box center [345, 169] width 583 height 19
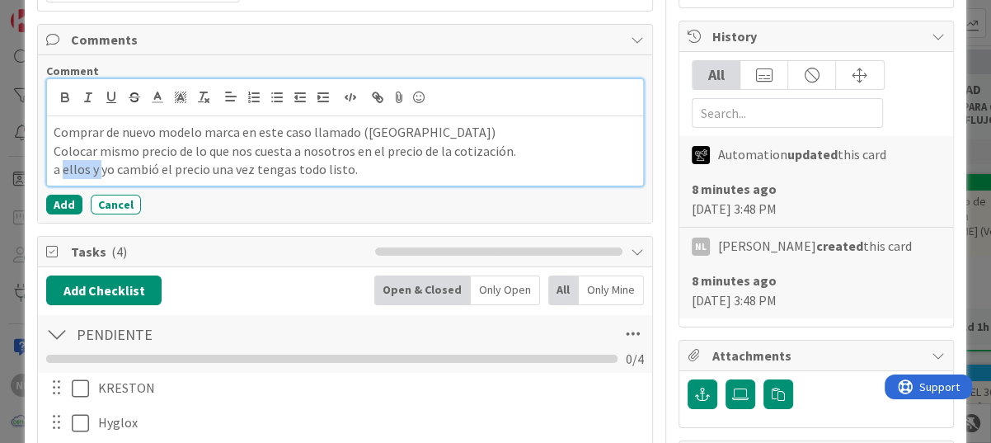
click at [60, 172] on p "a ellos y yo cambió el precio una vez tengas todo listo." at bounding box center [345, 169] width 583 height 19
click at [54, 165] on p "a ellos y yo cambió el precio una vez tengas todo listo." at bounding box center [345, 169] width 583 height 19
click at [308, 168] on p "Yo cambió el precio una vez tengas todo listo." at bounding box center [345, 169] width 583 height 19
click at [52, 125] on div "Comprar de nuevo modelo marca en este caso llamado (FORTIGATE) Colocar mismo pr…" at bounding box center [345, 150] width 596 height 69
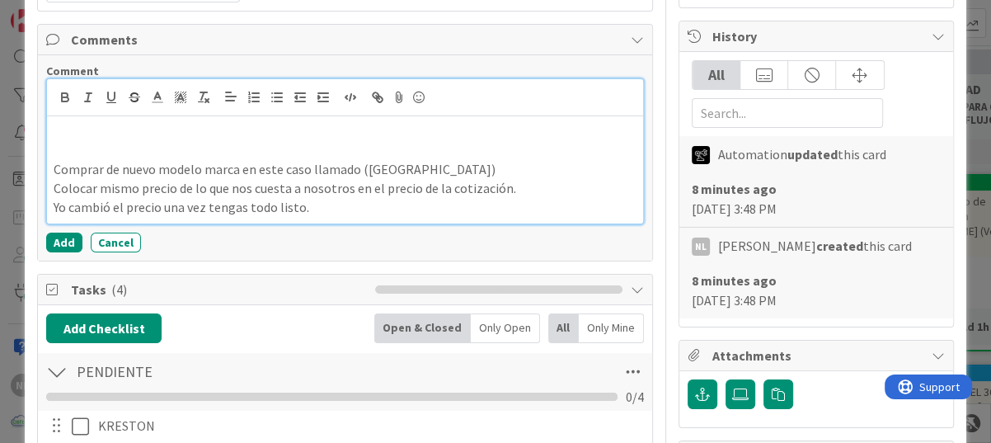
click at [59, 129] on p at bounding box center [345, 132] width 583 height 19
drag, startPoint x: 120, startPoint y: 131, endPoint x: 43, endPoint y: 126, distance: 77.7
click at [43, 126] on div "Comment NOTAS Comprar de nuevo modelo marca en este caso llamado (FORTIGATE) Co…" at bounding box center [345, 157] width 614 height 205
drag, startPoint x: 162, startPoint y: 136, endPoint x: 42, endPoint y: 124, distance: 120.2
click at [42, 124] on div "Comment oDSERNACIONES Comprar de nuevo modelo marca en este caso llamado (FORTI…" at bounding box center [345, 157] width 614 height 205
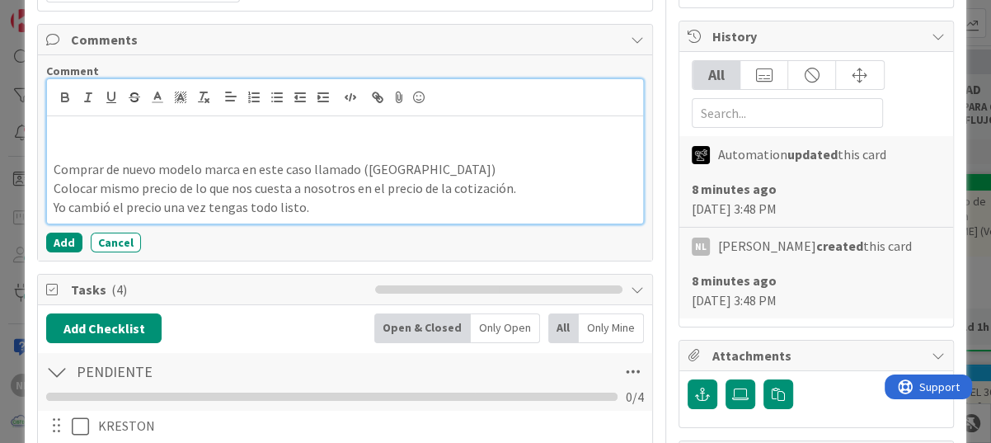
click at [63, 127] on p at bounding box center [345, 132] width 583 height 19
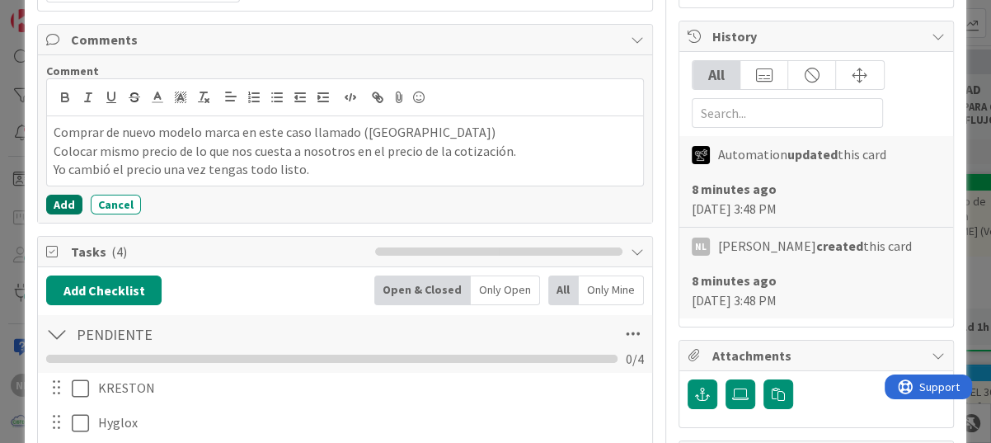
click at [63, 204] on button "Add" at bounding box center [64, 205] width 36 height 20
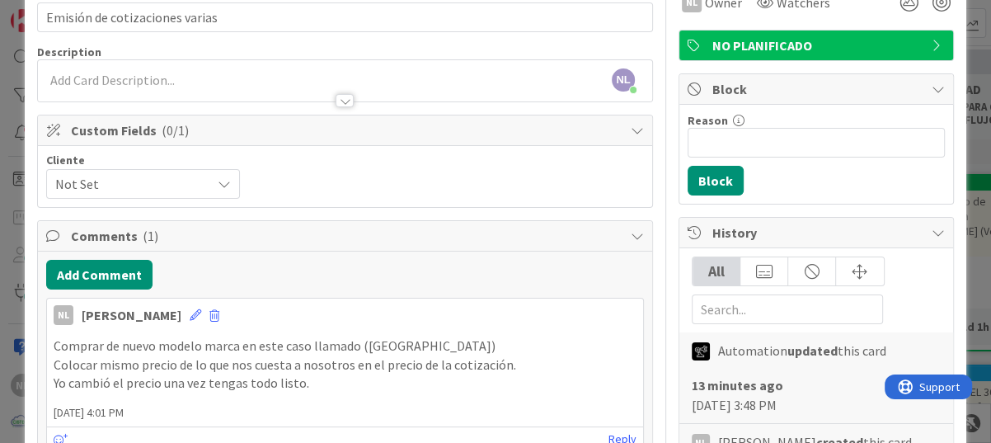
scroll to position [165, 0]
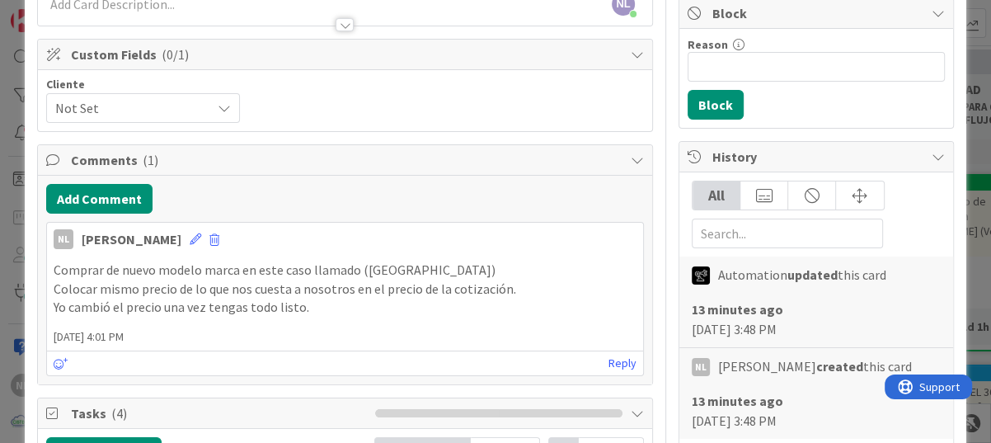
click at [54, 269] on p "Comprar de nuevo modelo marca en este caso llamado ([GEOGRAPHIC_DATA])" at bounding box center [345, 270] width 583 height 19
click at [190, 238] on icon at bounding box center [196, 239] width 12 height 12
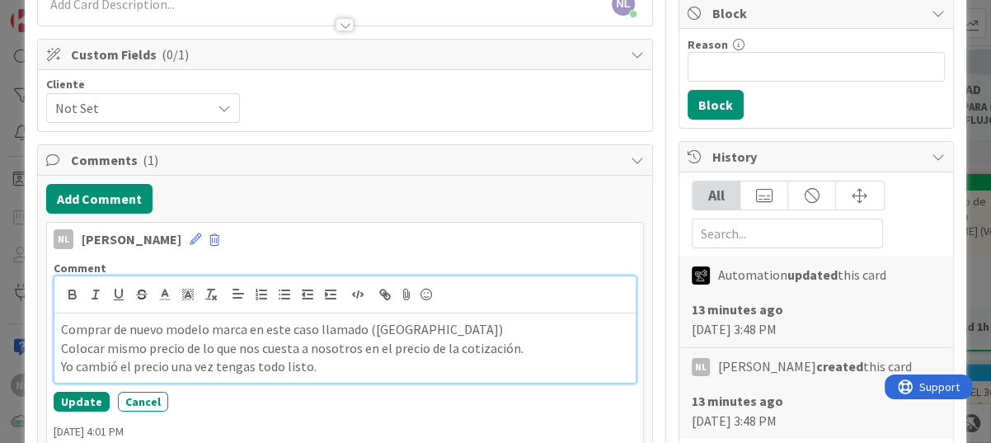
click at [61, 327] on p "Comprar de nuevo modelo marca en este caso llamado ([GEOGRAPHIC_DATA])" at bounding box center [345, 329] width 568 height 19
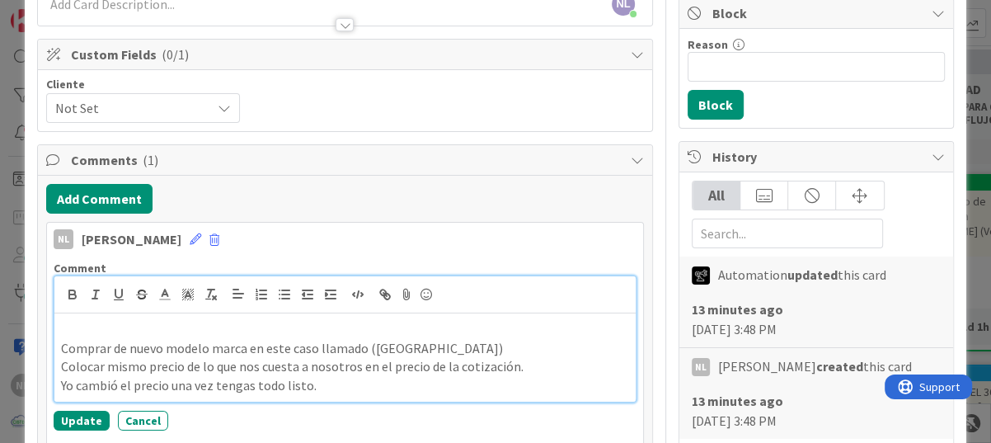
click at [63, 327] on p at bounding box center [345, 329] width 568 height 19
click at [56, 331] on div "instrucciones VIA CORREO. Comprar de nuevo modelo marca en este caso llamado (F…" at bounding box center [344, 357] width 581 height 88
drag, startPoint x: 138, startPoint y: 328, endPoint x: 213, endPoint y: 331, distance: 75.1
click at [213, 331] on p "Instrucciones VIA CORREO." at bounding box center [345, 329] width 568 height 19
drag, startPoint x: 63, startPoint y: 327, endPoint x: 209, endPoint y: 323, distance: 146.0
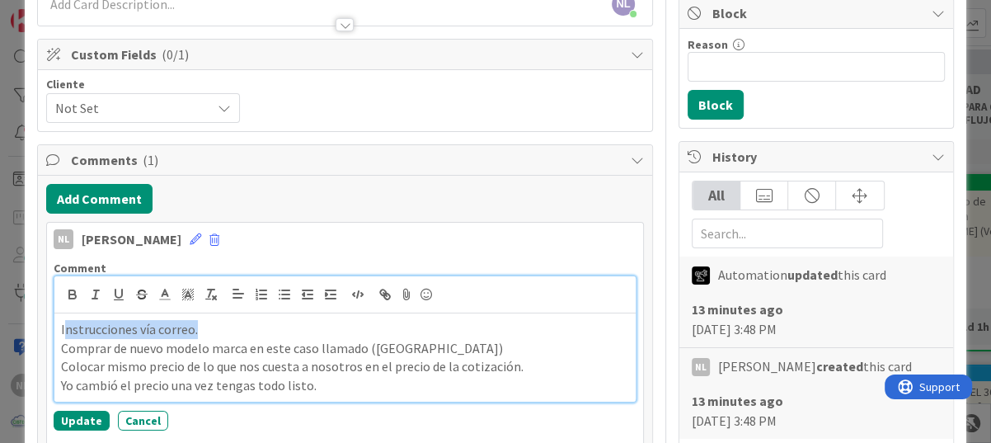
click at [209, 323] on p "Instrucciones vía correo." at bounding box center [345, 329] width 568 height 19
drag, startPoint x: 54, startPoint y: 329, endPoint x: 213, endPoint y: 326, distance: 158.4
click at [213, 326] on div "Instrucciones vía correo. Comprar de nuevo modelo marca en este caso llamado (F…" at bounding box center [344, 357] width 581 height 88
click at [120, 297] on icon "button" at bounding box center [118, 294] width 15 height 15
click at [75, 299] on icon "button" at bounding box center [72, 294] width 15 height 15
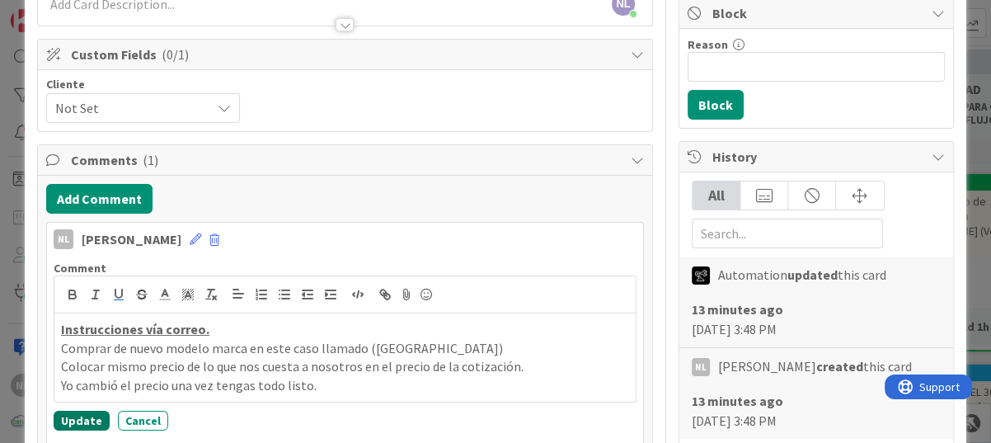
click at [73, 423] on button "Update" at bounding box center [82, 421] width 56 height 20
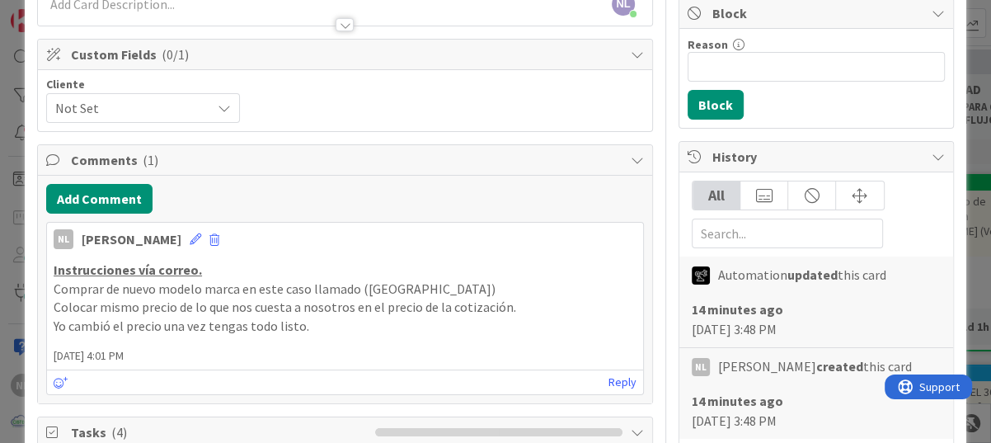
scroll to position [0, 0]
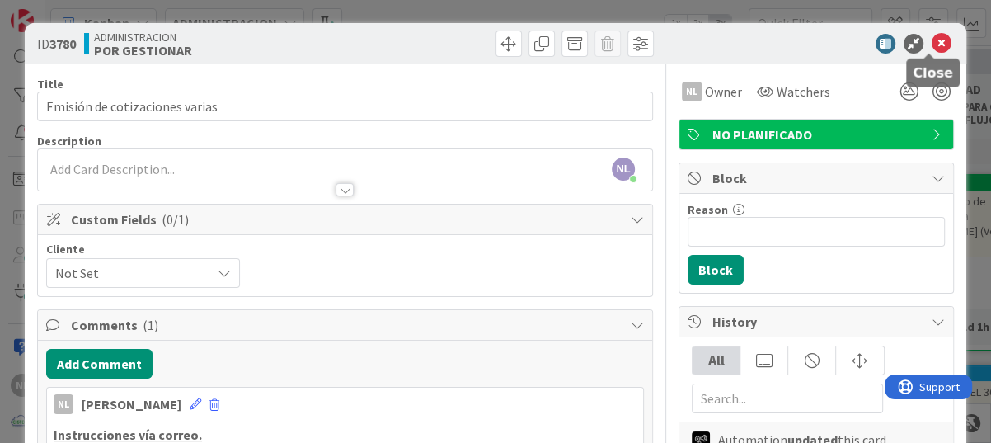
click at [932, 45] on icon at bounding box center [942, 44] width 20 height 20
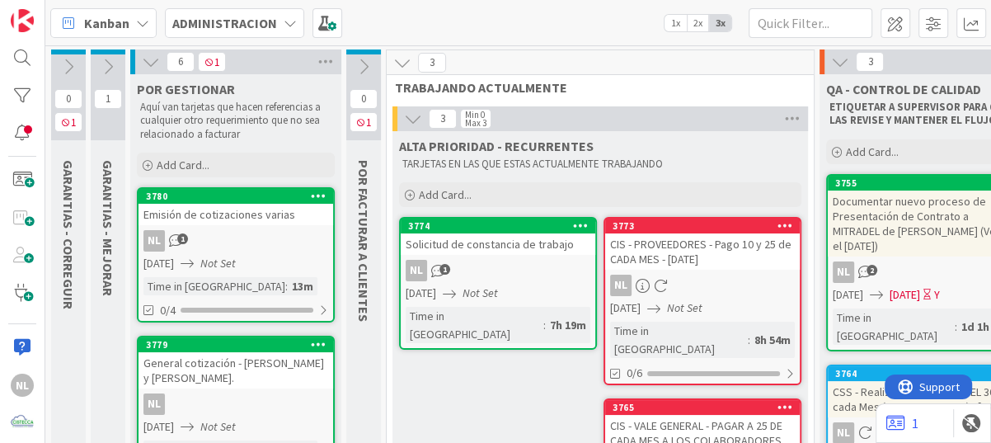
click at [150, 66] on icon at bounding box center [151, 62] width 18 height 18
